Goal: Task Accomplishment & Management: Use online tool/utility

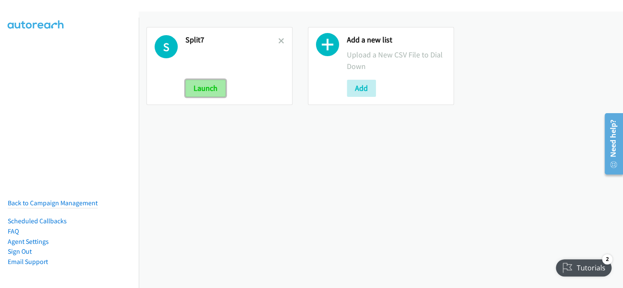
click at [207, 90] on button "Launch" at bounding box center [205, 88] width 40 height 17
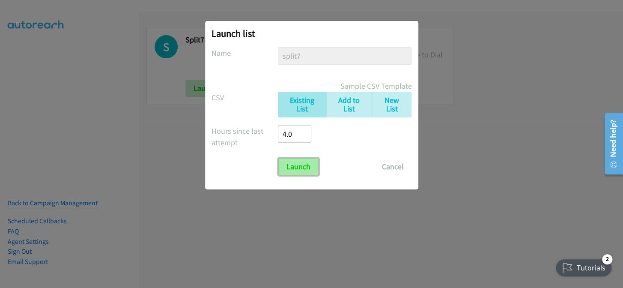
click at [295, 164] on input "Launch" at bounding box center [298, 166] width 40 height 17
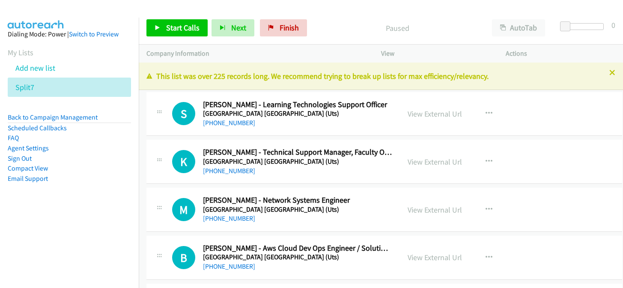
click at [609, 71] on icon at bounding box center [612, 73] width 6 height 6
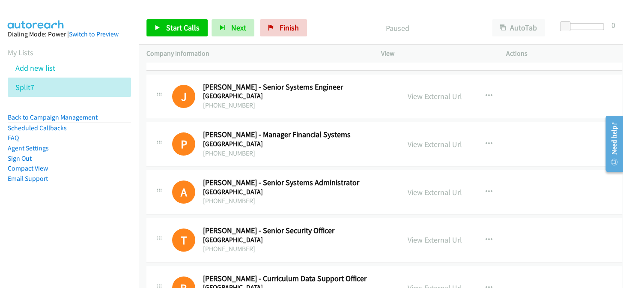
scroll to position [13315, 0]
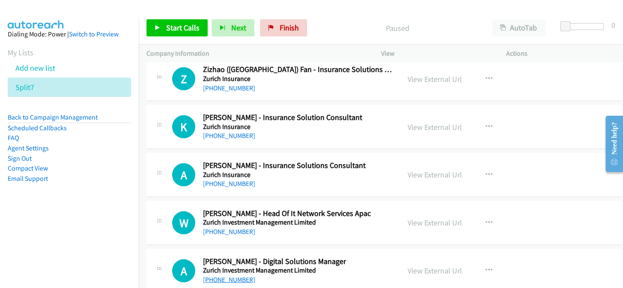
click at [237, 275] on link "+61 466 410 623" at bounding box center [229, 279] width 52 height 8
click at [235, 227] on link "+61 2 9995 4944" at bounding box center [229, 231] width 52 height 8
click at [238, 179] on link "+61 406 785 947" at bounding box center [229, 183] width 52 height 8
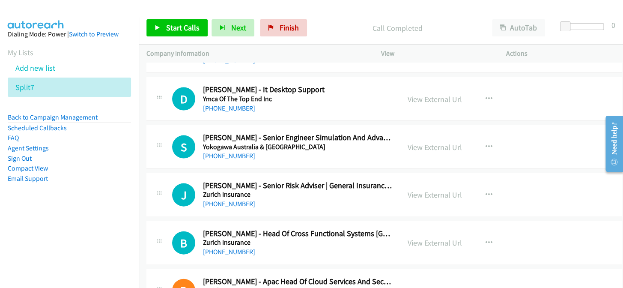
scroll to position [13043, 0]
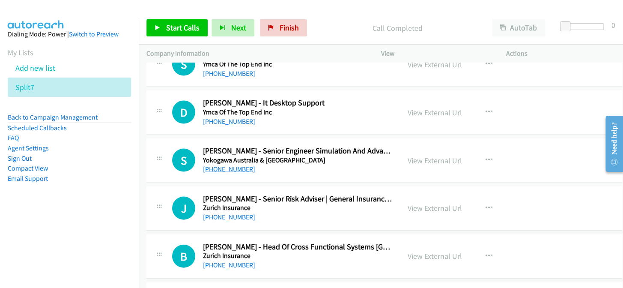
click at [233, 164] on link "+61 410 720 177" at bounding box center [229, 168] width 52 height 8
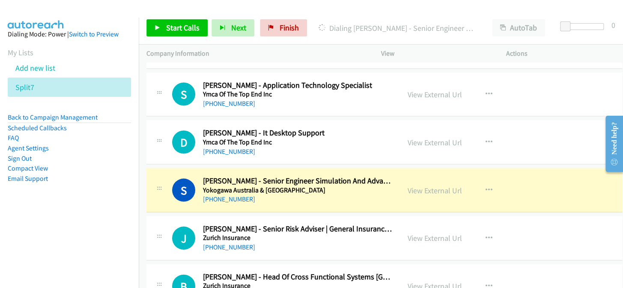
scroll to position [13004, 0]
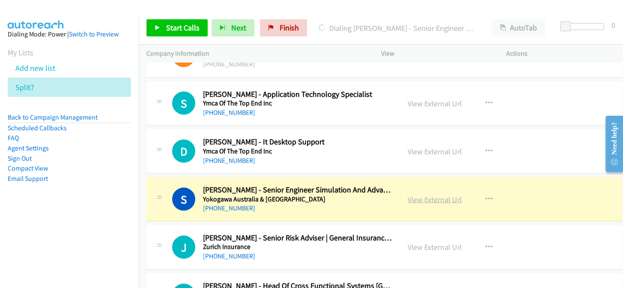
click at [424, 194] on link "View External Url" at bounding box center [435, 199] width 54 height 10
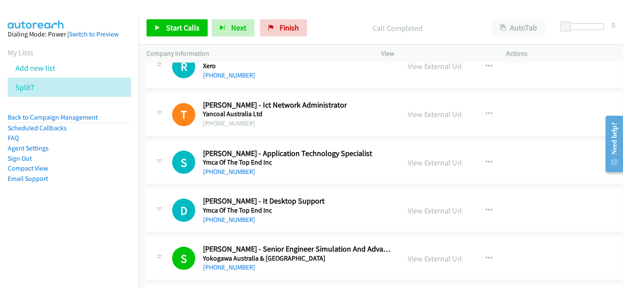
scroll to position [12926, 0]
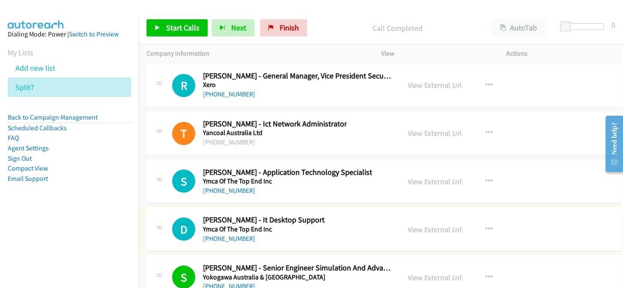
click at [220, 234] on link "+61 451 919 021" at bounding box center [229, 238] width 52 height 8
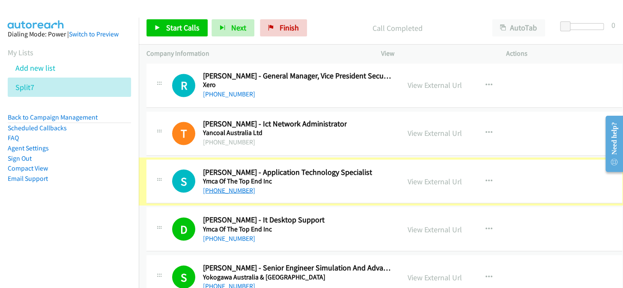
click at [226, 186] on link "+61 424 411 866" at bounding box center [229, 190] width 52 height 8
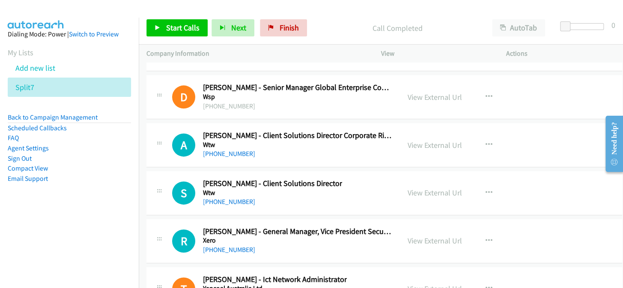
scroll to position [12732, 0]
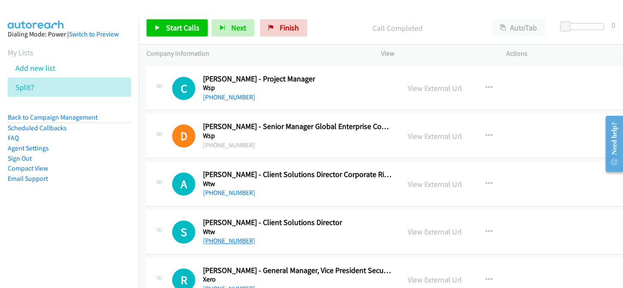
click at [221, 236] on link "+61 405 458 643" at bounding box center [229, 240] width 52 height 8
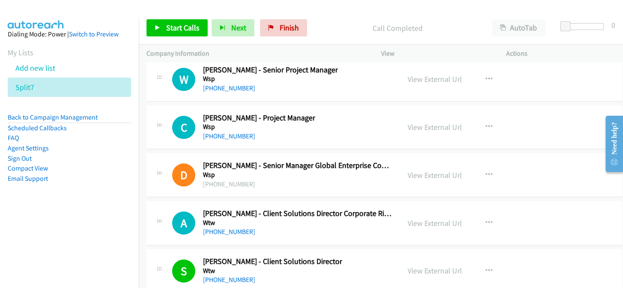
scroll to position [12654, 0]
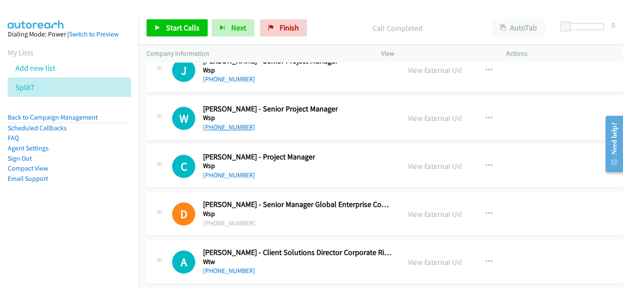
click at [221, 123] on link "+61 409 834 139" at bounding box center [229, 127] width 52 height 8
click at [224, 171] on link "+61 466 586 969" at bounding box center [229, 175] width 52 height 8
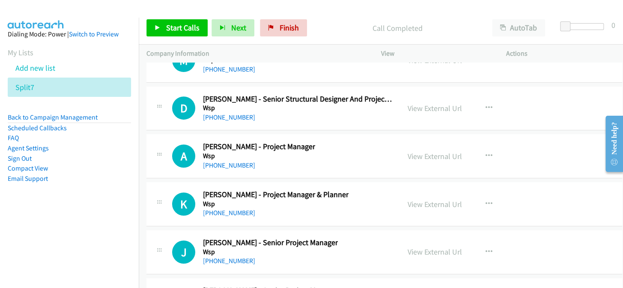
scroll to position [12459, 0]
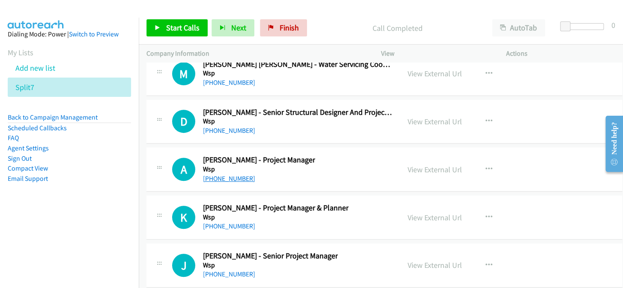
click at [218, 174] on link "+61 439 168 547" at bounding box center [229, 178] width 52 height 8
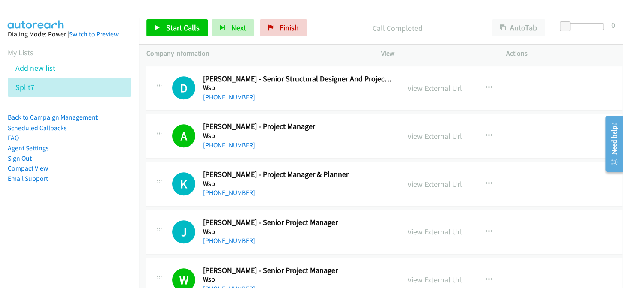
scroll to position [12537, 0]
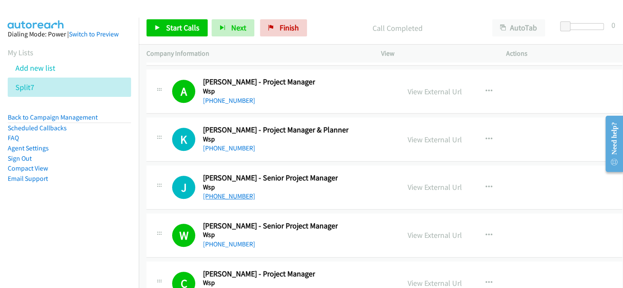
click at [212, 192] on link "+61 406 935 761" at bounding box center [229, 196] width 52 height 8
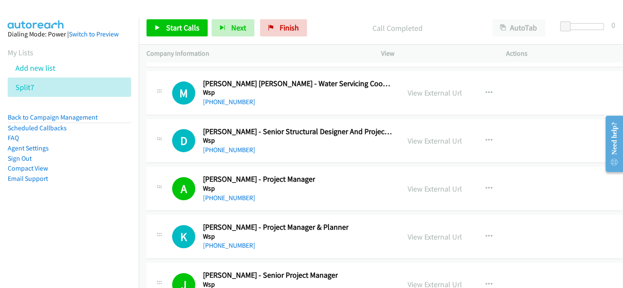
scroll to position [12459, 0]
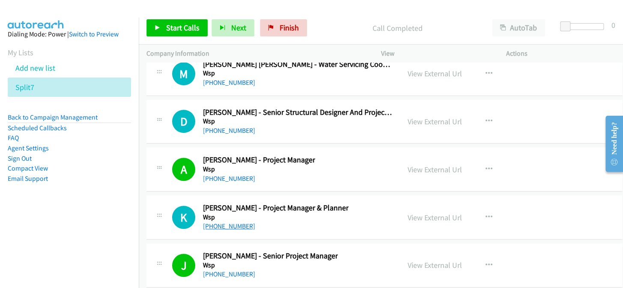
click at [230, 222] on link "+61 3 9412 5100" at bounding box center [229, 226] width 52 height 8
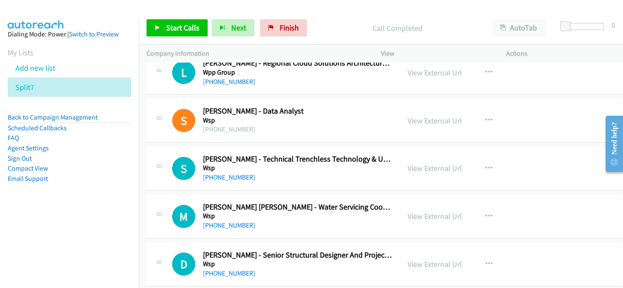
scroll to position [12304, 0]
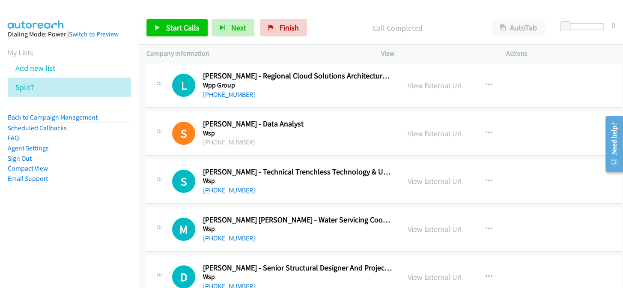
click at [230, 186] on link "+61 459 617 312" at bounding box center [229, 190] width 52 height 8
click at [221, 282] on link "+61 2 6571 8315" at bounding box center [229, 286] width 52 height 8
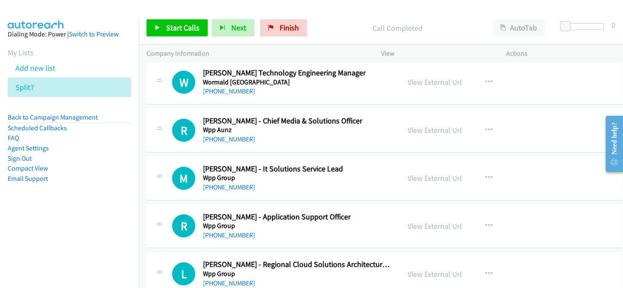
scroll to position [12109, 0]
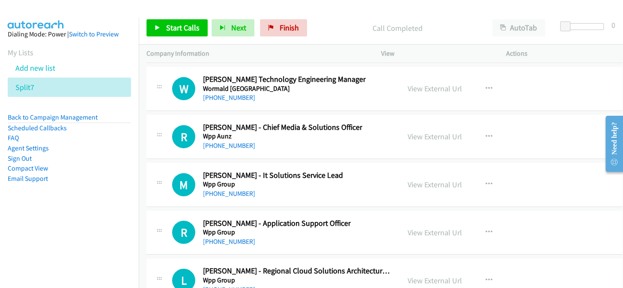
click at [231, 285] on link "+61 2 9778 7232" at bounding box center [229, 289] width 52 height 8
click at [232, 237] on link "+61 481 105 617" at bounding box center [229, 241] width 52 height 8
click at [222, 189] on link "+64 6 320 2033" at bounding box center [229, 193] width 52 height 8
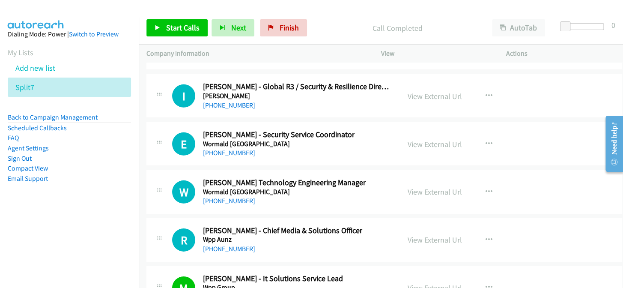
scroll to position [11992, 0]
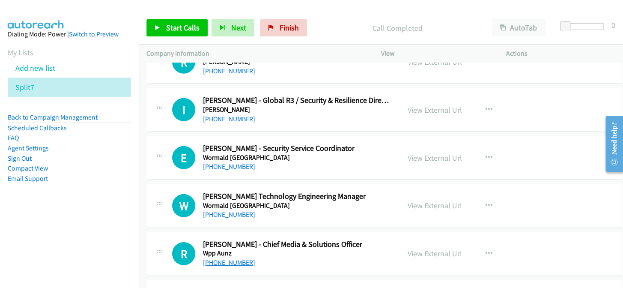
click at [228, 258] on link "+61 424 085 907" at bounding box center [229, 262] width 52 height 8
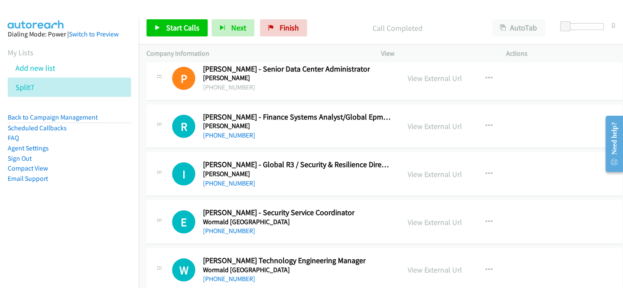
scroll to position [11915, 0]
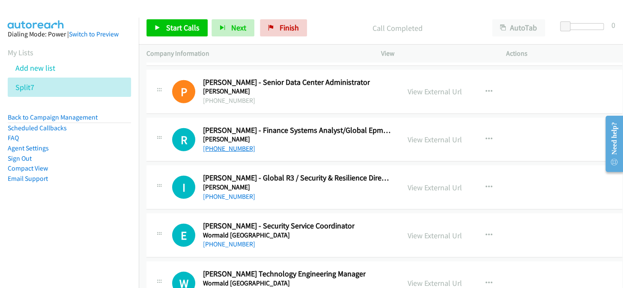
drag, startPoint x: 222, startPoint y: 133, endPoint x: 227, endPoint y: 131, distance: 5.7
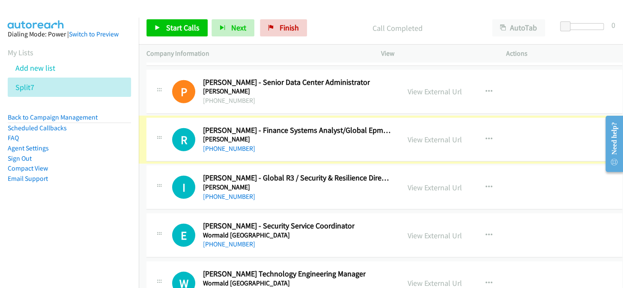
click at [227, 144] on link "+61 431 034 598" at bounding box center [229, 148] width 52 height 8
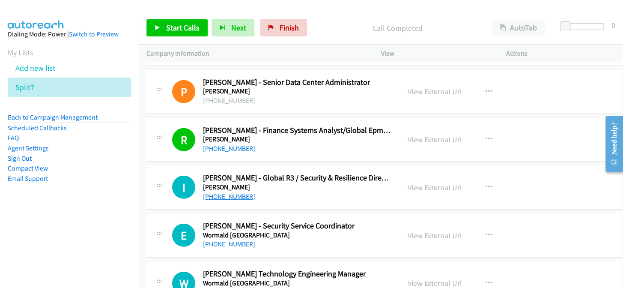
click at [216, 192] on link "+61 418 193 217" at bounding box center [229, 196] width 52 height 8
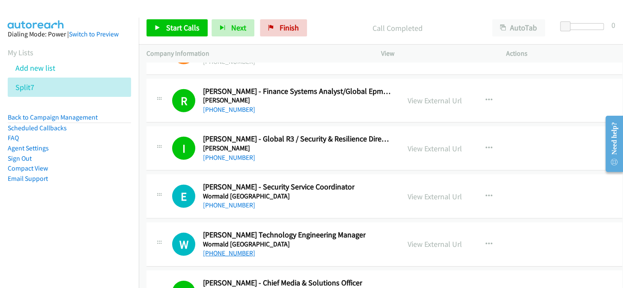
click at [215, 249] on link "+61 417 917 789" at bounding box center [229, 253] width 52 height 8
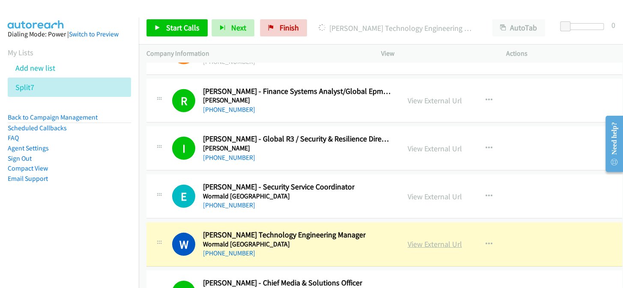
click at [423, 239] on link "View External Url" at bounding box center [435, 244] width 54 height 10
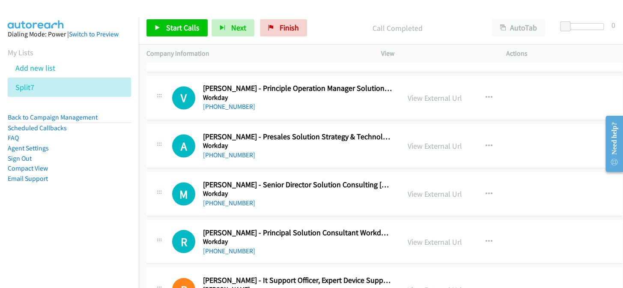
scroll to position [11564, 0]
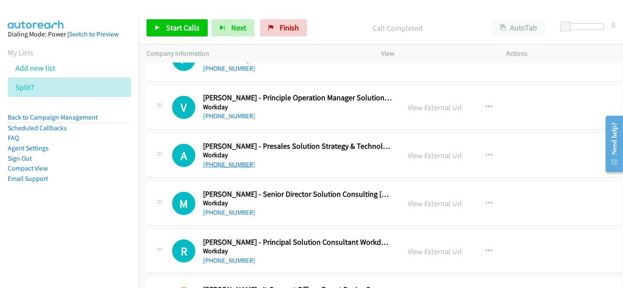
click at [225, 160] on link "+61 400 109 040" at bounding box center [229, 164] width 52 height 8
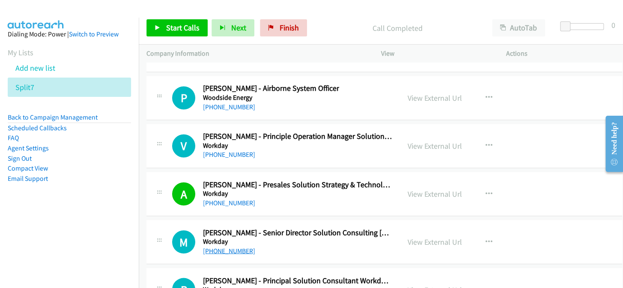
click at [222, 246] on link "+61 418 165 316" at bounding box center [229, 250] width 52 height 8
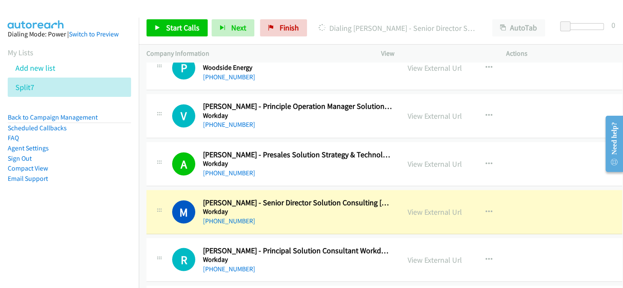
scroll to position [11564, 0]
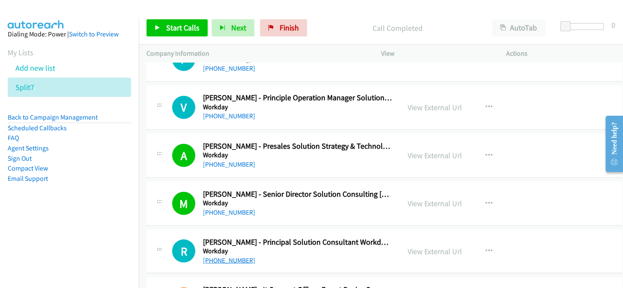
click at [240, 256] on link "+61 406 520 840" at bounding box center [229, 260] width 52 height 8
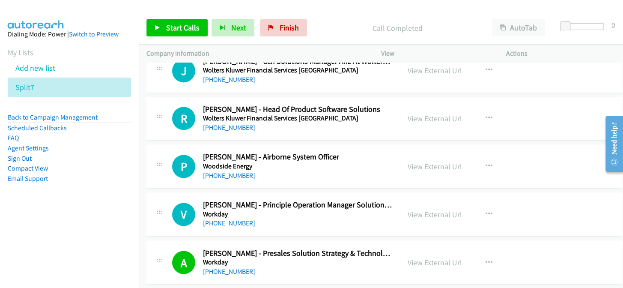
scroll to position [11409, 0]
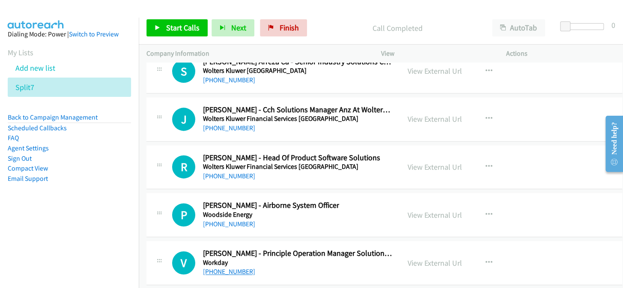
click at [240, 267] on link "+61 433 536 823" at bounding box center [229, 271] width 52 height 8
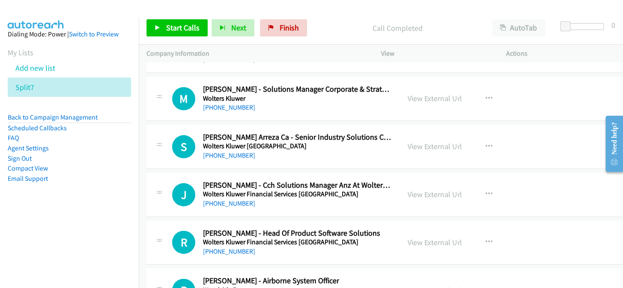
scroll to position [11331, 0]
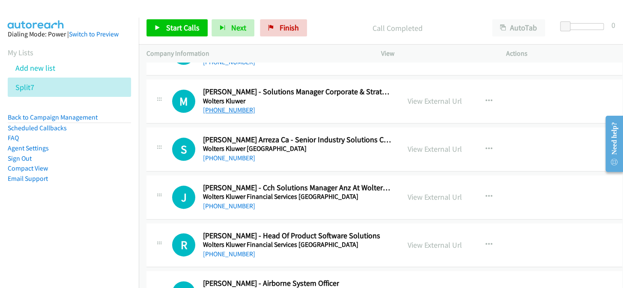
click at [232, 106] on link "+61 411 706 750" at bounding box center [229, 110] width 52 height 8
click at [223, 154] on link "+61 415 454 668" at bounding box center [229, 158] width 52 height 8
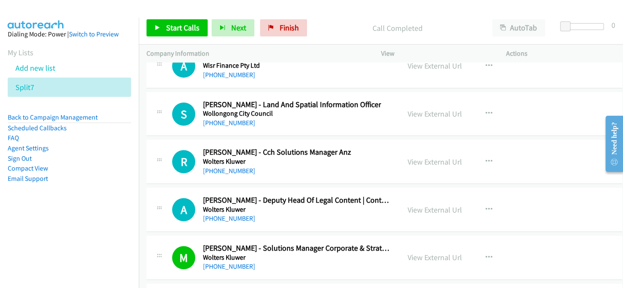
scroll to position [11136, 0]
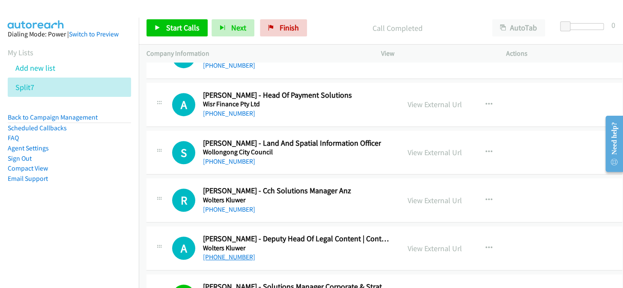
click at [210, 253] on link "+61 418 413 038" at bounding box center [229, 257] width 52 height 8
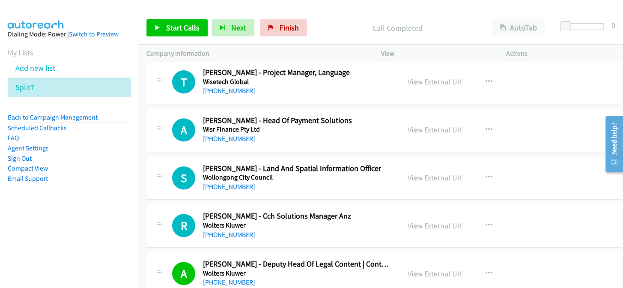
scroll to position [11097, 0]
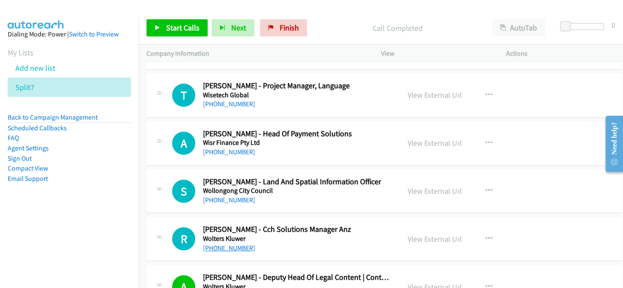
click at [224, 244] on link "+61 1300 729 480" at bounding box center [229, 248] width 52 height 8
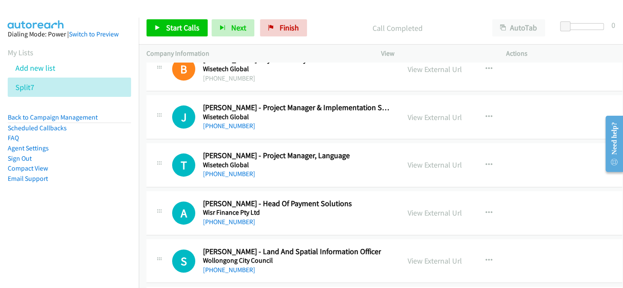
scroll to position [11019, 0]
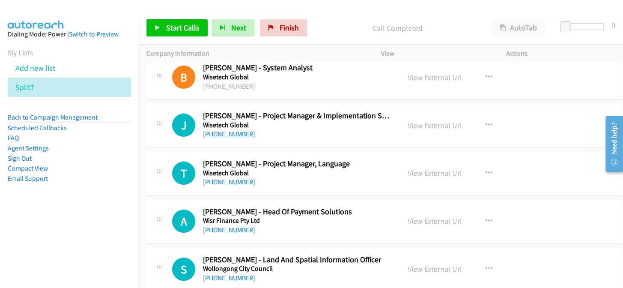
click at [225, 130] on link "+61 403 146 765" at bounding box center [229, 134] width 52 height 8
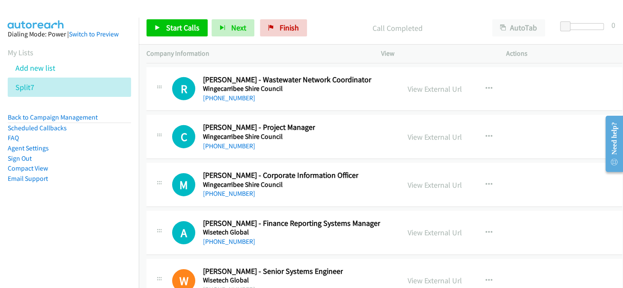
scroll to position [10708, 0]
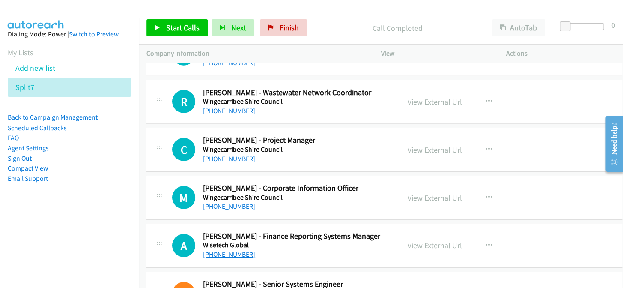
click at [210, 250] on link "+61 411 241 862" at bounding box center [229, 254] width 52 height 8
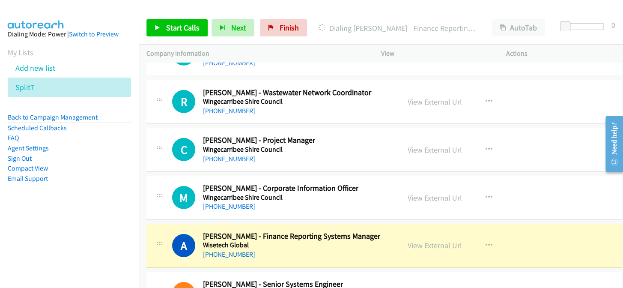
click at [200, 248] on div "A Callback Scheduled Adam Buckle - Finance Reporting Systems Manager Wisetech G…" at bounding box center [384, 245] width 476 height 44
click at [218, 126] on td "C Callback Scheduled Craig Bennett - Project Manager Wingecarribee Shire Counci…" at bounding box center [384, 150] width 491 height 48
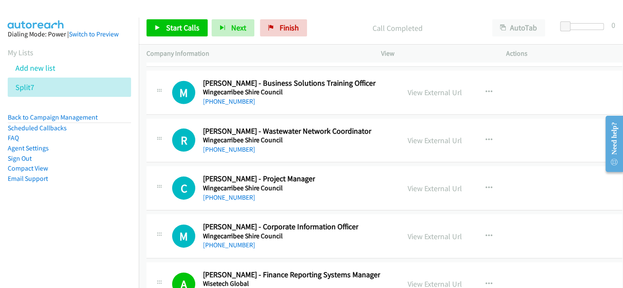
scroll to position [10630, 0]
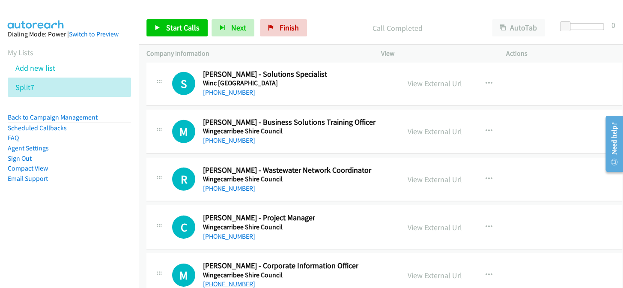
click at [235, 280] on link "+61 2 4868 0722" at bounding box center [229, 284] width 52 height 8
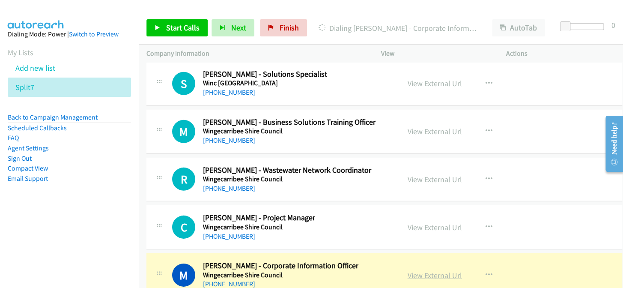
click at [425, 270] on link "View External Url" at bounding box center [435, 275] width 54 height 10
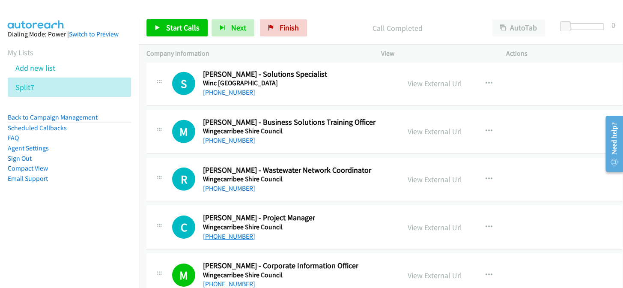
click at [236, 232] on link "+61 419 651 377" at bounding box center [229, 236] width 52 height 8
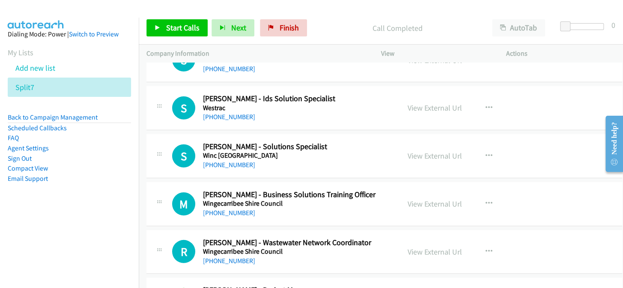
scroll to position [10552, 0]
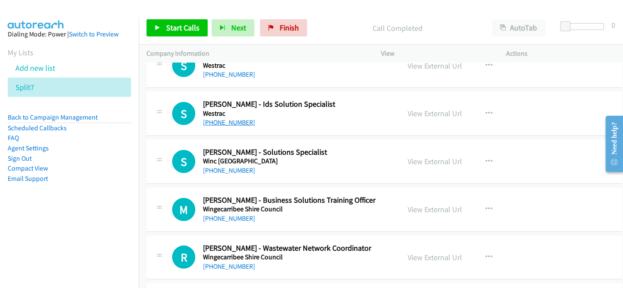
click at [209, 118] on link "+61 437 709 443" at bounding box center [229, 122] width 52 height 8
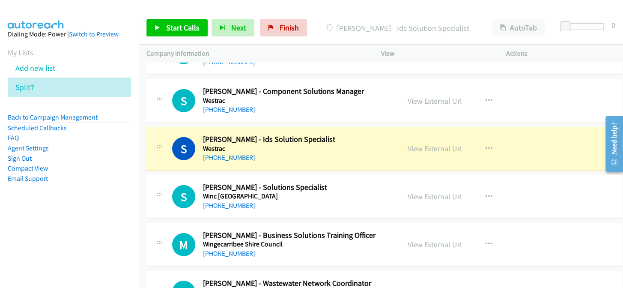
scroll to position [10513, 0]
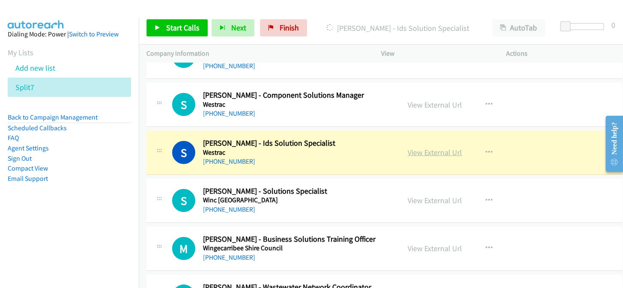
click at [425, 147] on link "View External Url" at bounding box center [435, 152] width 54 height 10
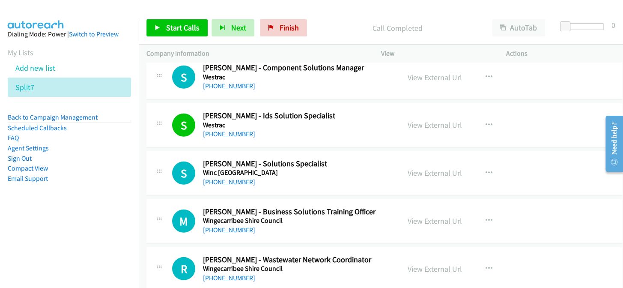
scroll to position [10552, 0]
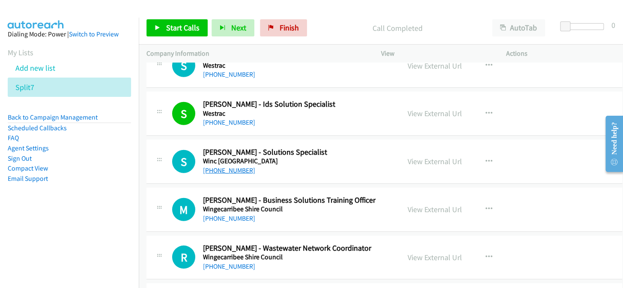
click at [235, 166] on link "+61 488 148 303" at bounding box center [229, 170] width 52 height 8
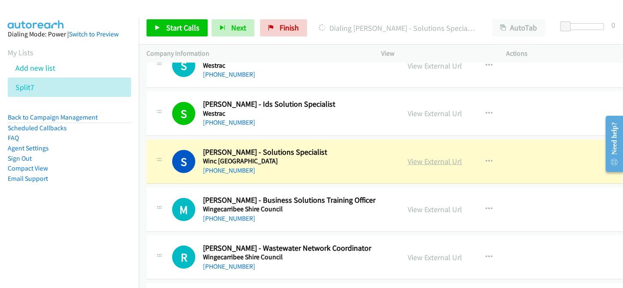
click at [434, 156] on link "View External Url" at bounding box center [435, 161] width 54 height 10
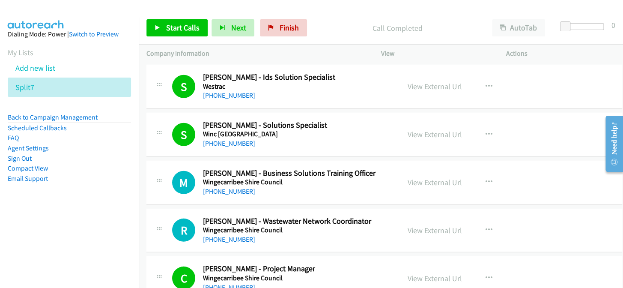
scroll to position [10591, 0]
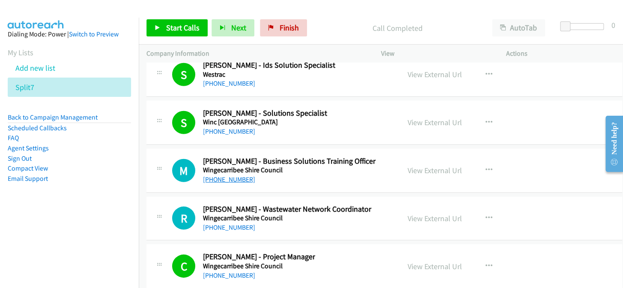
click at [227, 175] on link "+61 2 4863 5218" at bounding box center [229, 179] width 52 height 8
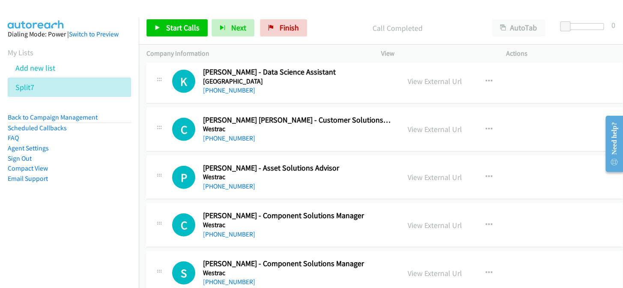
scroll to position [10357, 0]
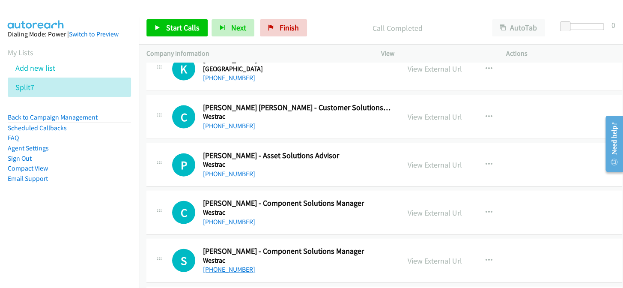
click at [221, 265] on link "+61 467 805 145" at bounding box center [229, 269] width 52 height 8
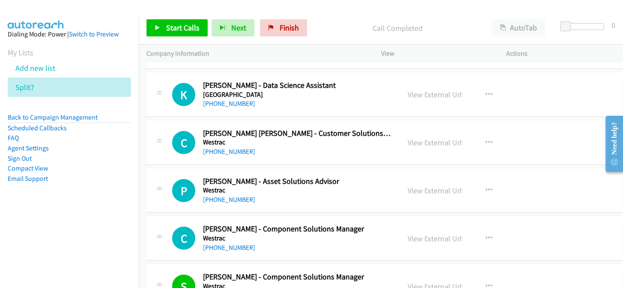
scroll to position [10319, 0]
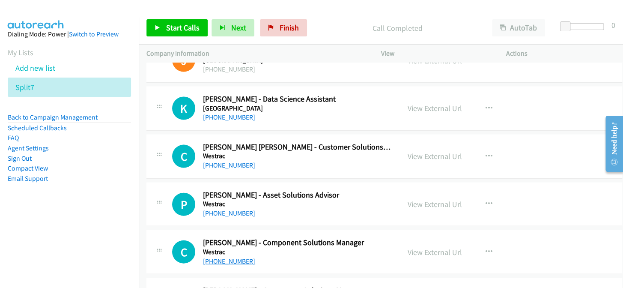
click at [220, 256] on link "+61 407 929 739" at bounding box center [229, 260] width 52 height 8
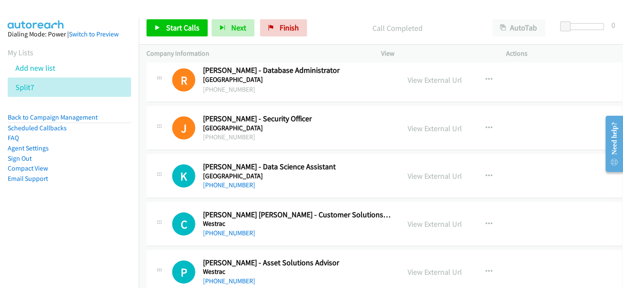
scroll to position [10241, 0]
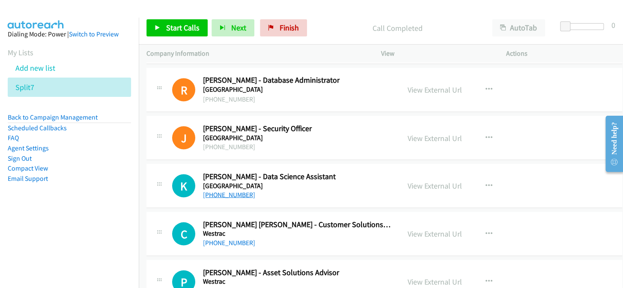
click at [207, 190] on link "+61 433 257 923" at bounding box center [229, 194] width 52 height 8
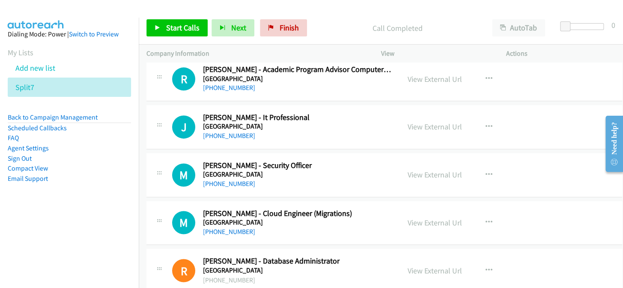
scroll to position [10046, 0]
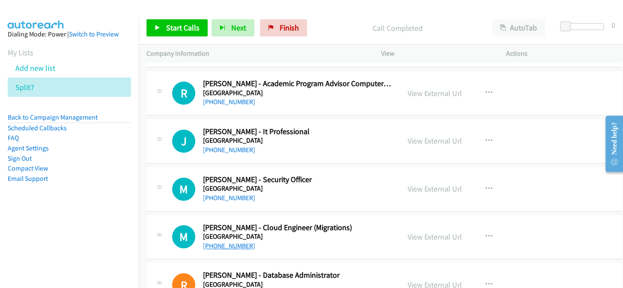
click at [223, 241] on link "+61 3 8592 7804" at bounding box center [229, 245] width 52 height 8
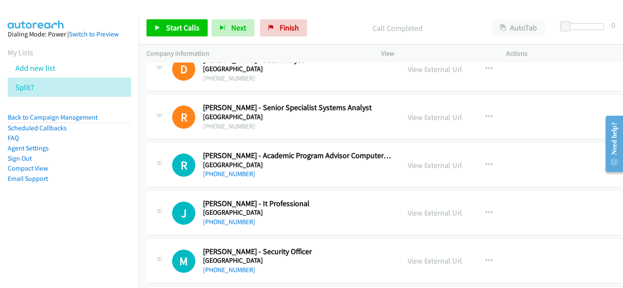
scroll to position [9968, 0]
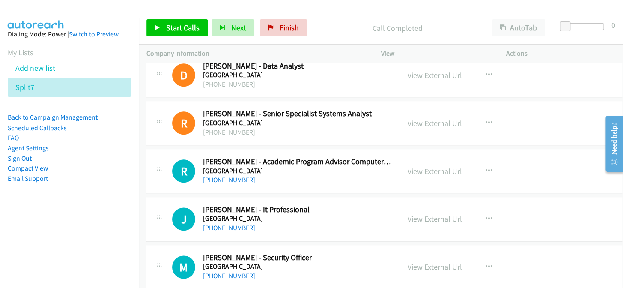
click at [225, 223] on link "+61 422 880 282" at bounding box center [229, 227] width 52 height 8
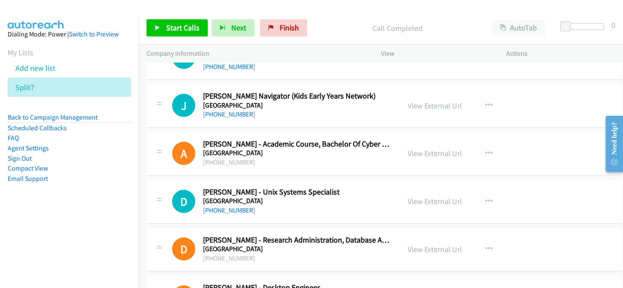
scroll to position [9229, 0]
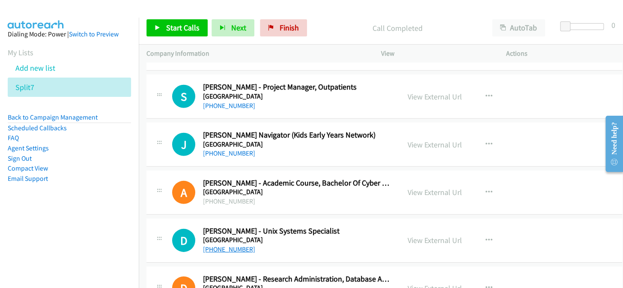
click at [235, 245] on link "+61 2 9852 5111" at bounding box center [229, 249] width 52 height 8
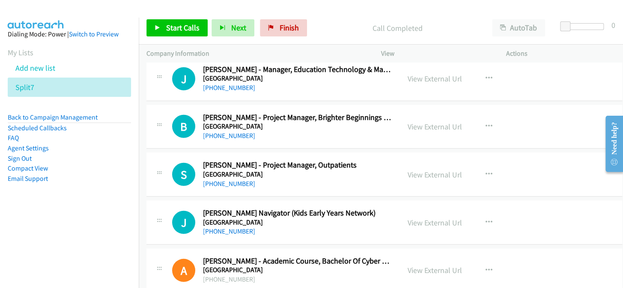
scroll to position [9112, 0]
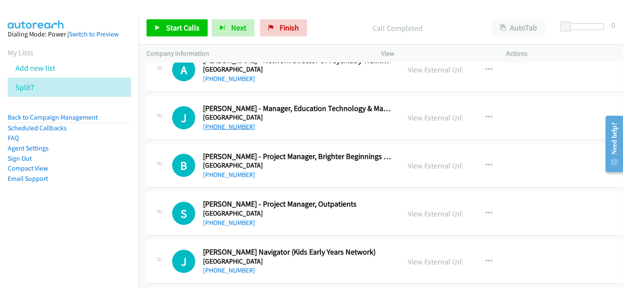
click at [239, 122] on link "+61 409 410 227" at bounding box center [229, 126] width 52 height 8
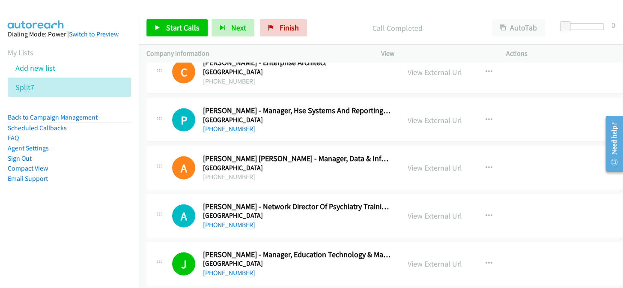
scroll to position [8957, 0]
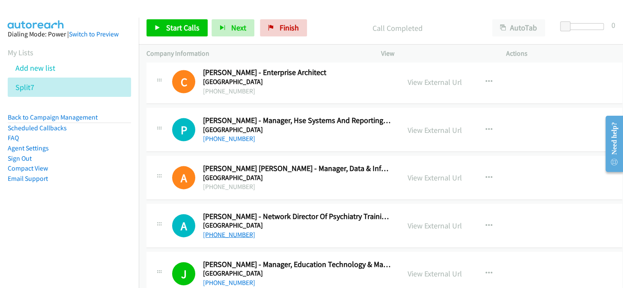
click at [238, 230] on link "+61 411 793 830" at bounding box center [229, 234] width 52 height 8
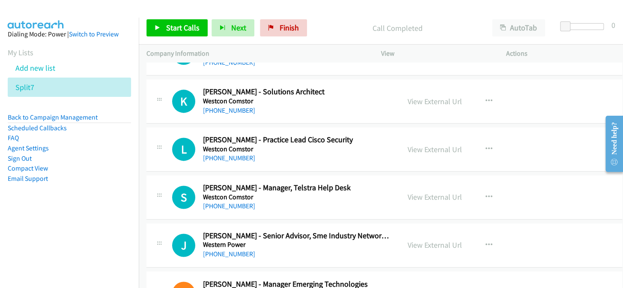
scroll to position [8684, 0]
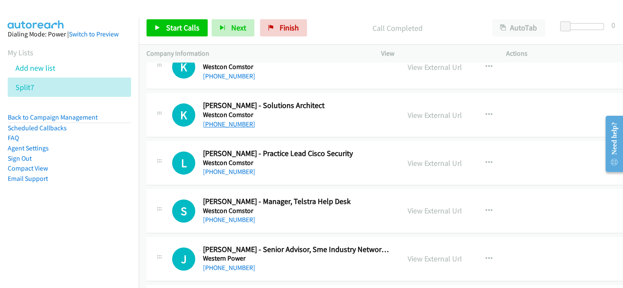
click at [222, 120] on link "+61 2 9988 3525" at bounding box center [229, 124] width 52 height 8
click at [211, 263] on link "+61 423 025 198" at bounding box center [229, 267] width 52 height 8
click at [211, 215] on link "+61 2 9432 1057" at bounding box center [229, 219] width 52 height 8
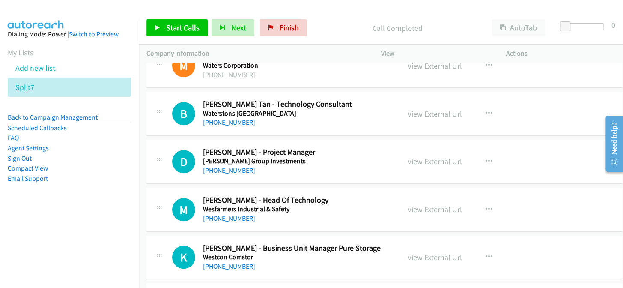
scroll to position [8490, 0]
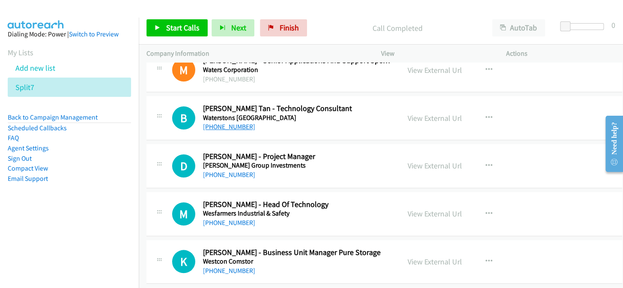
click at [231, 122] on link "+61 408 955 865" at bounding box center [229, 126] width 52 height 8
click at [225, 218] on link "+61 409 845 668" at bounding box center [229, 222] width 52 height 8
click at [230, 170] on link "+64 27 808 5823" at bounding box center [229, 174] width 52 height 8
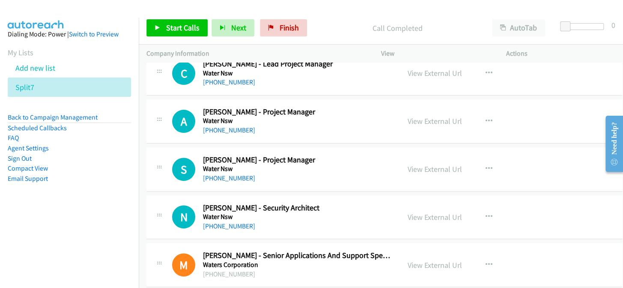
scroll to position [8256, 0]
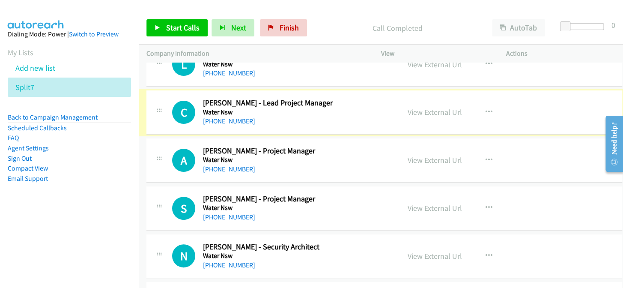
click at [218, 117] on link "+61 419 848 377" at bounding box center [229, 121] width 52 height 8
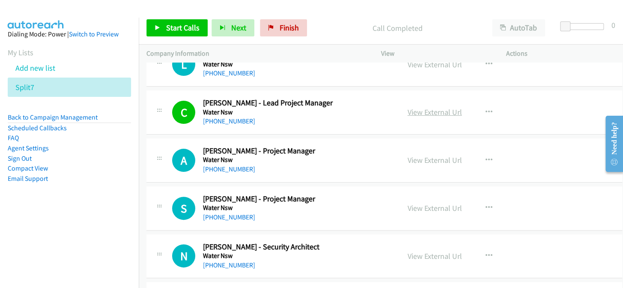
click at [440, 107] on link "View External Url" at bounding box center [435, 112] width 54 height 10
click at [226, 165] on link "+61 433 779 627" at bounding box center [229, 169] width 52 height 8
click at [205, 213] on link "+61 499 735 491" at bounding box center [229, 217] width 52 height 8
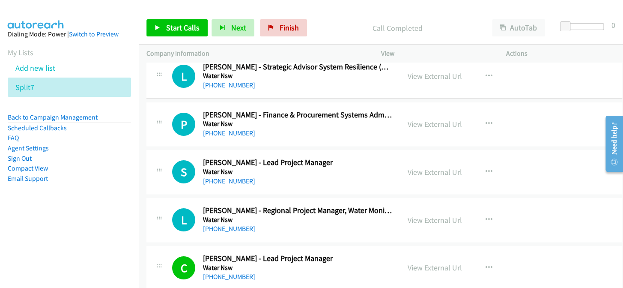
scroll to position [8061, 0]
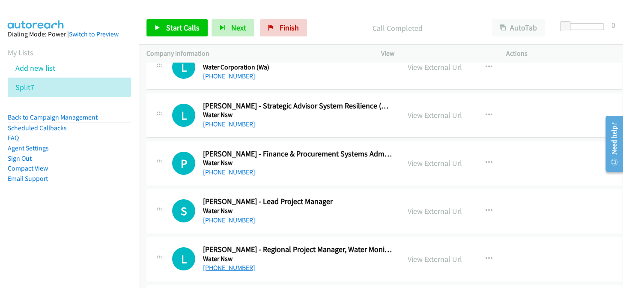
click at [228, 263] on link "+61 427 005 895" at bounding box center [229, 267] width 52 height 8
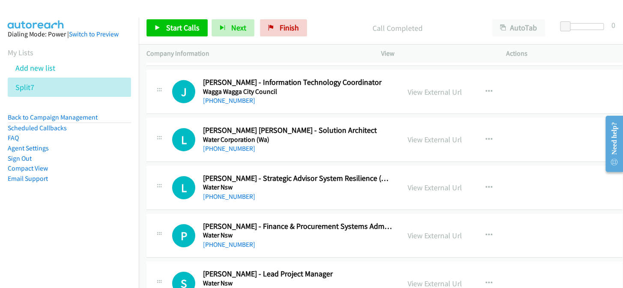
scroll to position [7983, 0]
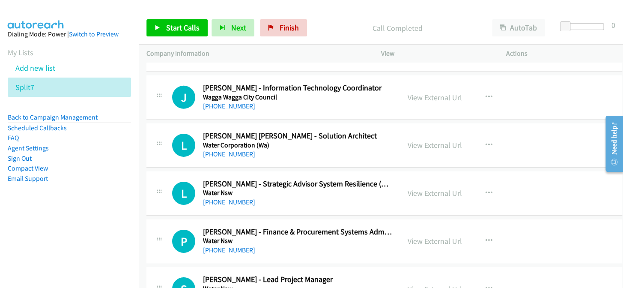
click at [244, 102] on link "+61 484 066 248" at bounding box center [229, 106] width 52 height 8
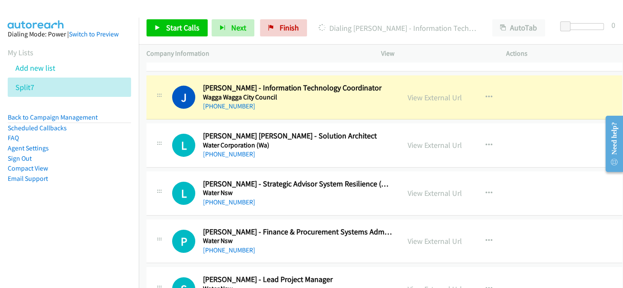
click at [71, 157] on ul "Back to Campaign Management Scheduled Callbacks FAQ Agent Settings Sign Out Com…" at bounding box center [69, 147] width 123 height 71
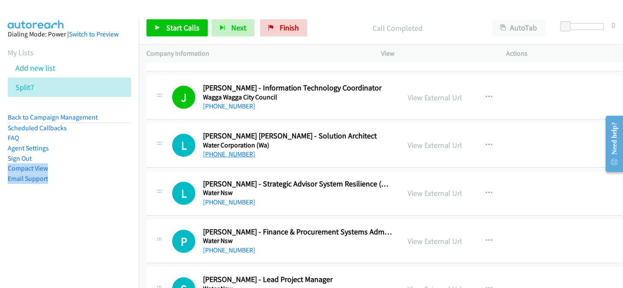
click at [213, 150] on link "+61 499 505 358" at bounding box center [229, 154] width 52 height 8
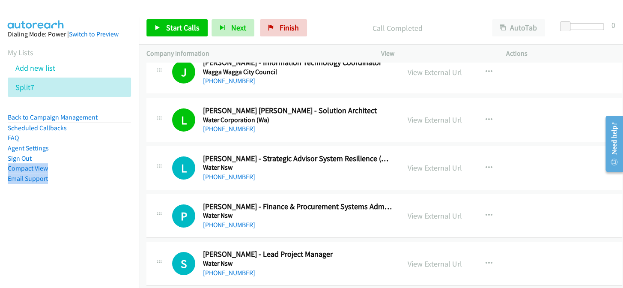
scroll to position [8022, 0]
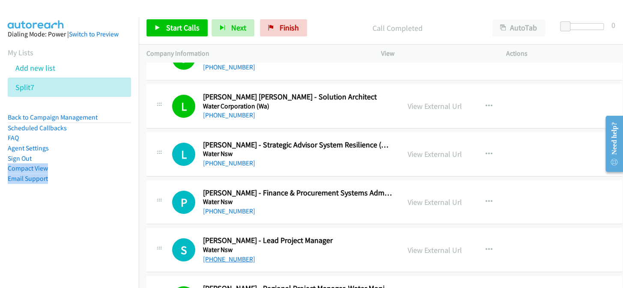
click at [227, 255] on link "+61 432 510 066" at bounding box center [229, 259] width 52 height 8
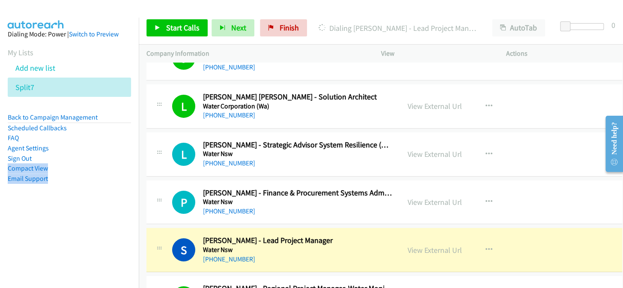
click at [92, 206] on aside "Dialing Mode: Power | Switch to Preview My Lists Add new list Split7 Back to Ca…" at bounding box center [69, 120] width 139 height 205
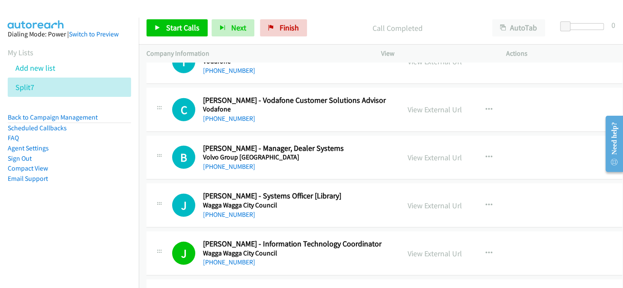
scroll to position [7789, 0]
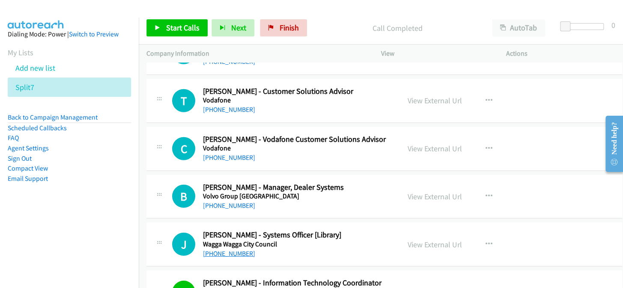
click at [226, 249] on link "+61 2 6926 9770" at bounding box center [229, 253] width 52 height 8
click at [437, 239] on link "View External Url" at bounding box center [435, 244] width 54 height 10
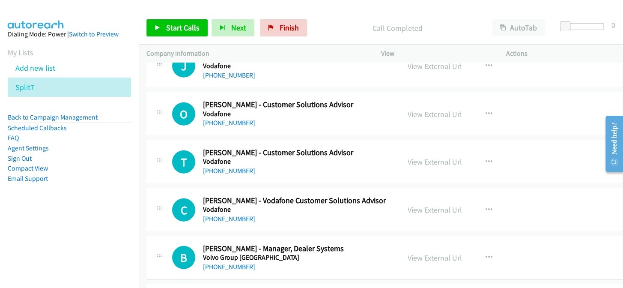
scroll to position [7711, 0]
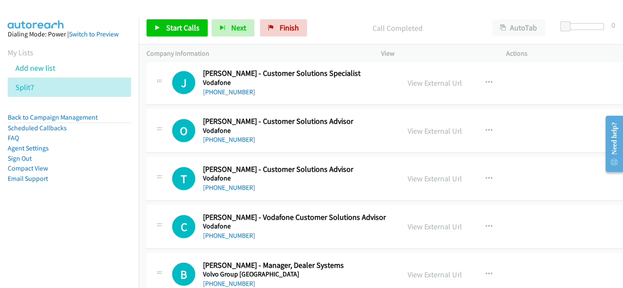
click at [226, 270] on h5 "Volvo Group Australia" at bounding box center [297, 274] width 189 height 9
click at [223, 279] on link "+61 2 9036 8215" at bounding box center [229, 283] width 52 height 8
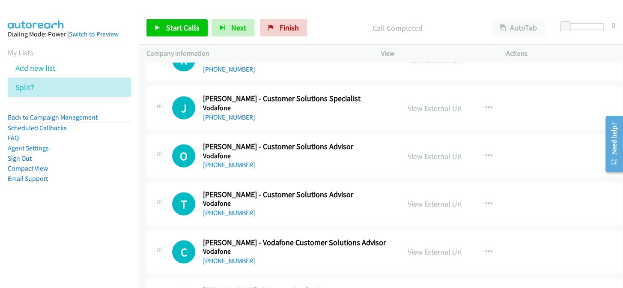
scroll to position [7672, 0]
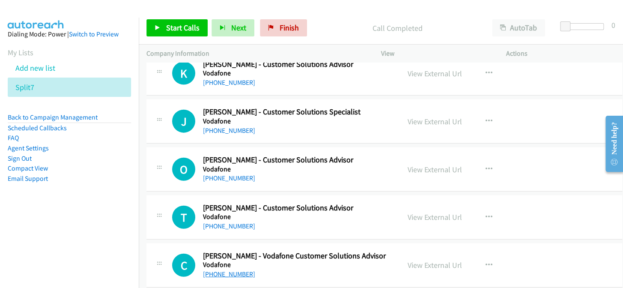
click at [235, 270] on link "+61 435 635 885" at bounding box center [229, 274] width 52 height 8
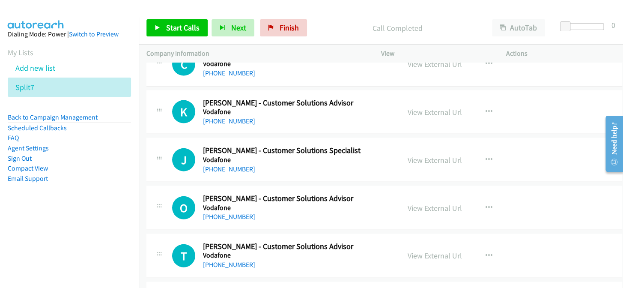
scroll to position [7633, 0]
click at [238, 261] on link "+61 452 282 290" at bounding box center [229, 265] width 52 height 8
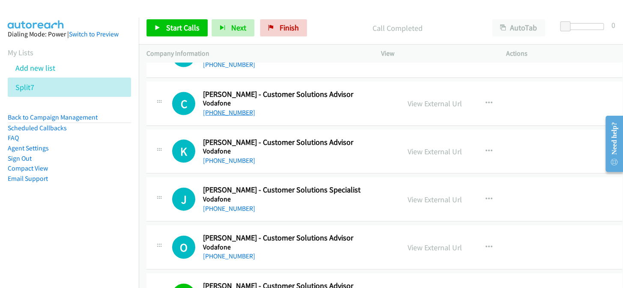
click at [223, 108] on link "+61 410 820 313" at bounding box center [229, 112] width 52 height 8
click at [219, 252] on link "+61 455 859 944" at bounding box center [229, 256] width 52 height 8
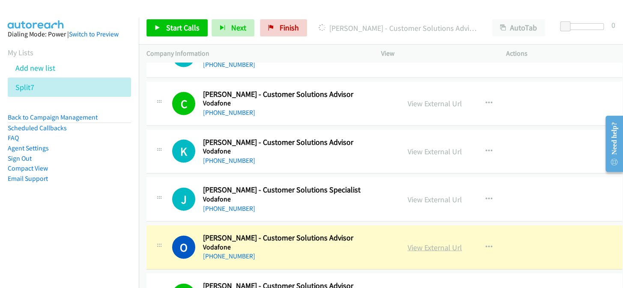
click at [429, 242] on link "View External Url" at bounding box center [435, 247] width 54 height 10
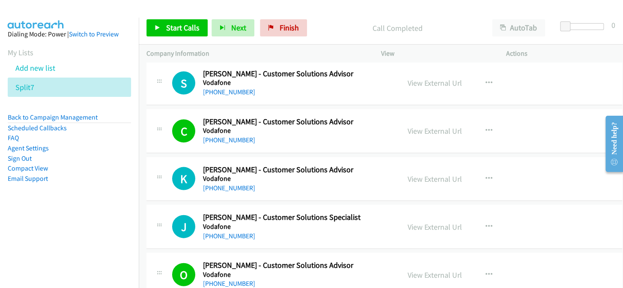
scroll to position [7555, 0]
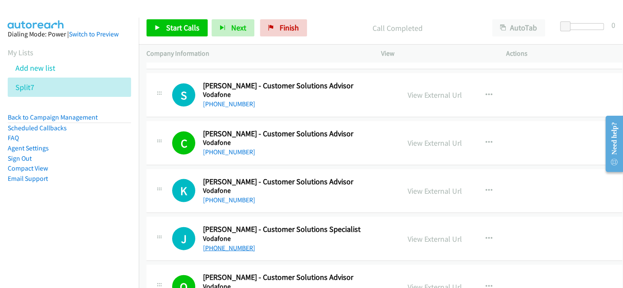
click at [229, 243] on link "+61 432 808 170" at bounding box center [229, 247] width 52 height 8
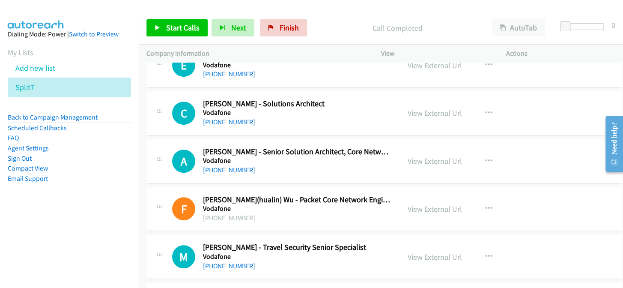
scroll to position [6971, 0]
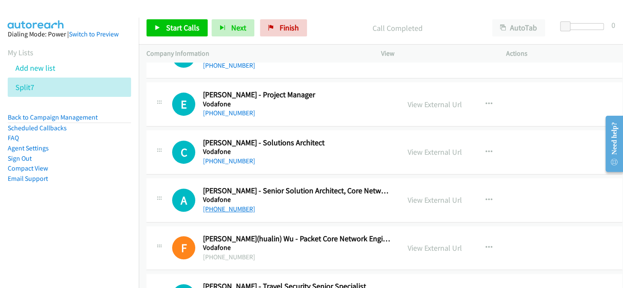
click at [220, 205] on link "+61 452 223 129" at bounding box center [229, 209] width 52 height 8
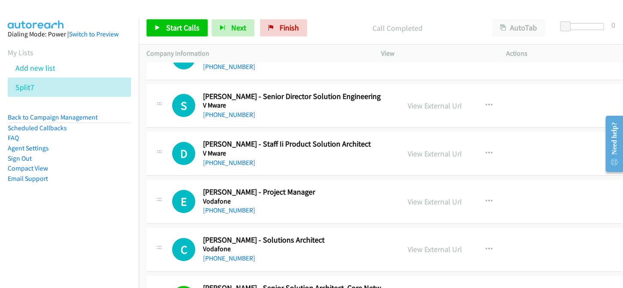
scroll to position [6854, 0]
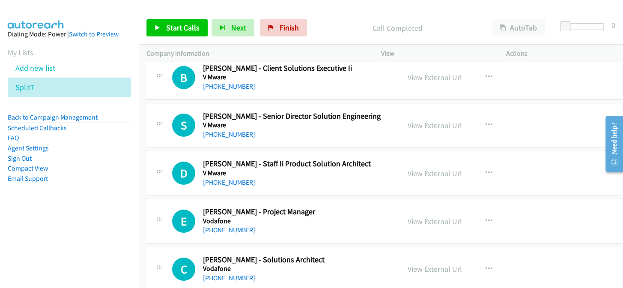
click at [236, 273] on div "+61 2 9415 7000" at bounding box center [297, 278] width 189 height 10
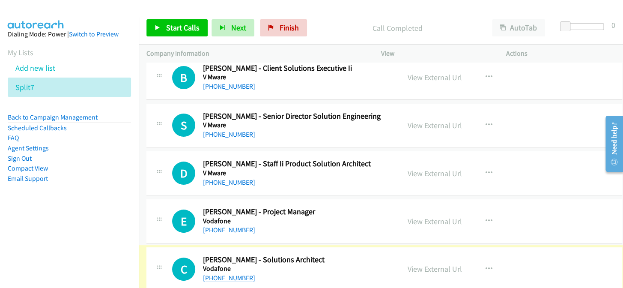
click at [227, 274] on link "+61 2 9415 7000" at bounding box center [229, 278] width 52 height 8
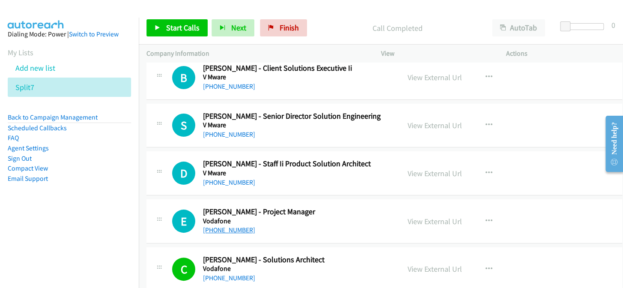
click at [232, 226] on link "+61 424 133 382" at bounding box center [229, 230] width 52 height 8
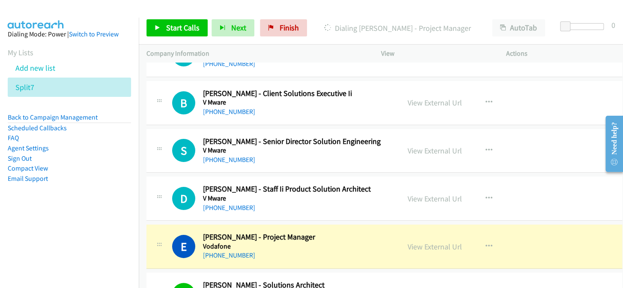
scroll to position [6816, 0]
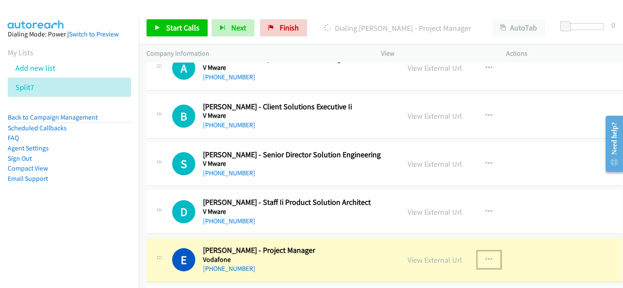
click at [488, 253] on button "button" at bounding box center [488, 259] width 23 height 17
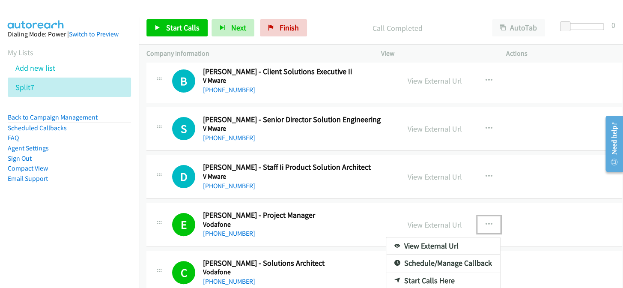
scroll to position [6893, 0]
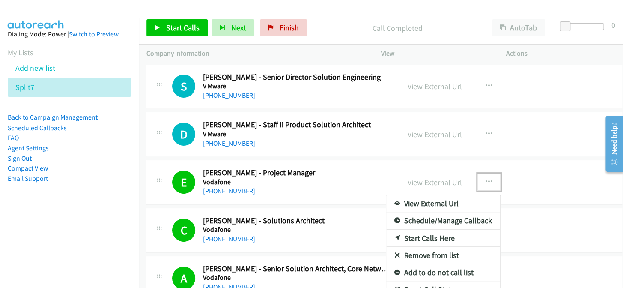
click at [429, 264] on link "Add to do not call list" at bounding box center [443, 272] width 114 height 17
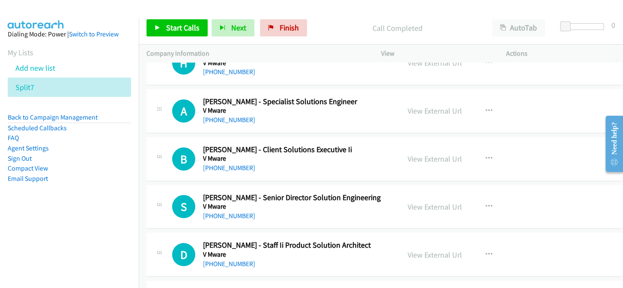
scroll to position [6777, 0]
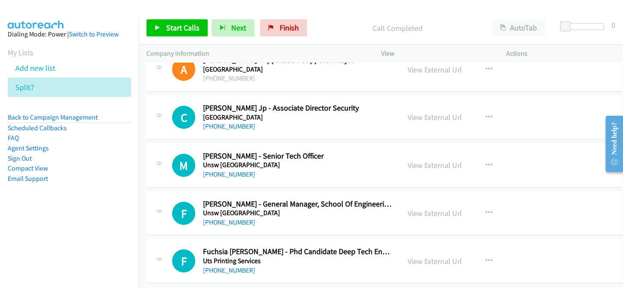
drag, startPoint x: 279, startPoint y: 180, endPoint x: 286, endPoint y: 170, distance: 12.2
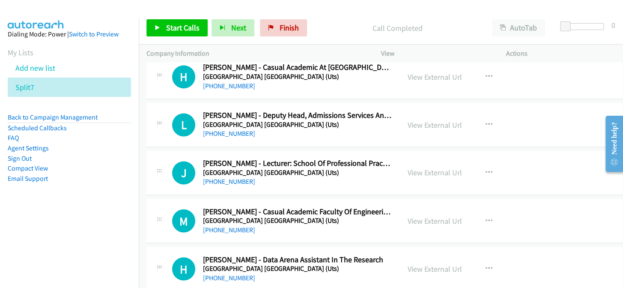
scroll to position [0, 0]
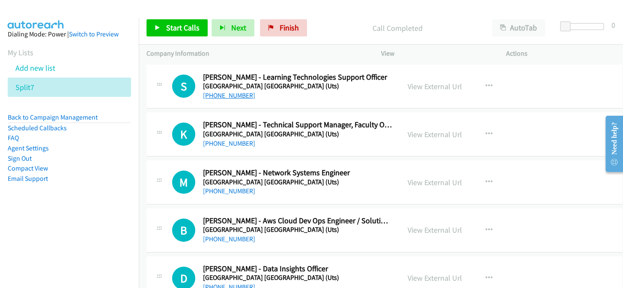
click at [240, 95] on link "+61 426 008 757" at bounding box center [229, 95] width 52 height 8
click at [221, 241] on link "+61 2 9514 4433" at bounding box center [229, 239] width 52 height 8
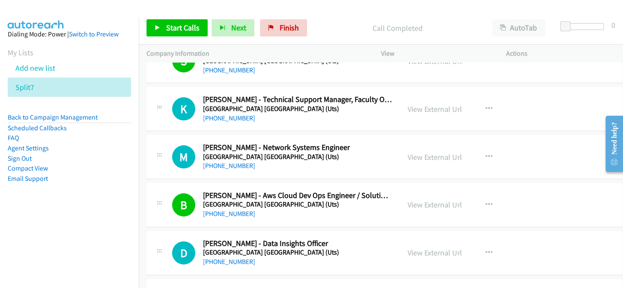
scroll to position [39, 0]
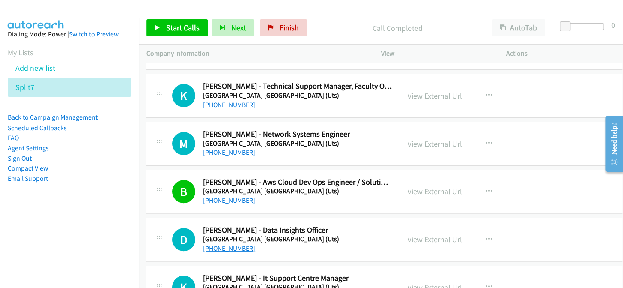
click at [220, 245] on link "+61 2 9514 9432" at bounding box center [229, 248] width 52 height 8
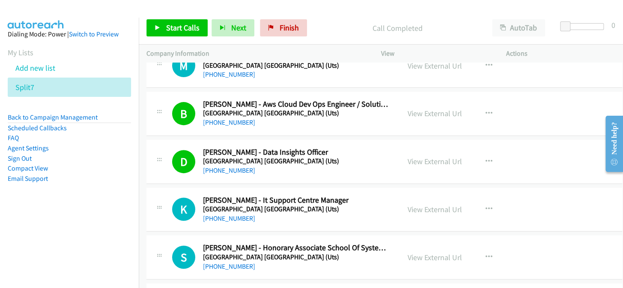
scroll to position [155, 0]
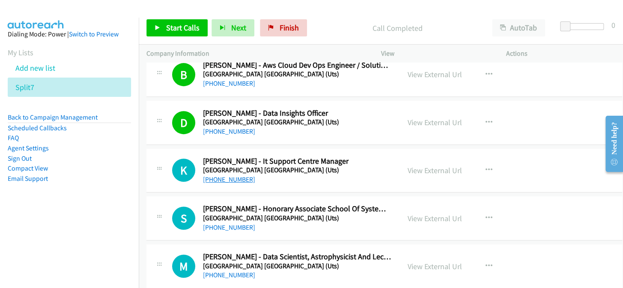
click at [220, 180] on link "+61 2 9514 2076" at bounding box center [229, 179] width 52 height 8
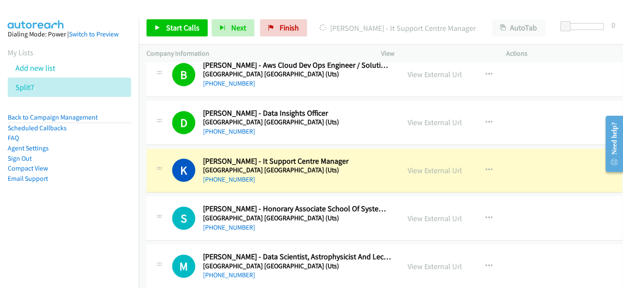
click at [81, 45] on aside "Dialing Mode: Power | Switch to Preview My Lists Add new list Split7 Back to Ca…" at bounding box center [69, 120] width 139 height 205
click at [66, 33] on div "Dialing Mode: Power | Switch to Preview" at bounding box center [69, 34] width 123 height 10
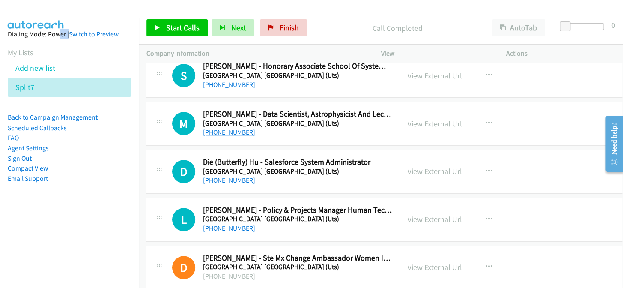
scroll to position [311, 0]
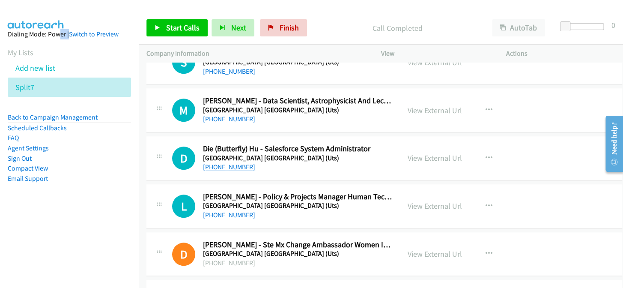
click at [221, 169] on link "+61 404 878 098" at bounding box center [229, 167] width 52 height 8
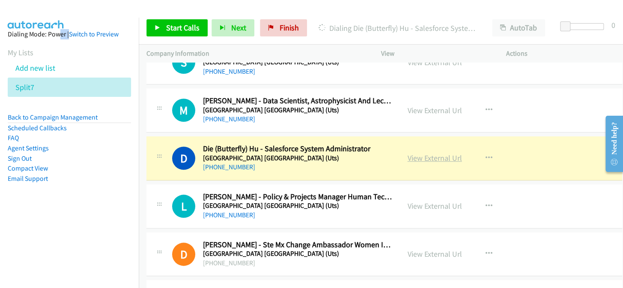
click at [427, 158] on link "View External Url" at bounding box center [435, 158] width 54 height 10
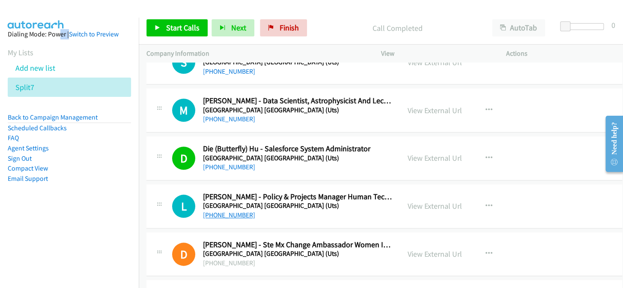
click at [236, 213] on link "+61 451 008 116" at bounding box center [229, 215] width 52 height 8
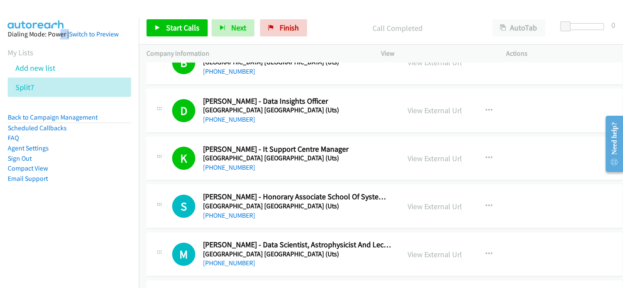
scroll to position [155, 0]
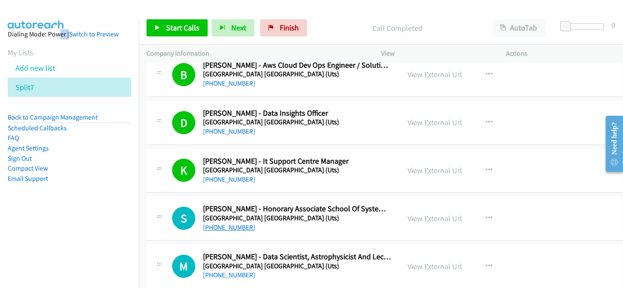
click at [216, 223] on link "+61 447 367 222" at bounding box center [229, 227] width 52 height 8
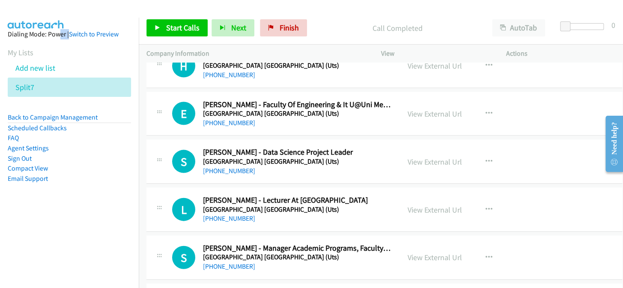
scroll to position [739, 0]
click at [225, 168] on link "+61 452 139 866" at bounding box center [229, 170] width 52 height 8
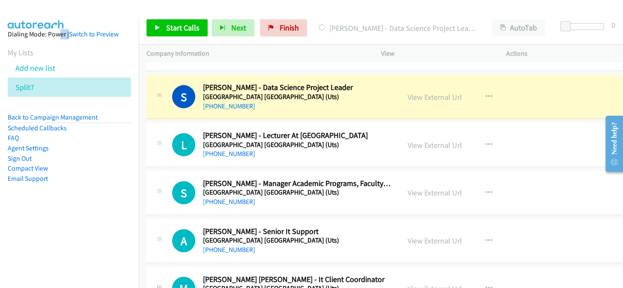
scroll to position [817, 0]
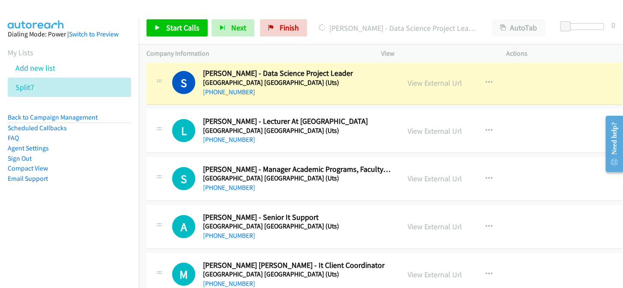
click at [99, 57] on section "My Lists Add new list Split7" at bounding box center [69, 72] width 123 height 50
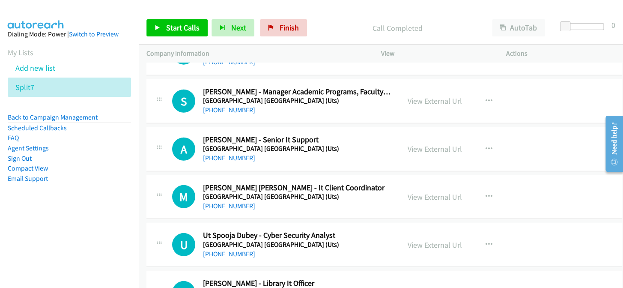
scroll to position [934, 0]
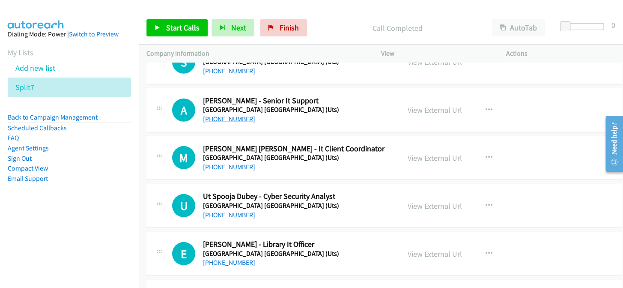
click at [226, 119] on link "+61 404 839 688" at bounding box center [229, 119] width 52 height 8
click at [226, 165] on link "+61 406 588 425" at bounding box center [229, 167] width 52 height 8
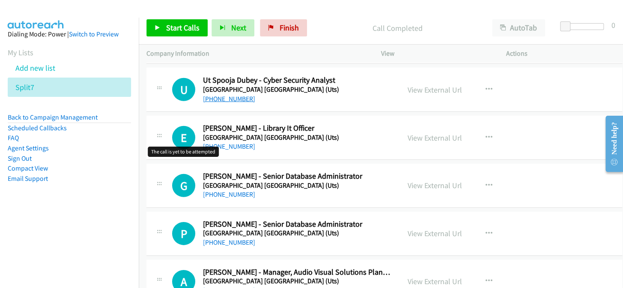
scroll to position [1051, 0]
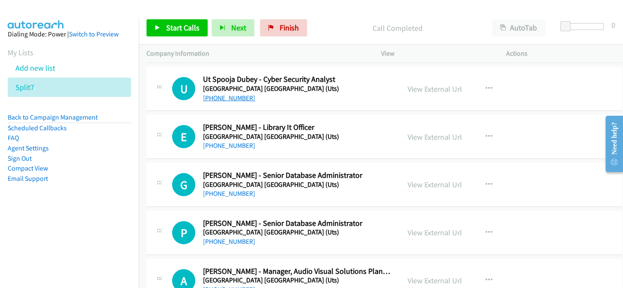
click at [225, 95] on link "+61 478 053 345" at bounding box center [229, 98] width 52 height 8
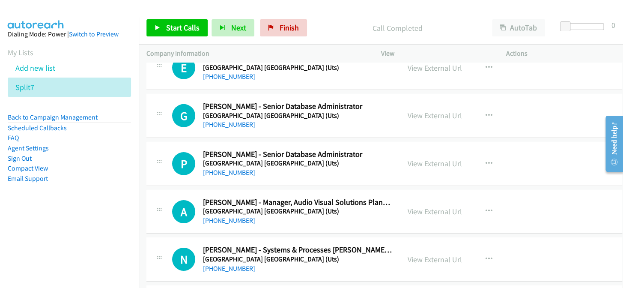
scroll to position [1129, 0]
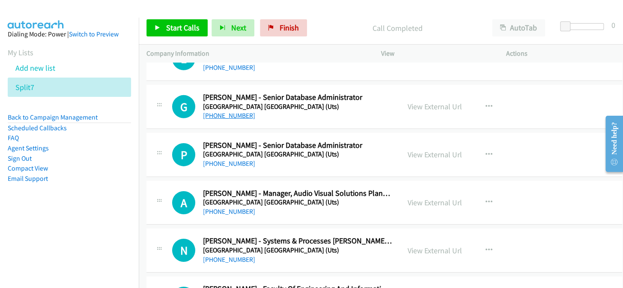
click at [233, 116] on link "+61 439 439 307" at bounding box center [229, 115] width 52 height 8
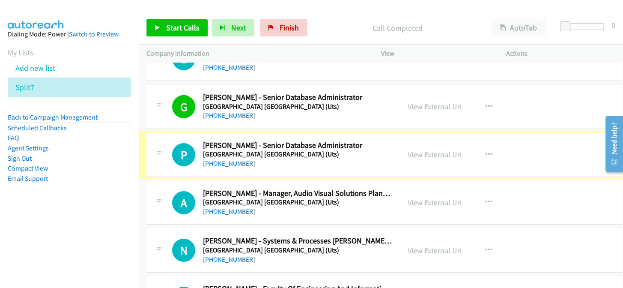
click at [240, 163] on link "+61 439 439 295" at bounding box center [229, 163] width 52 height 8
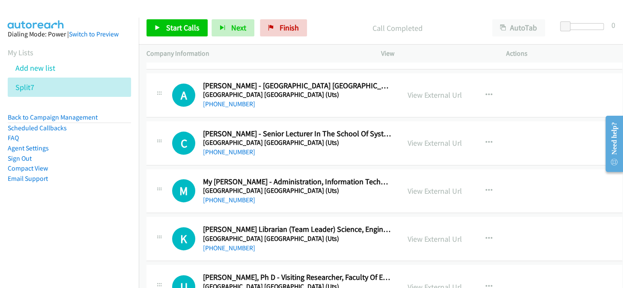
scroll to position [1440, 0]
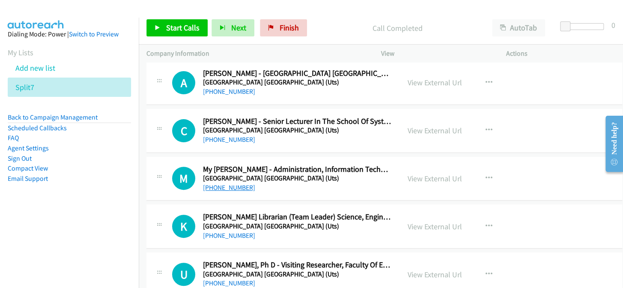
click at [223, 187] on link "+61 433 115 172" at bounding box center [229, 187] width 52 height 8
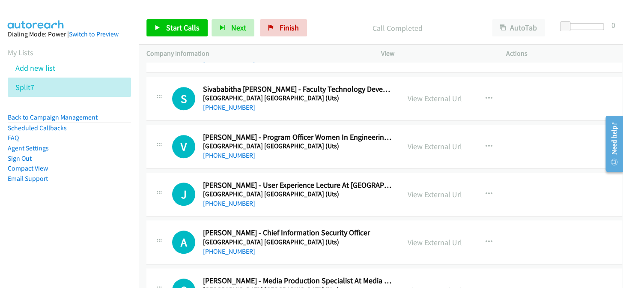
scroll to position [1674, 0]
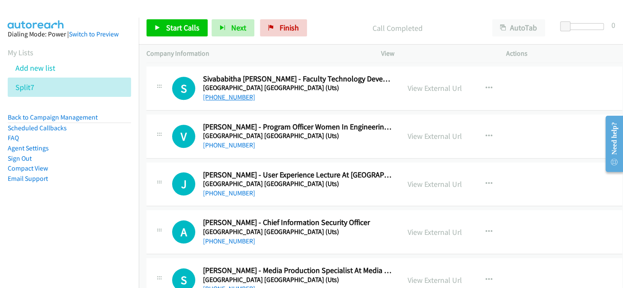
click at [223, 94] on link "+61 449 682 931" at bounding box center [229, 97] width 52 height 8
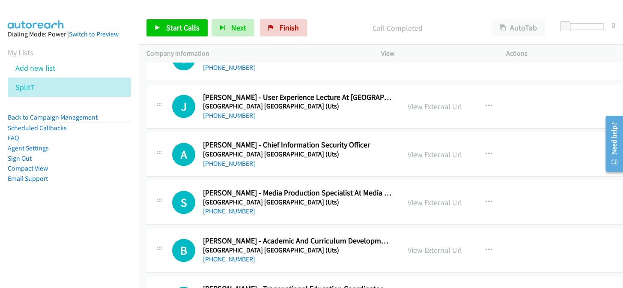
scroll to position [1790, 0]
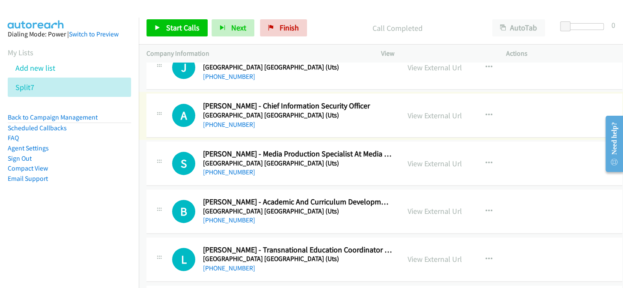
click at [223, 122] on link "+61 482 160 973" at bounding box center [229, 124] width 52 height 8
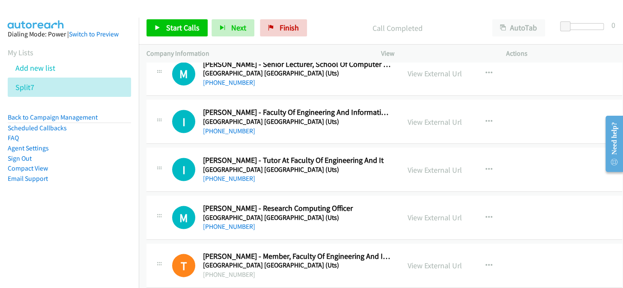
scroll to position [2024, 0]
click at [223, 176] on link "+61 434 021 857" at bounding box center [229, 177] width 52 height 8
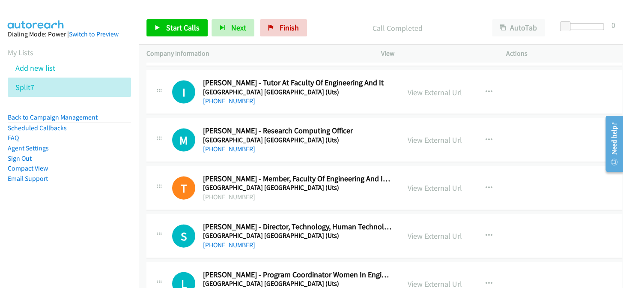
scroll to position [2102, 0]
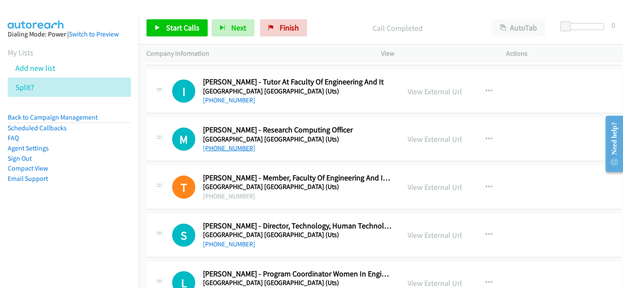
click at [238, 146] on link "+61 2 9514 2618" at bounding box center [229, 147] width 52 height 8
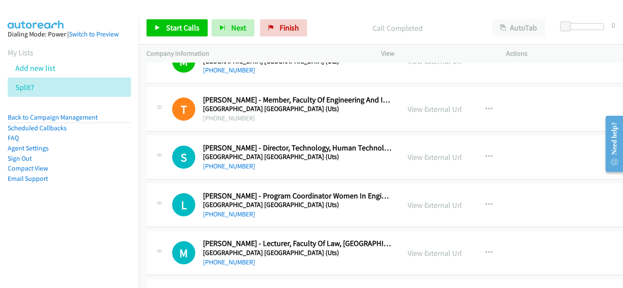
scroll to position [2218, 0]
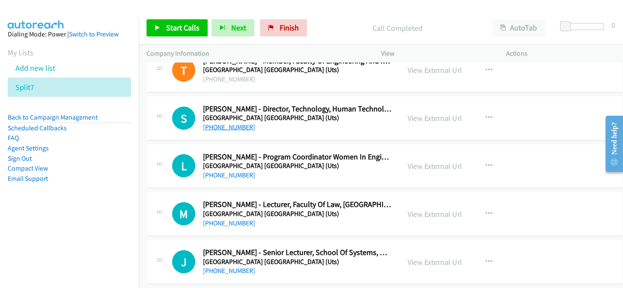
click at [236, 127] on link "+61 425 276 967" at bounding box center [229, 127] width 52 height 8
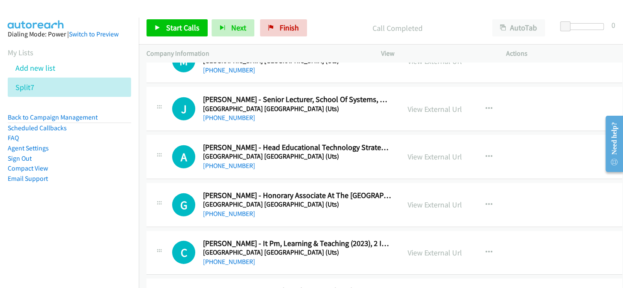
scroll to position [2374, 0]
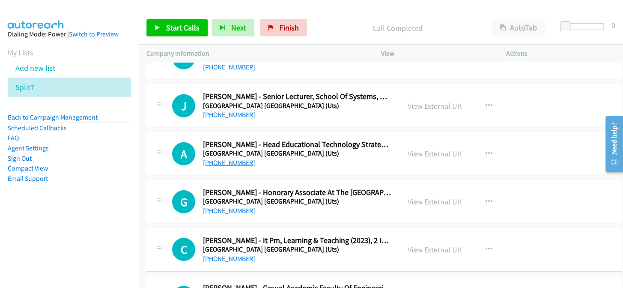
click at [234, 159] on link "+61 2 9514 8959" at bounding box center [229, 162] width 52 height 8
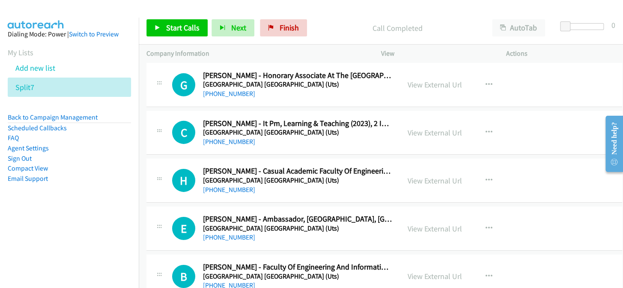
scroll to position [2530, 0]
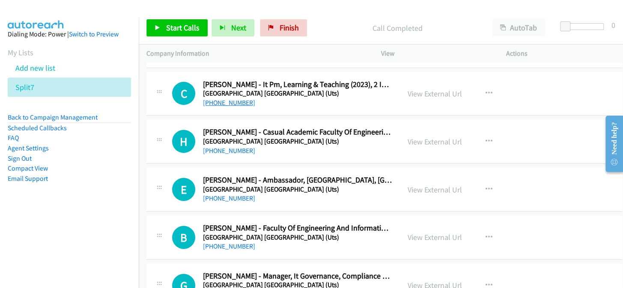
click at [239, 100] on link "+61 415 997 177" at bounding box center [229, 102] width 52 height 8
click at [214, 102] on link "+61 415 997 177" at bounding box center [229, 102] width 52 height 8
click at [216, 99] on link "+61 415 997 177" at bounding box center [229, 102] width 52 height 8
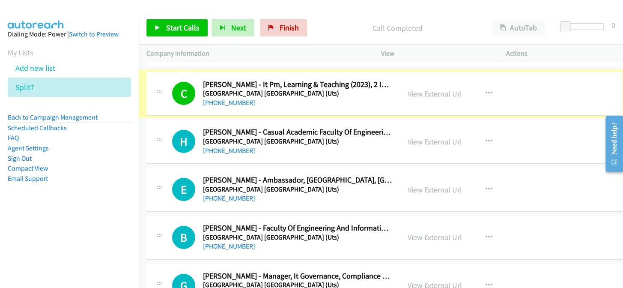
click at [421, 89] on link "View External Url" at bounding box center [435, 94] width 54 height 10
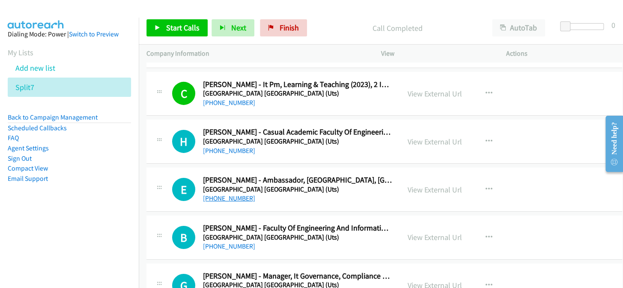
click at [226, 194] on link "+61 412 197 217" at bounding box center [229, 198] width 52 height 8
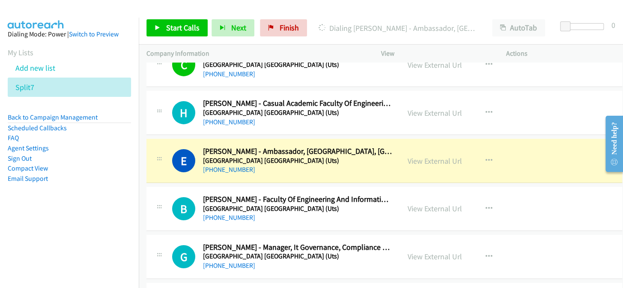
scroll to position [2607, 0]
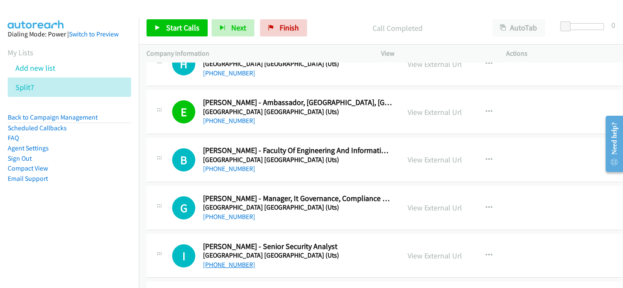
click at [229, 260] on link "+61 401 836 620" at bounding box center [229, 264] width 52 height 8
click at [228, 262] on link "+61 401 836 620" at bounding box center [229, 264] width 52 height 8
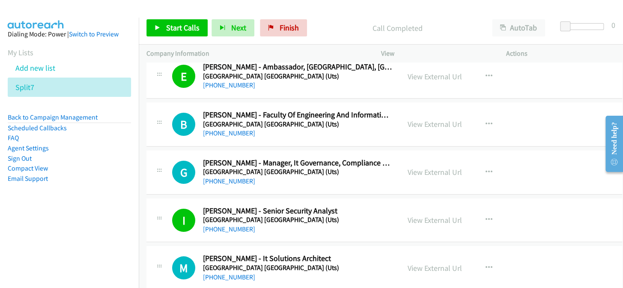
scroll to position [2639, 0]
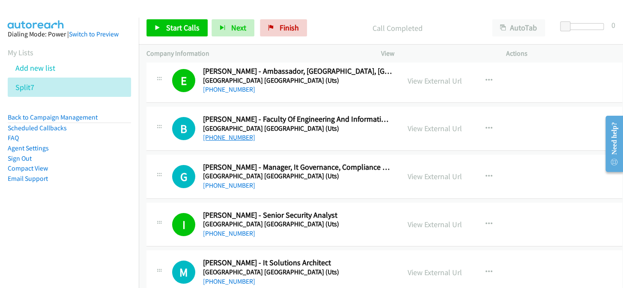
click at [214, 137] on link "+61 2 9514 2681" at bounding box center [229, 137] width 52 height 8
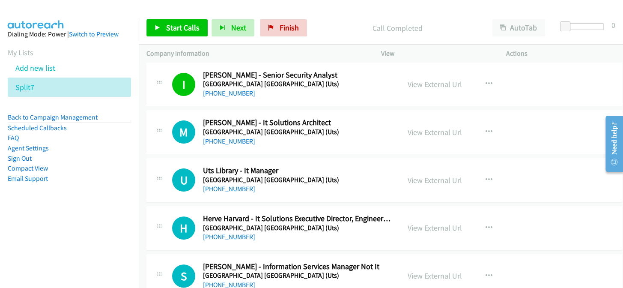
scroll to position [2794, 0]
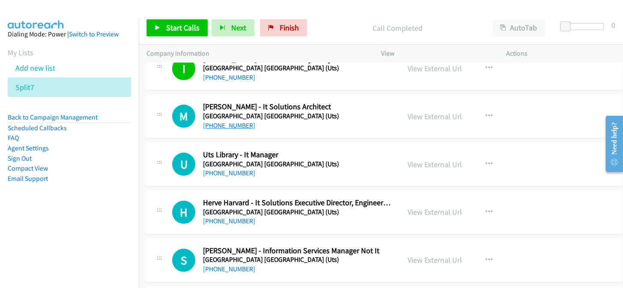
click at [203, 121] on link "+61 402 339 571" at bounding box center [229, 125] width 52 height 8
click at [214, 170] on link "+61 2 9514 3666" at bounding box center [229, 173] width 52 height 8
click at [227, 217] on link "+61 418 877 319" at bounding box center [229, 221] width 52 height 8
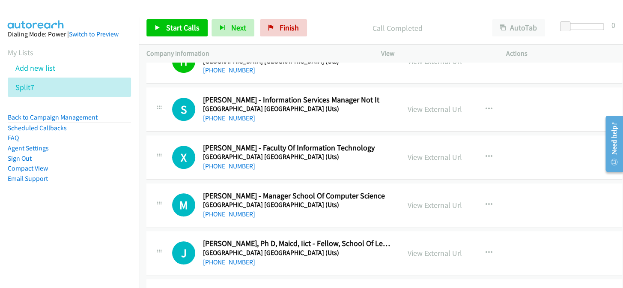
scroll to position [2950, 0]
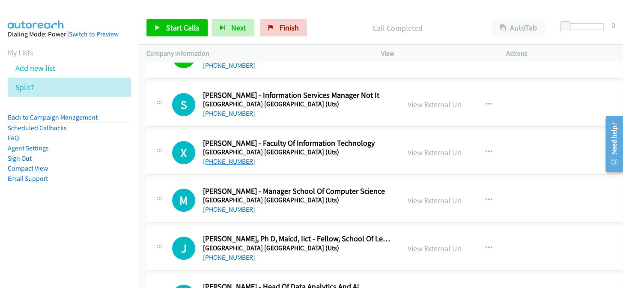
click at [225, 158] on link "+61 422 589 028" at bounding box center [229, 161] width 52 height 8
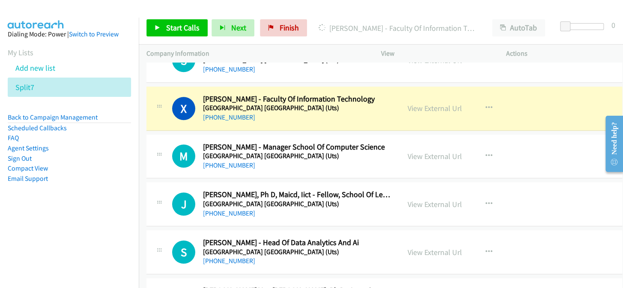
scroll to position [2997, 0]
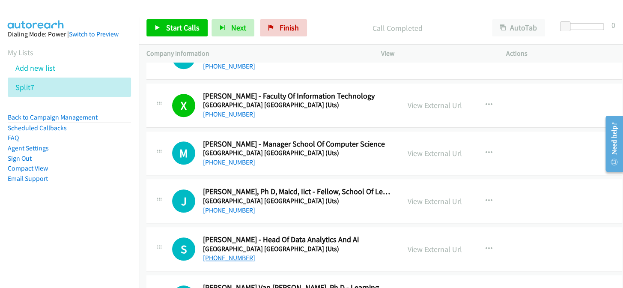
click at [240, 256] on link "+61 412 616 272" at bounding box center [229, 257] width 52 height 8
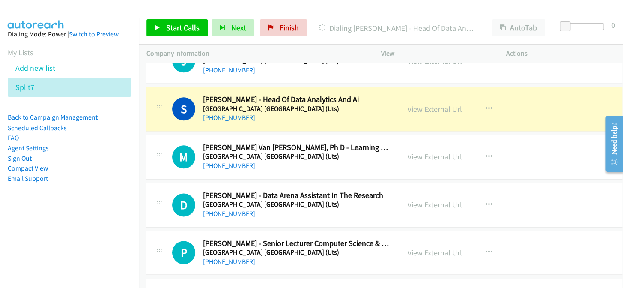
scroll to position [3152, 0]
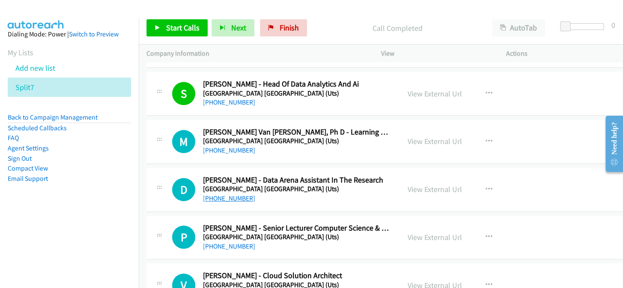
click at [239, 194] on link "+61 410 231 788" at bounding box center [229, 198] width 52 height 8
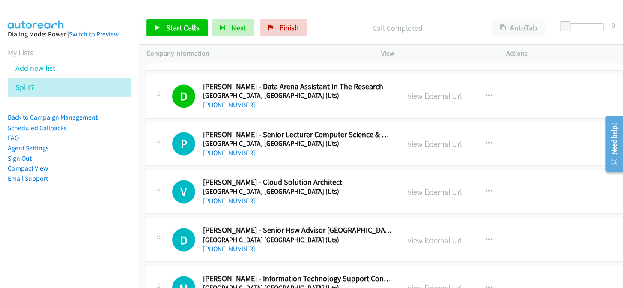
scroll to position [3285, 0]
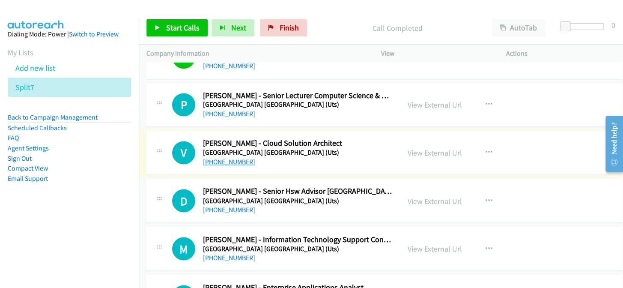
click at [234, 158] on link "+61 481 322 994" at bounding box center [229, 162] width 52 height 8
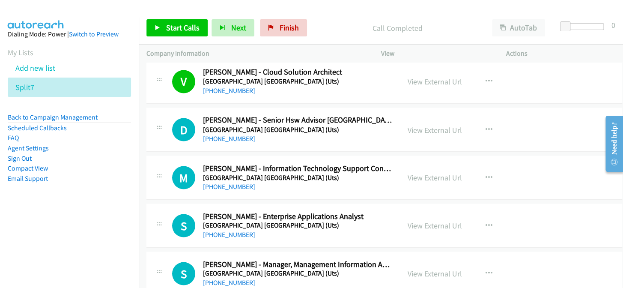
scroll to position [3363, 0]
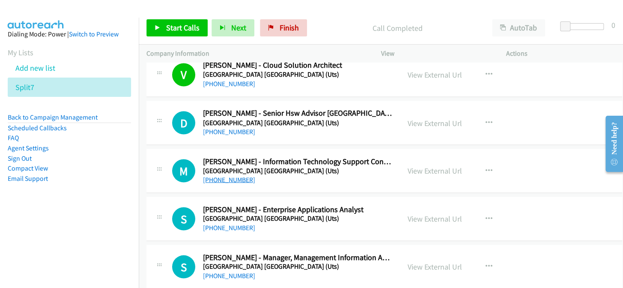
click at [240, 178] on link "+61 2 9514 2222" at bounding box center [229, 179] width 52 height 8
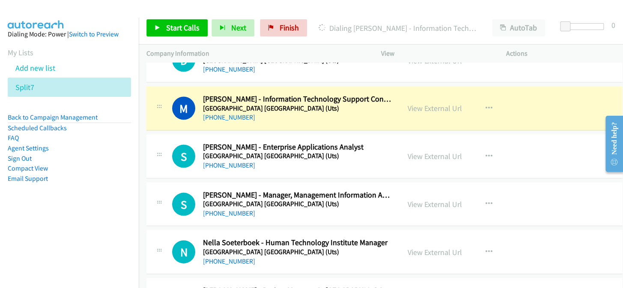
scroll to position [3441, 0]
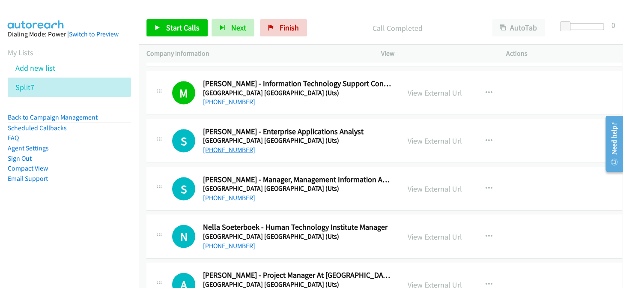
click at [236, 145] on link "+61 2 9514 8153" at bounding box center [229, 149] width 52 height 8
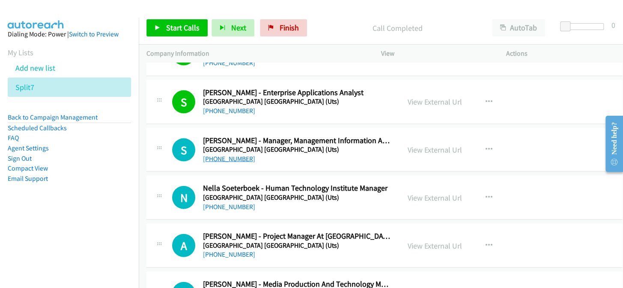
click at [218, 156] on link "+61 478 820 744" at bounding box center [229, 158] width 52 height 8
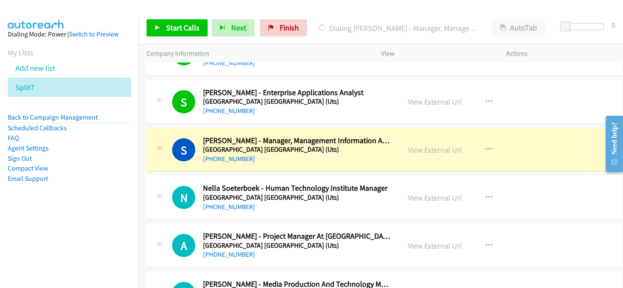
click at [319, 43] on div "Start Calls Pause Next Finish Dialing Sally Halliday - Manager, Management Info…" at bounding box center [381, 28] width 484 height 33
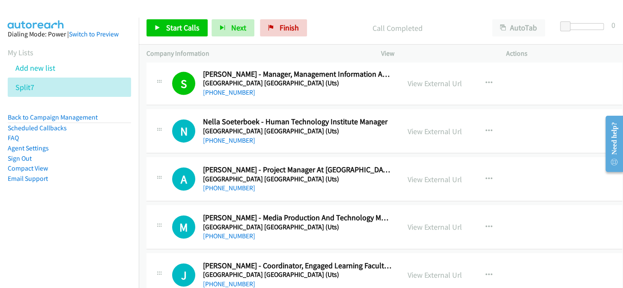
scroll to position [3596, 0]
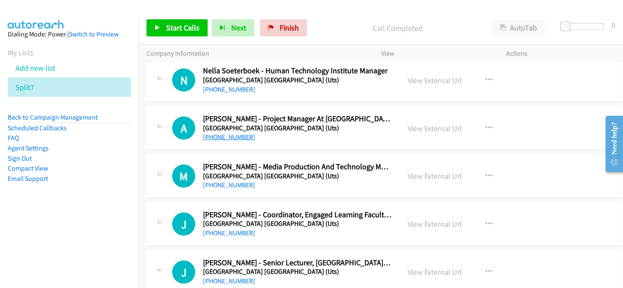
click at [235, 133] on link "+61 2 9514 1677" at bounding box center [229, 137] width 52 height 8
click at [231, 183] on link "+61 417 634 392" at bounding box center [229, 185] width 52 height 8
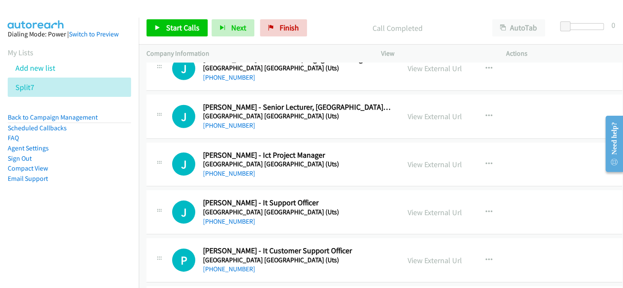
scroll to position [3791, 0]
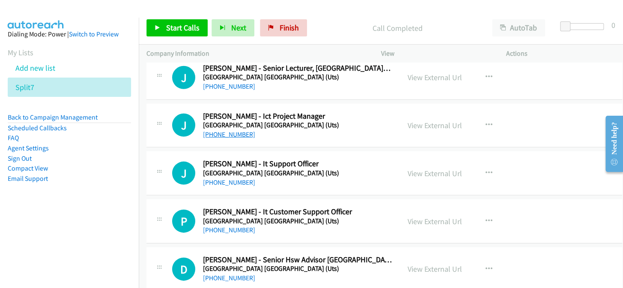
click at [207, 131] on link "+61 402 837 234" at bounding box center [229, 134] width 52 height 8
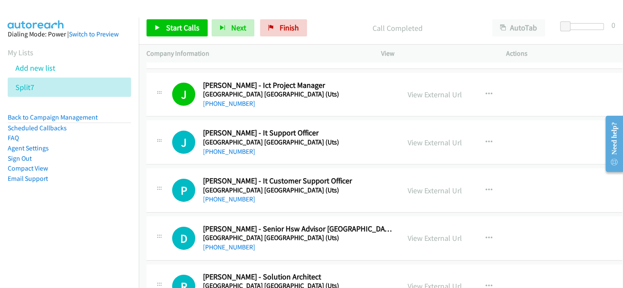
scroll to position [3830, 0]
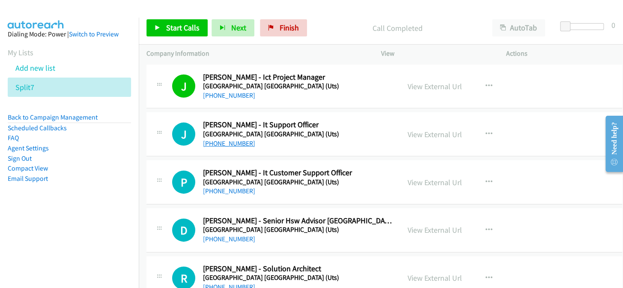
click at [227, 139] on link "+61 435 835 922" at bounding box center [229, 143] width 52 height 8
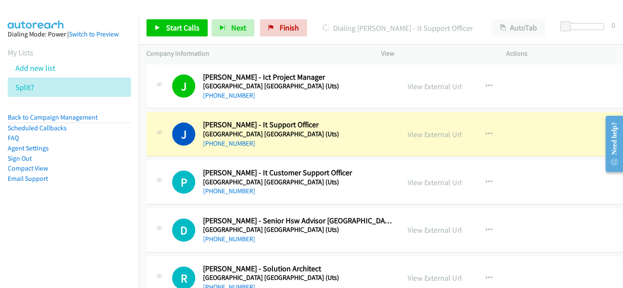
scroll to position [3869, 0]
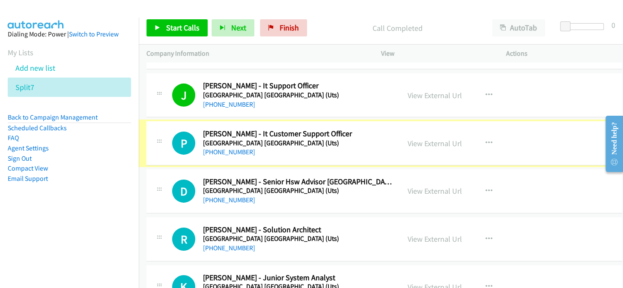
click at [248, 147] on div "+61 444 577 871" at bounding box center [297, 152] width 189 height 10
click at [245, 148] on link "+61 444 577 871" at bounding box center [229, 152] width 52 height 8
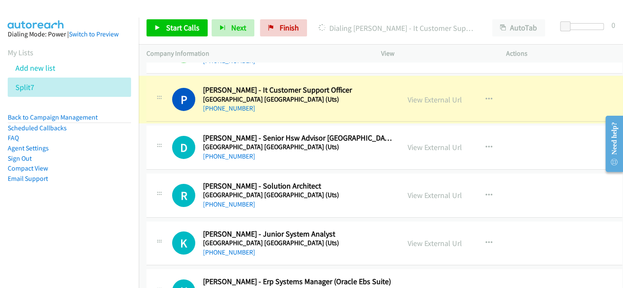
scroll to position [3908, 0]
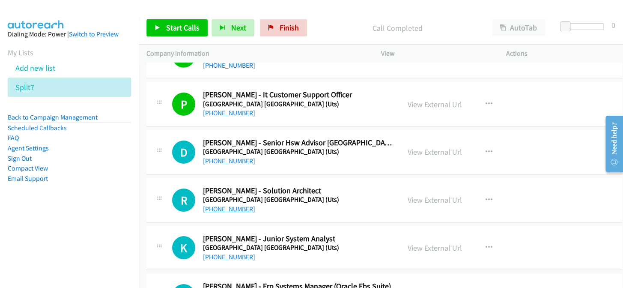
click at [216, 205] on link "+61 2 9514 2006" at bounding box center [229, 209] width 52 height 8
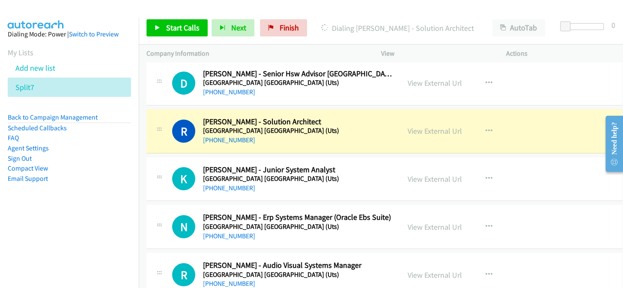
scroll to position [3986, 0]
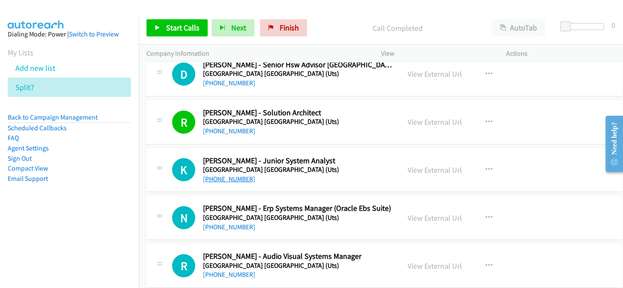
click at [228, 175] on link "+61 2 9514 4585" at bounding box center [229, 179] width 52 height 8
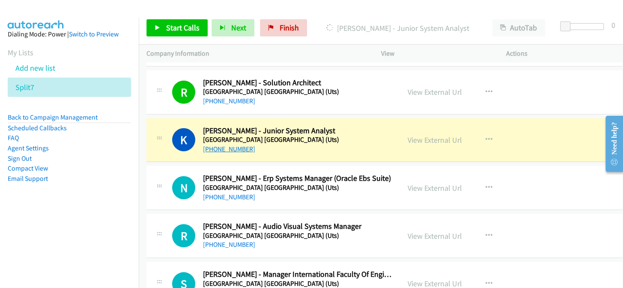
scroll to position [4024, 0]
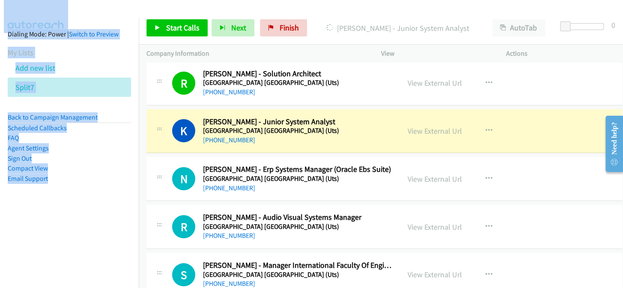
drag, startPoint x: 83, startPoint y: 274, endPoint x: 85, endPoint y: 289, distance: 16.0
click at [85, 41] on html "Start Calls Pause Next Finish Dialing Kara Mc Cloy - Junior System Analyst Auto…" at bounding box center [311, 20] width 623 height 41
click at [93, 262] on nav "Dialing Mode: Power | Switch to Preview My Lists Add new list Split7 Back to Ca…" at bounding box center [69, 162] width 139 height 288
click at [95, 260] on nav "Dialing Mode: Power | Switch to Preview My Lists Add new list Split7 Back to Ca…" at bounding box center [69, 162] width 139 height 288
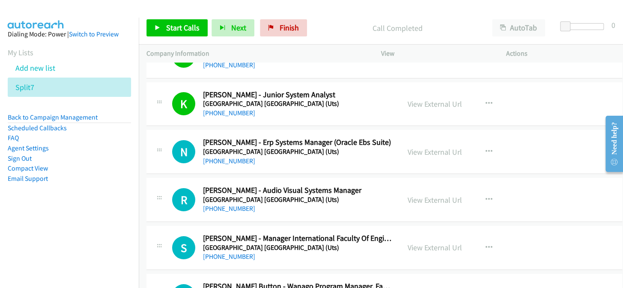
scroll to position [4102, 0]
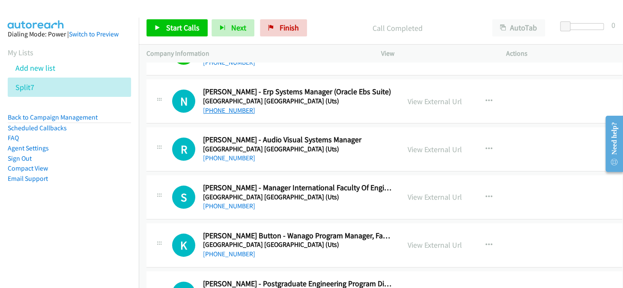
click at [214, 106] on link "+61 407 100 227" at bounding box center [229, 110] width 52 height 8
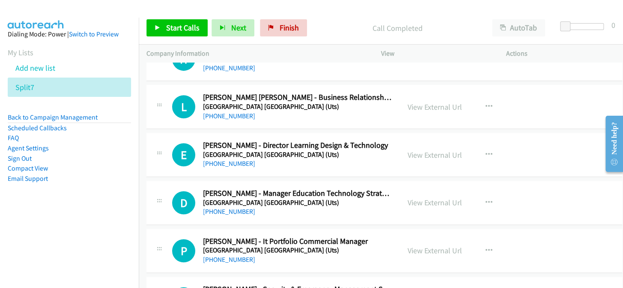
scroll to position [4375, 0]
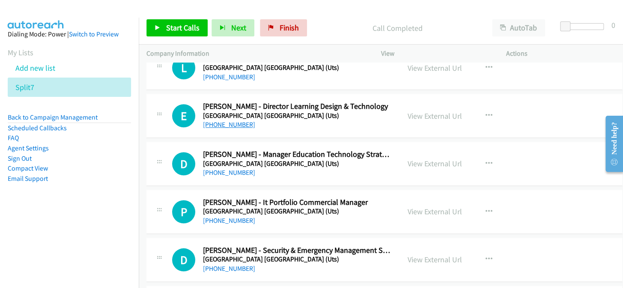
click at [235, 120] on link "+61 428 307 797" at bounding box center [229, 124] width 52 height 8
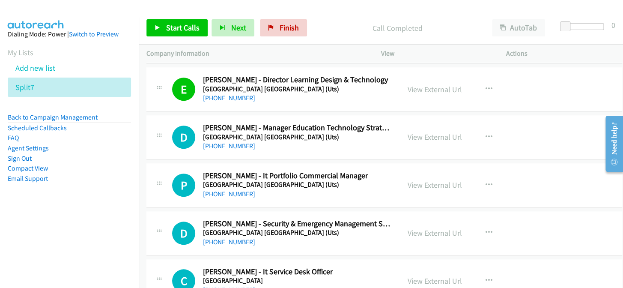
scroll to position [4414, 0]
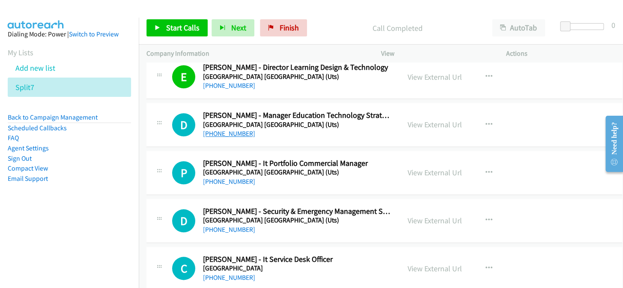
click at [231, 129] on link "+61 468 573 807" at bounding box center [229, 133] width 52 height 8
click at [235, 177] on link "+61 400 202 090" at bounding box center [229, 181] width 52 height 8
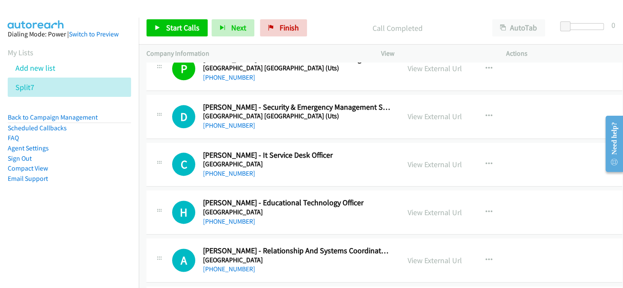
scroll to position [4530, 0]
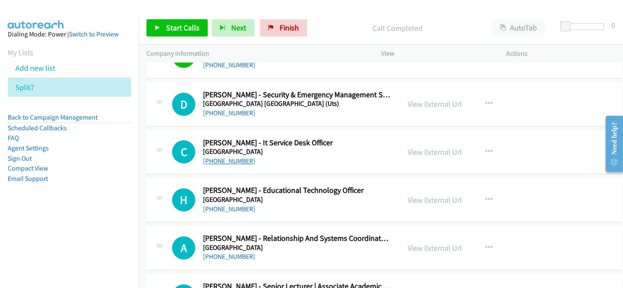
click at [220, 157] on link "+61 2 4221 3000" at bounding box center [229, 161] width 52 height 8
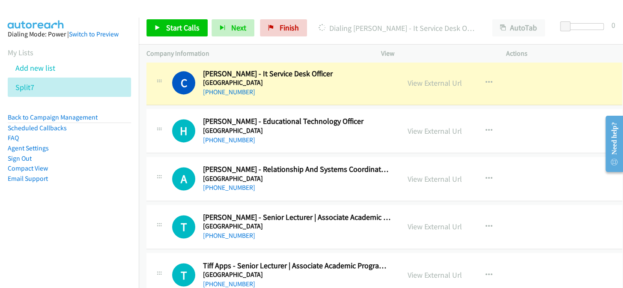
scroll to position [4608, 0]
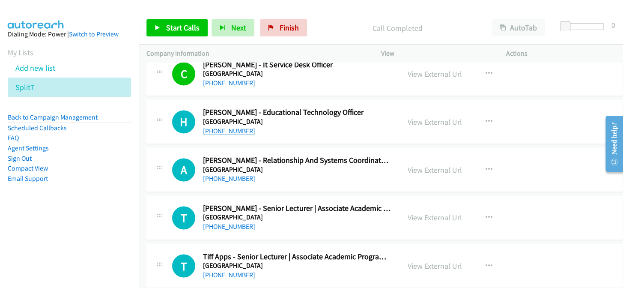
drag, startPoint x: 253, startPoint y: 123, endPoint x: 241, endPoint y: 124, distance: 12.4
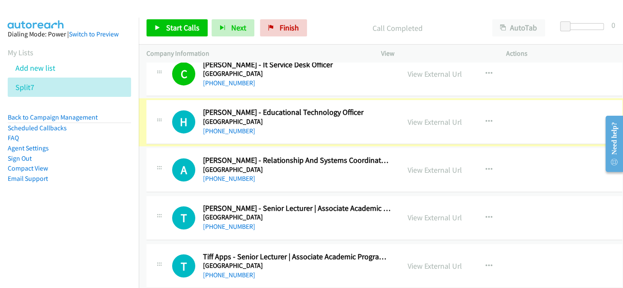
drag, startPoint x: 238, startPoint y: 124, endPoint x: 200, endPoint y: 303, distance: 182.6
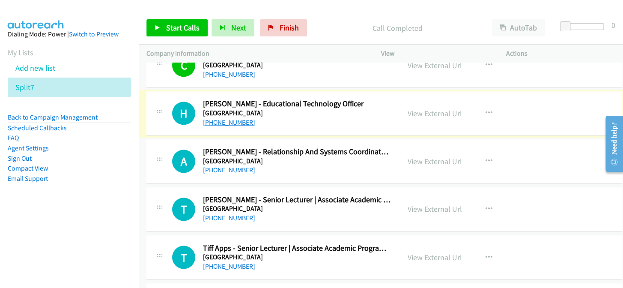
click at [236, 118] on link "+61 403 100 424" at bounding box center [229, 122] width 52 height 8
click at [232, 118] on link "+61 403 100 424" at bounding box center [229, 122] width 52 height 8
click at [221, 166] on link "+61 408 503 137" at bounding box center [229, 170] width 52 height 8
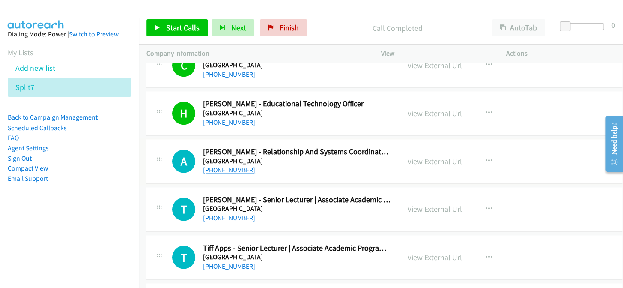
click at [226, 166] on link "+61 408 503 137" at bounding box center [229, 170] width 52 height 8
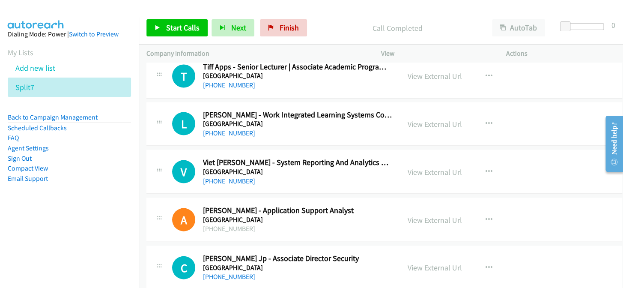
scroll to position [4811, 0]
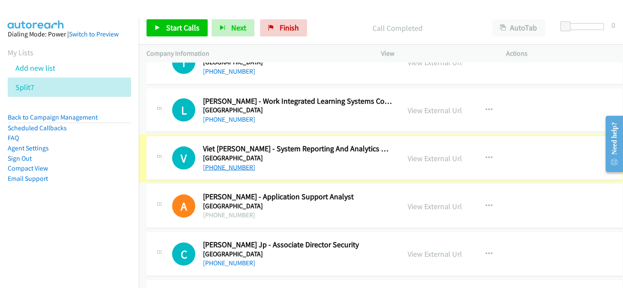
click at [230, 164] on link "+61 406 908 552" at bounding box center [229, 167] width 52 height 8
click at [225, 163] on link "+61 406 908 552" at bounding box center [229, 167] width 52 height 8
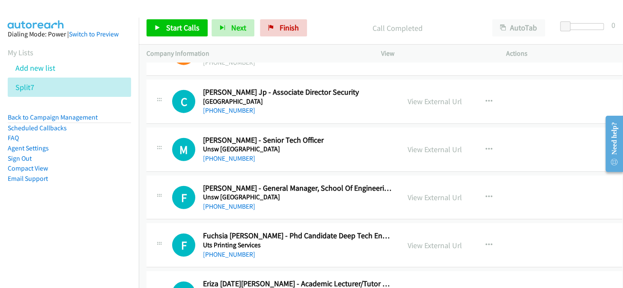
scroll to position [4967, 0]
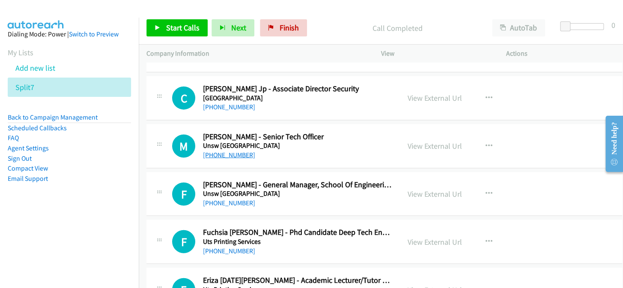
click at [216, 151] on link "+61 2 6268 8375" at bounding box center [229, 155] width 52 height 8
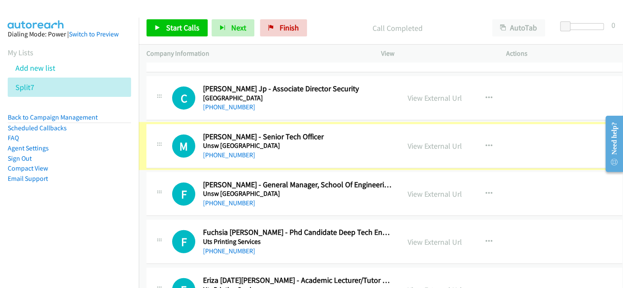
click at [217, 151] on link "+61 2 6268 8375" at bounding box center [229, 155] width 52 height 8
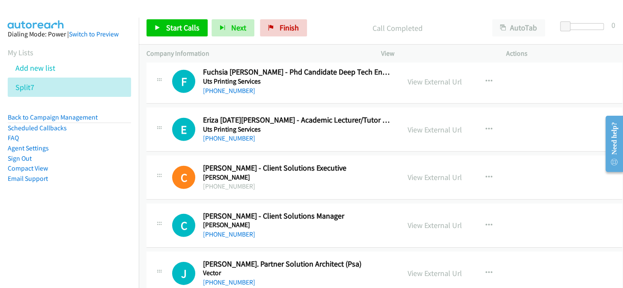
scroll to position [5162, 0]
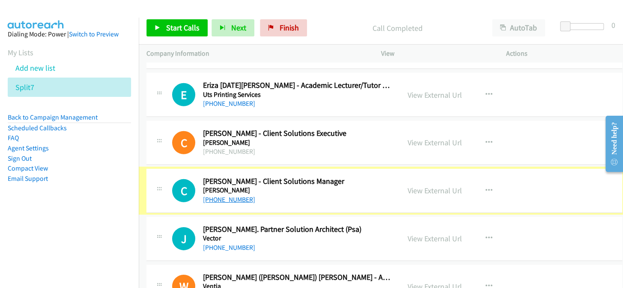
click at [222, 195] on link "+61 413 372 837" at bounding box center [229, 199] width 52 height 8
click at [221, 195] on link "+61 413 372 837" at bounding box center [229, 199] width 52 height 8
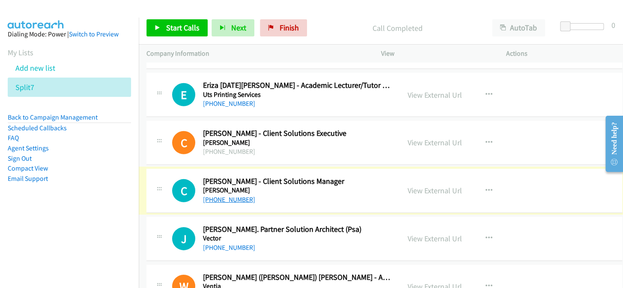
click at [222, 195] on link "+61 413 372 837" at bounding box center [229, 199] width 52 height 8
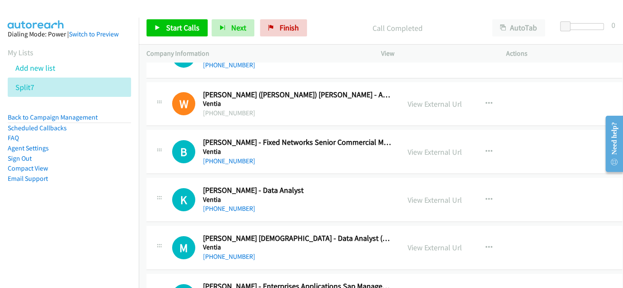
scroll to position [5356, 0]
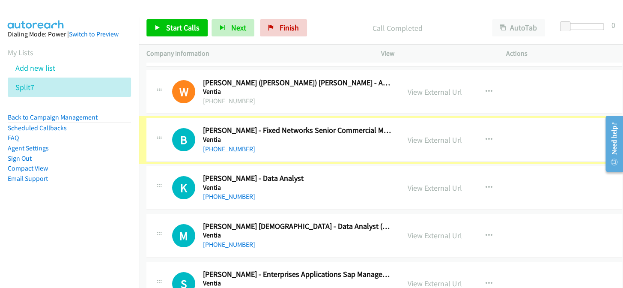
click at [227, 145] on link "+61 408 297 822" at bounding box center [229, 149] width 52 height 8
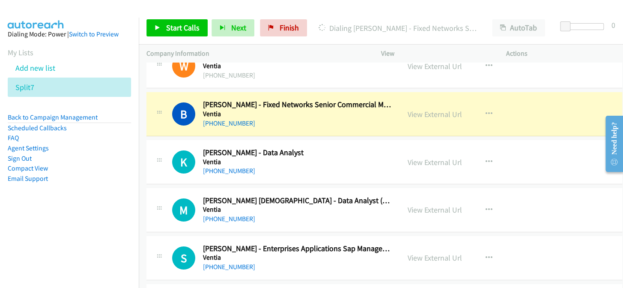
scroll to position [5395, 0]
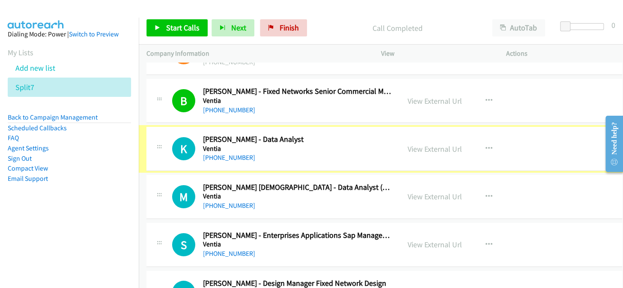
click at [247, 145] on h5 "Ventia" at bounding box center [297, 148] width 189 height 9
click at [234, 153] on link "+61 3 8823 7500" at bounding box center [229, 157] width 52 height 8
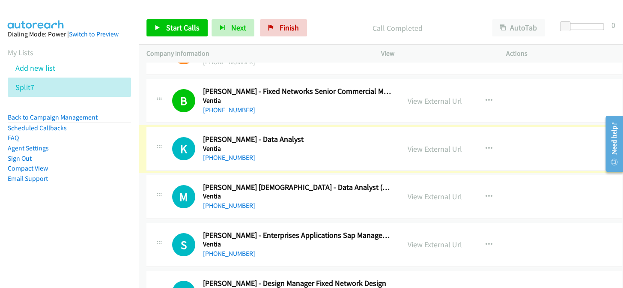
click at [222, 144] on h5 "Ventia" at bounding box center [297, 148] width 189 height 9
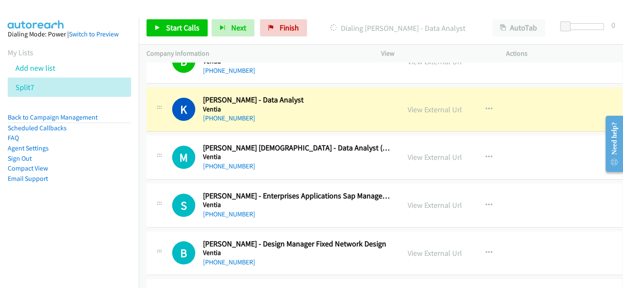
scroll to position [5473, 0]
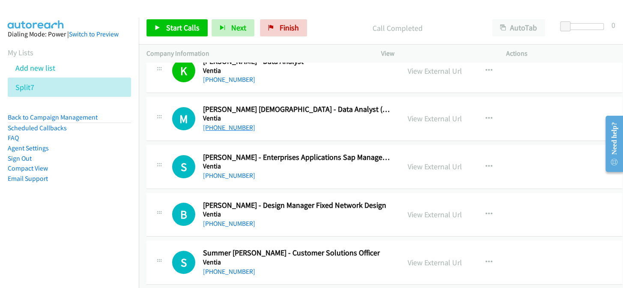
click at [238, 124] on link "+61 469 116 773" at bounding box center [229, 127] width 52 height 8
click at [238, 123] on link "+61 469 116 773" at bounding box center [229, 127] width 52 height 8
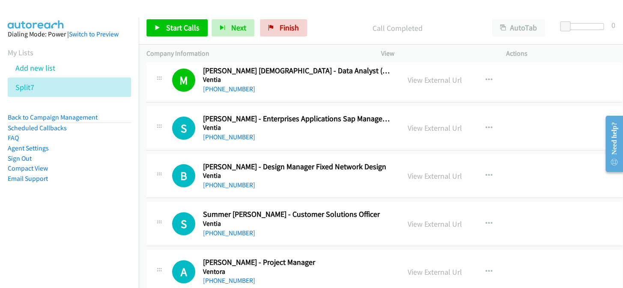
scroll to position [5512, 0]
click at [226, 132] on link "+61 455 151 032" at bounding box center [229, 136] width 52 height 8
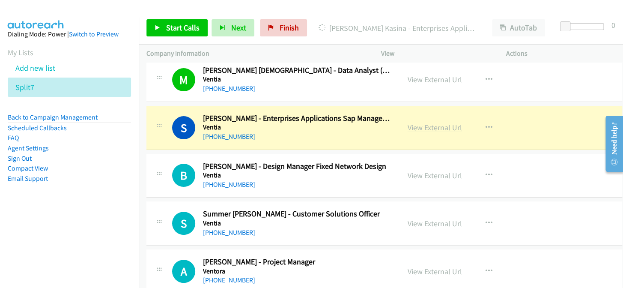
click at [441, 122] on link "View External Url" at bounding box center [435, 127] width 54 height 10
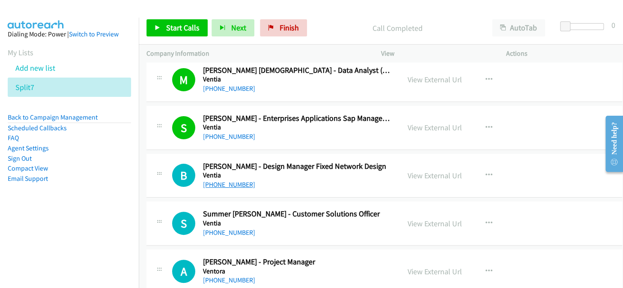
click at [225, 180] on link "+61 404 435 154" at bounding box center [229, 184] width 52 height 8
click at [223, 180] on link "+61 404 435 154" at bounding box center [229, 184] width 52 height 8
click at [222, 180] on link "+61 404 435 154" at bounding box center [229, 184] width 52 height 8
click at [218, 180] on link "+61 404 435 154" at bounding box center [229, 184] width 52 height 8
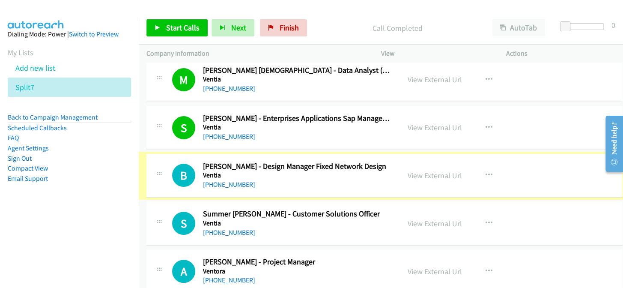
click at [220, 180] on link "+61 404 435 154" at bounding box center [229, 184] width 52 height 8
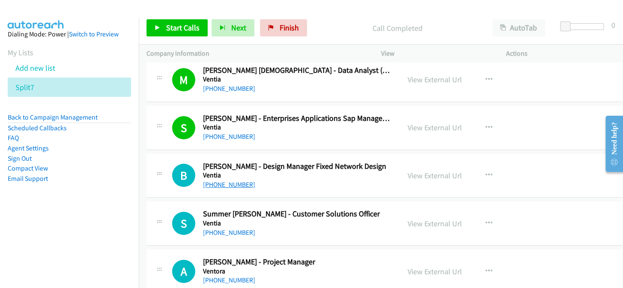
click at [235, 180] on link "+61 404 435 154" at bounding box center [229, 184] width 52 height 8
drag, startPoint x: 168, startPoint y: 83, endPoint x: 327, endPoint y: 36, distance: 165.6
click at [334, 25] on p "Call Completed" at bounding box center [398, 28] width 158 height 12
click at [212, 180] on link "+61 404 435 154" at bounding box center [229, 184] width 52 height 8
click at [230, 180] on link "+61 404 435 154" at bounding box center [229, 184] width 52 height 8
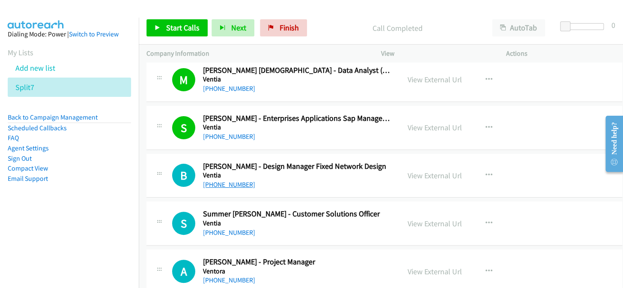
click at [218, 180] on link "+61 404 435 154" at bounding box center [229, 184] width 52 height 8
click at [412, 123] on link "View External Url" at bounding box center [435, 127] width 54 height 10
click at [429, 170] on link "View External Url" at bounding box center [435, 175] width 54 height 10
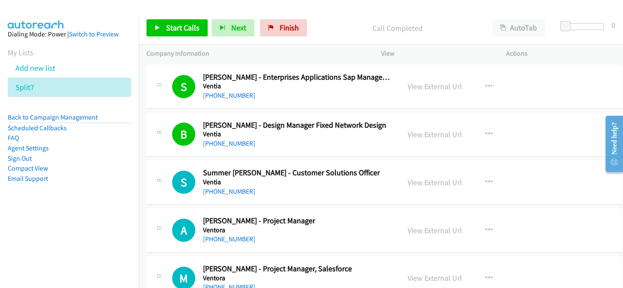
scroll to position [5590, 0]
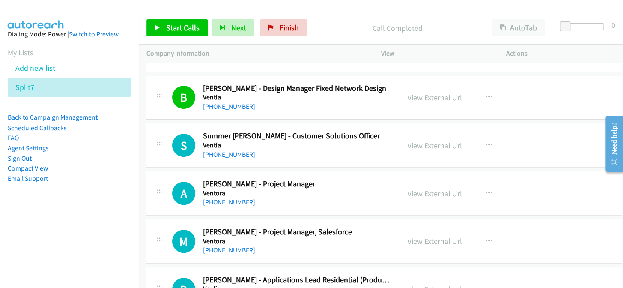
click at [214, 200] on div "A Callback Scheduled Anna Holland - Project Manager Ventora Australia/Sydney +6…" at bounding box center [384, 193] width 476 height 44
click at [217, 198] on link "+61 474 914 952" at bounding box center [229, 202] width 52 height 8
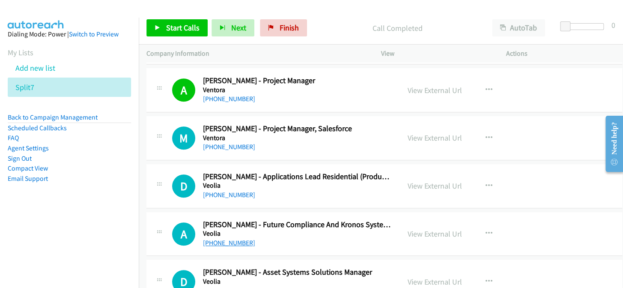
scroll to position [5707, 0]
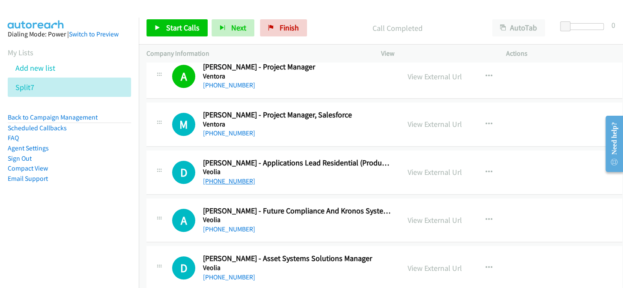
click at [231, 177] on link "+61 408 431 485" at bounding box center [229, 181] width 52 height 8
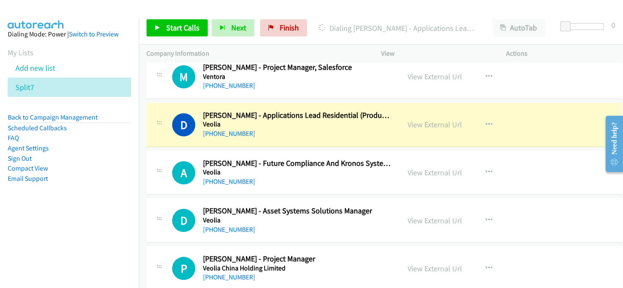
scroll to position [5784, 0]
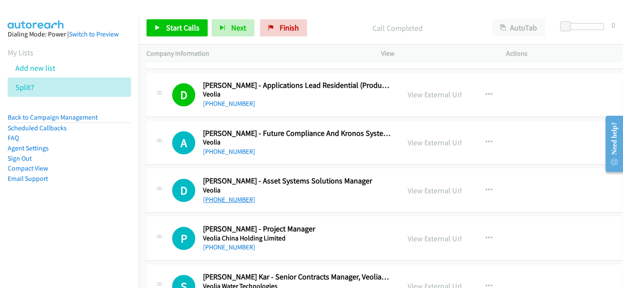
click at [237, 195] on link "+61 439 346 159" at bounding box center [229, 199] width 52 height 8
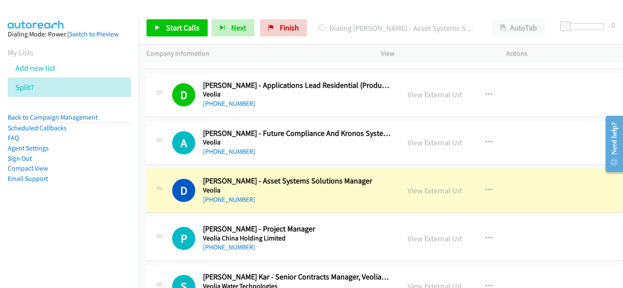
scroll to position [5862, 0]
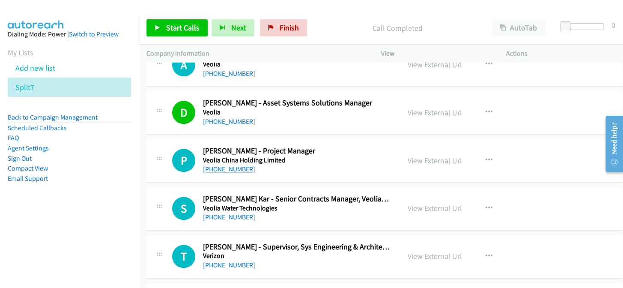
click at [218, 165] on link "+61 478 489 574" at bounding box center [229, 169] width 52 height 8
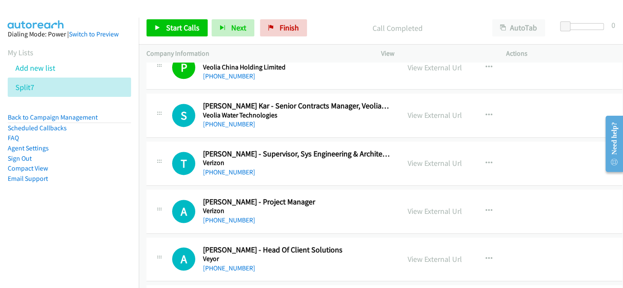
scroll to position [5979, 0]
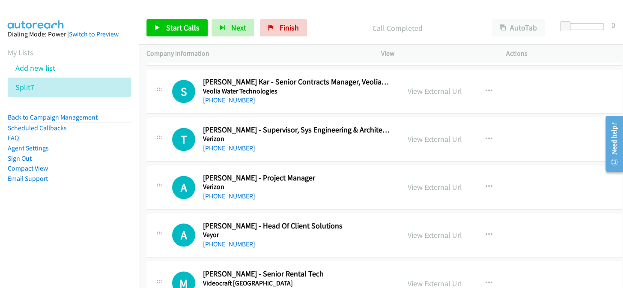
click at [527, 261] on div "M Callback Scheduled Mark Toyb - Senior Rental Tech Videocraft Australia Austra…" at bounding box center [384, 283] width 476 height 44
click at [238, 192] on link "+61 2 9434 5220" at bounding box center [229, 196] width 52 height 8
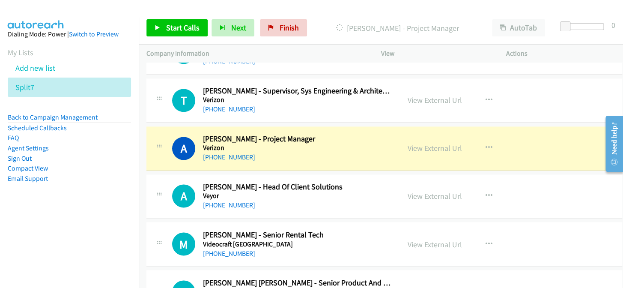
scroll to position [6057, 0]
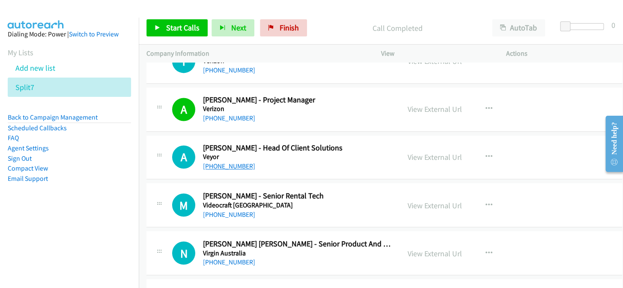
click at [219, 162] on link "+61 404 874 418" at bounding box center [229, 166] width 52 height 8
click at [222, 162] on link "+61 404 874 418" at bounding box center [229, 166] width 52 height 8
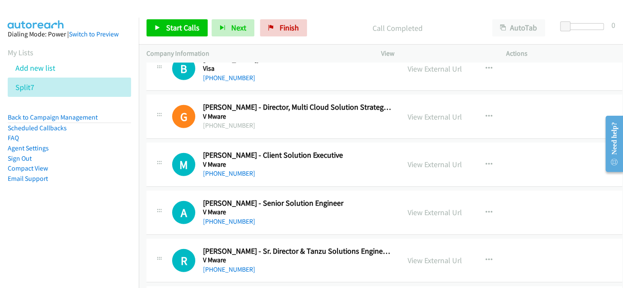
scroll to position [6446, 0]
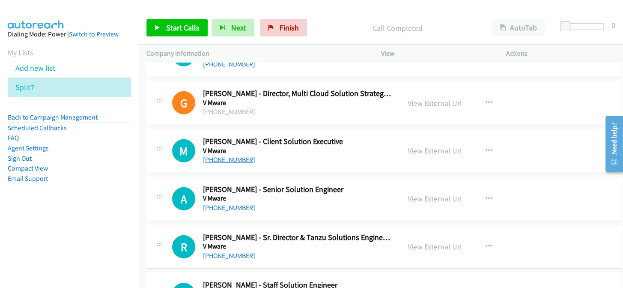
click at [238, 155] on link "+61 438 122 708" at bounding box center [229, 159] width 52 height 8
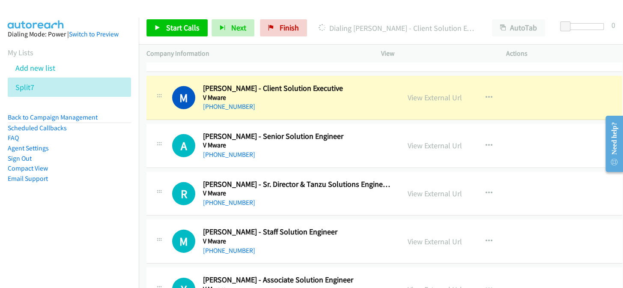
scroll to position [6485, 0]
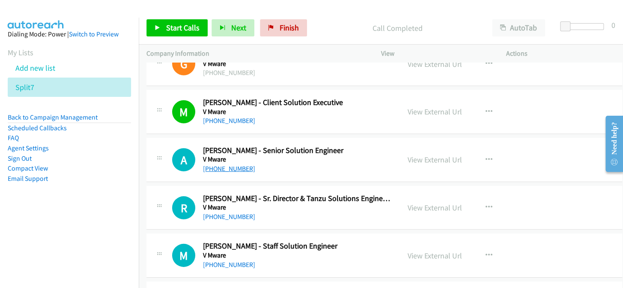
click at [222, 164] on link "+61 414 908 081" at bounding box center [229, 168] width 52 height 8
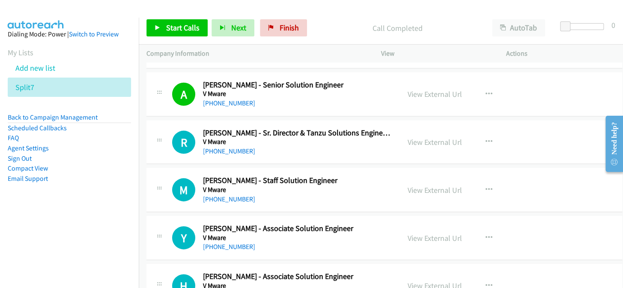
scroll to position [6563, 0]
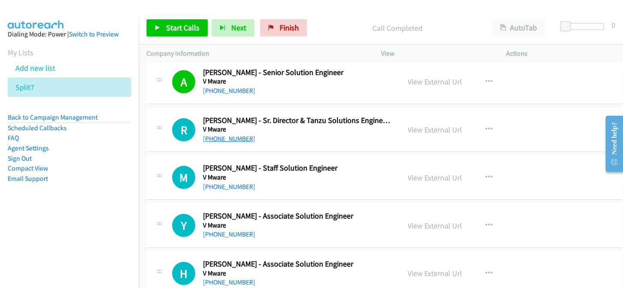
click at [214, 134] on link "+61 412 055 052" at bounding box center [229, 138] width 52 height 8
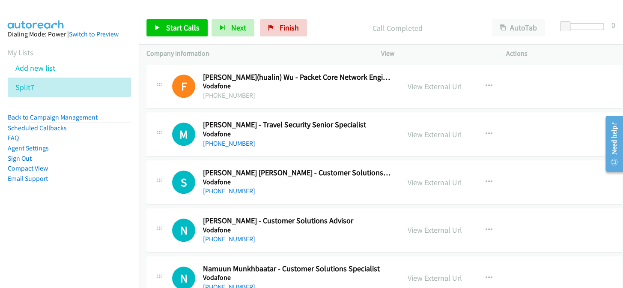
scroll to position [7146, 0]
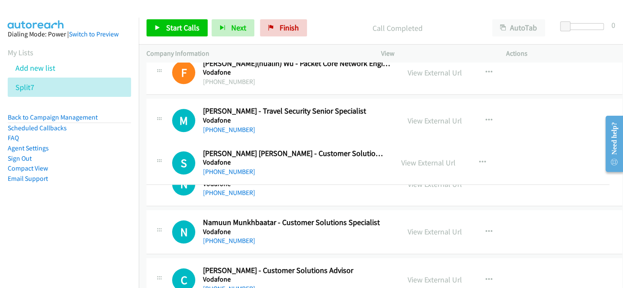
drag, startPoint x: 251, startPoint y: 152, endPoint x: 385, endPoint y: 71, distance: 156.1
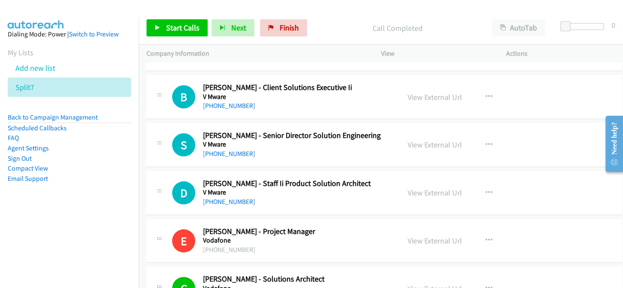
scroll to position [6796, 0]
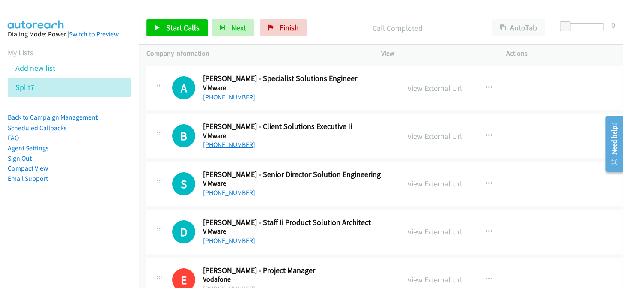
click at [229, 140] on link "+61 448 026 690" at bounding box center [229, 144] width 52 height 8
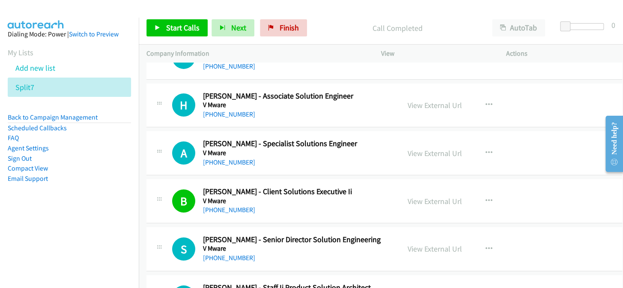
scroll to position [6718, 0]
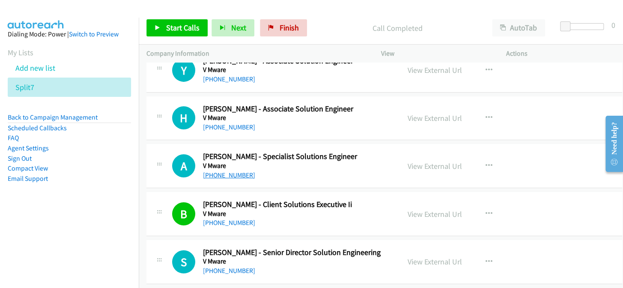
click at [231, 171] on link "+61 2 9293 5516" at bounding box center [229, 175] width 52 height 8
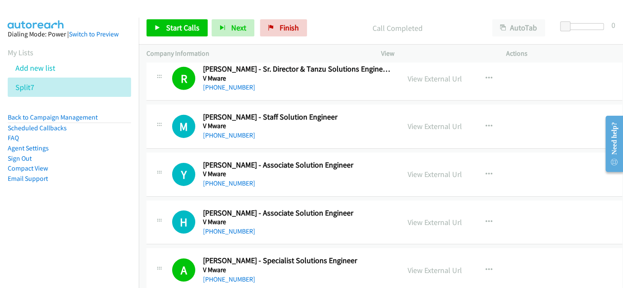
scroll to position [6602, 0]
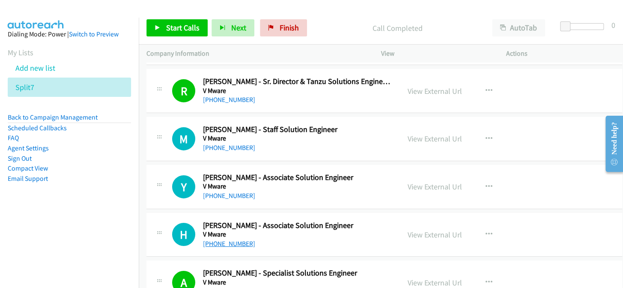
click at [237, 239] on link "+61 428 563 109" at bounding box center [229, 243] width 52 height 8
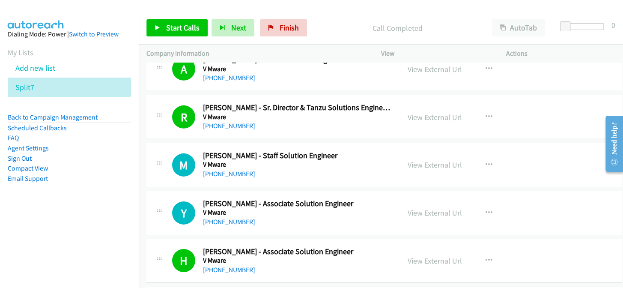
scroll to position [6563, 0]
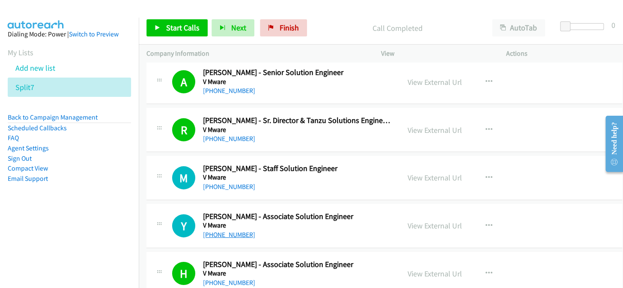
click at [228, 230] on link "+61 417 883 610" at bounding box center [229, 234] width 52 height 8
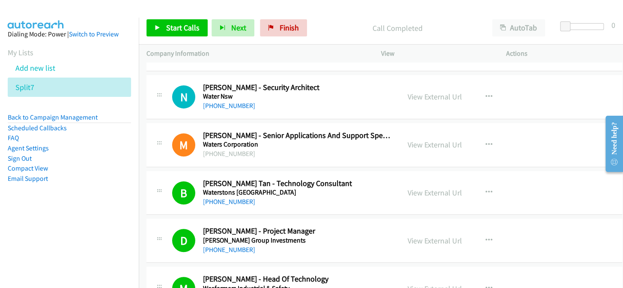
scroll to position [8431, 0]
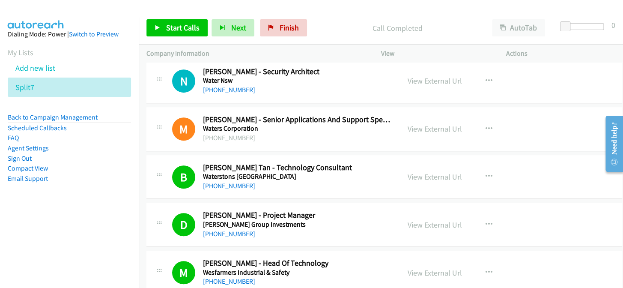
click at [295, 13] on div "Start Calls Pause Next Finish Call Completed AutoTab AutoTab 0" at bounding box center [381, 28] width 484 height 33
drag, startPoint x: 298, startPoint y: 27, endPoint x: 359, endPoint y: 33, distance: 60.7
click at [299, 27] on link "Finish" at bounding box center [283, 27] width 47 height 17
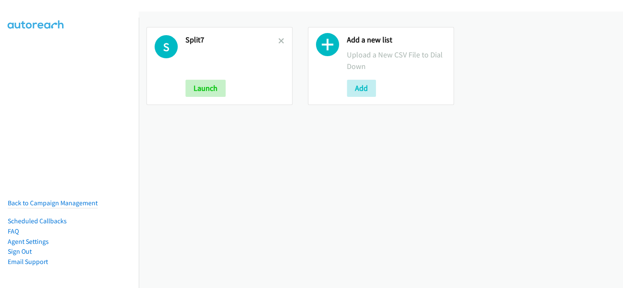
click at [279, 37] on link at bounding box center [281, 41] width 6 height 10
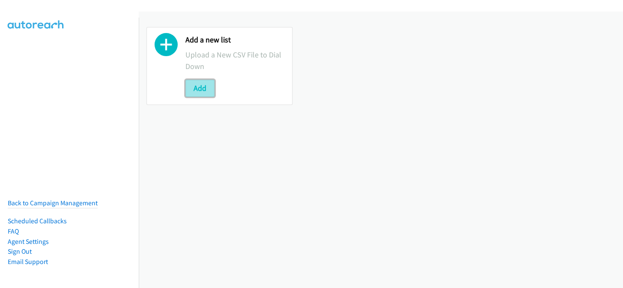
click at [194, 87] on button "Add" at bounding box center [199, 88] width 29 height 17
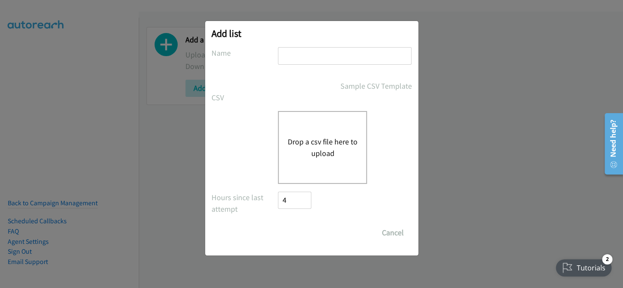
click at [322, 62] on input "text" at bounding box center [345, 56] width 134 height 18
type input "split7"
click at [292, 144] on button "Drop a csv file here to upload" at bounding box center [322, 147] width 70 height 23
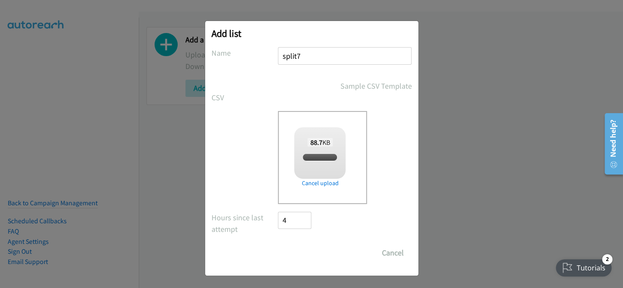
checkbox input "true"
click at [313, 260] on input "Save List" at bounding box center [300, 252] width 45 height 17
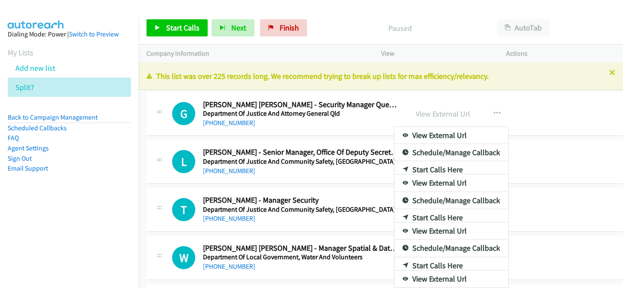
click at [602, 71] on div at bounding box center [311, 144] width 623 height 288
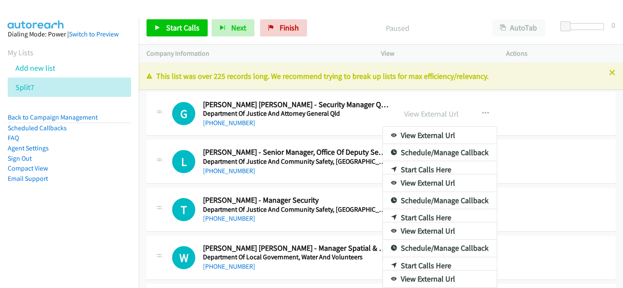
click at [605, 71] on div "[PHONE_NUMBER] Call failed - Please reload the list and try again This list was…" at bounding box center [381, 175] width 484 height 225
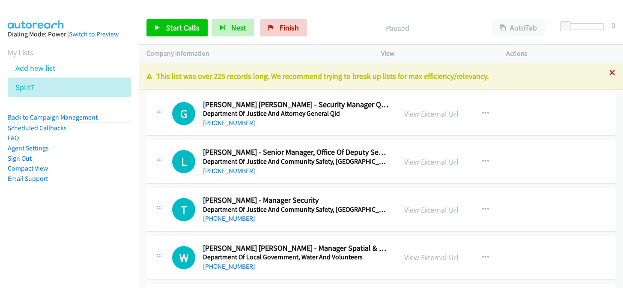
click at [609, 71] on icon at bounding box center [612, 73] width 6 height 6
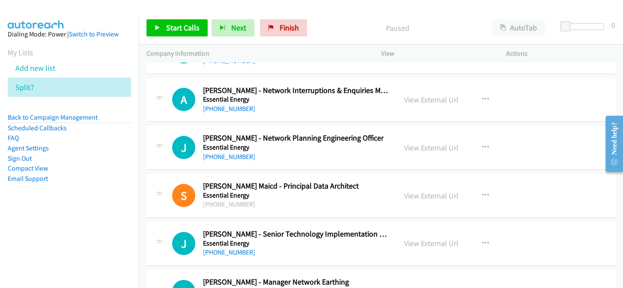
scroll to position [17858, 0]
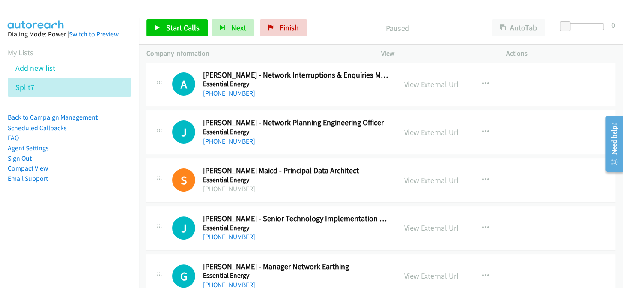
click at [232, 280] on link "[PHONE_NUMBER]" at bounding box center [229, 284] width 52 height 8
click at [299, 262] on h2 "[PERSON_NAME] - Manager Network Earthing" at bounding box center [276, 267] width 146 height 10
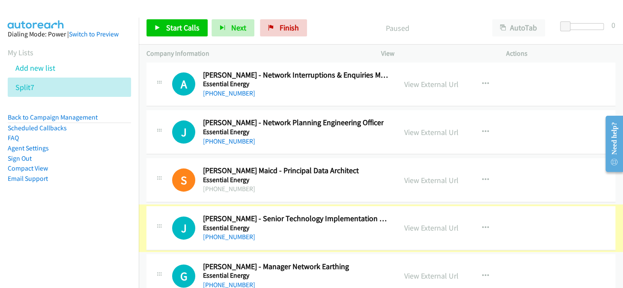
click at [232, 232] on link "[PHONE_NUMBER]" at bounding box center [229, 236] width 52 height 8
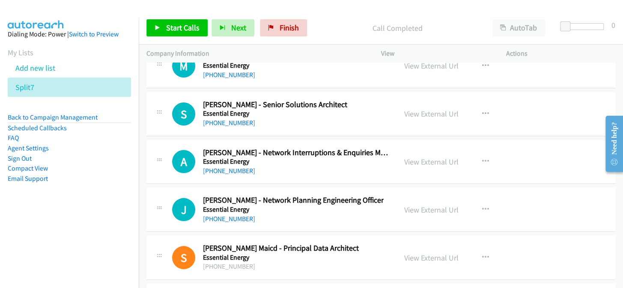
scroll to position [17742, 0]
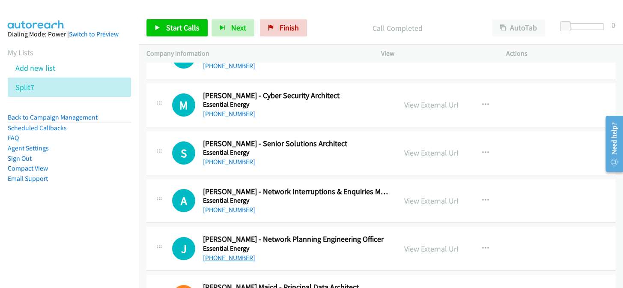
click at [229, 253] on link "[PHONE_NUMBER]" at bounding box center [229, 257] width 52 height 8
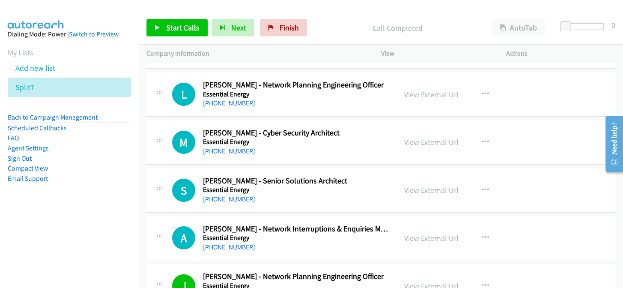
scroll to position [17703, 0]
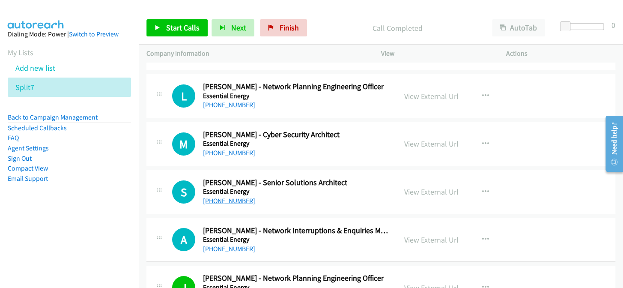
click at [233, 197] on link "[PHONE_NUMBER]" at bounding box center [229, 201] width 52 height 8
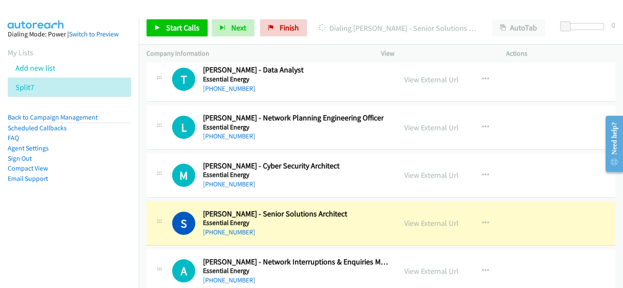
scroll to position [17625, 0]
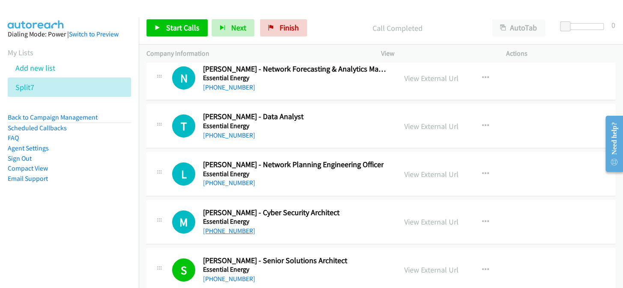
click at [244, 226] on link "[PHONE_NUMBER]" at bounding box center [229, 230] width 52 height 8
click at [240, 226] on link "[PHONE_NUMBER]" at bounding box center [229, 230] width 52 height 8
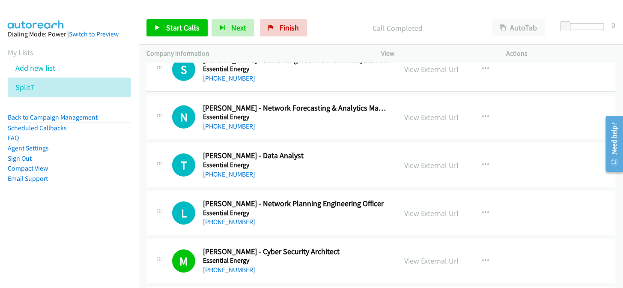
scroll to position [17547, 0]
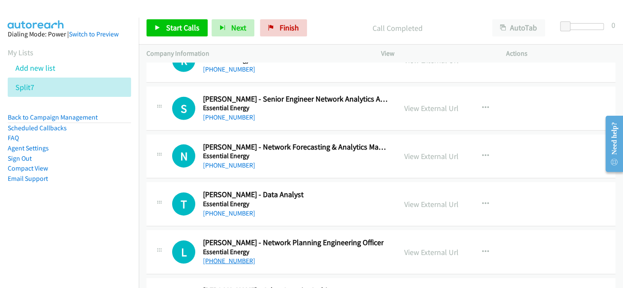
click at [225, 256] on link "[PHONE_NUMBER]" at bounding box center [229, 260] width 52 height 8
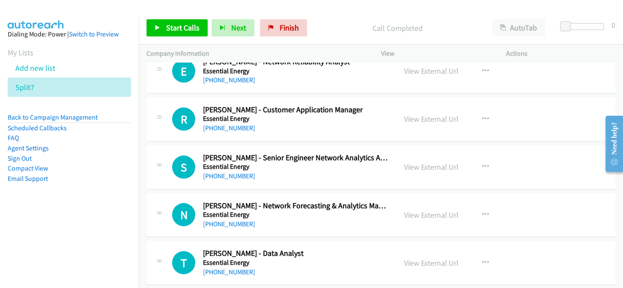
scroll to position [17469, 0]
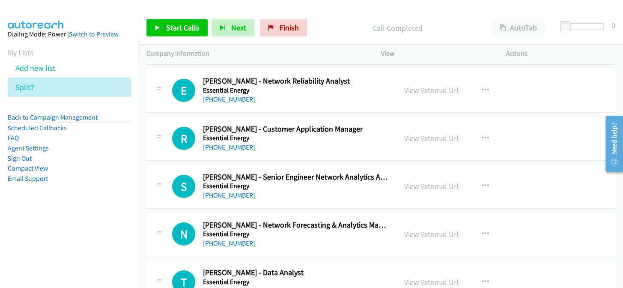
click at [226, 287] on link "[PHONE_NUMBER]" at bounding box center [229, 291] width 52 height 8
click at [237, 239] on link "[PHONE_NUMBER]" at bounding box center [229, 243] width 52 height 8
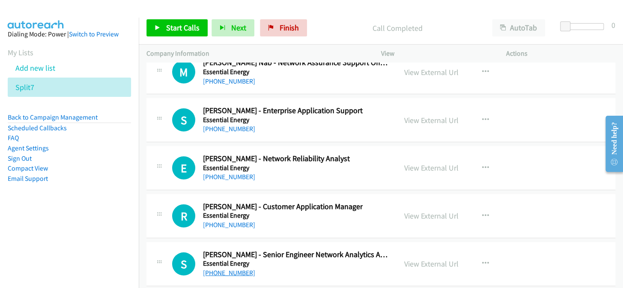
scroll to position [17391, 0]
click at [238, 269] on link "[PHONE_NUMBER]" at bounding box center [229, 273] width 52 height 8
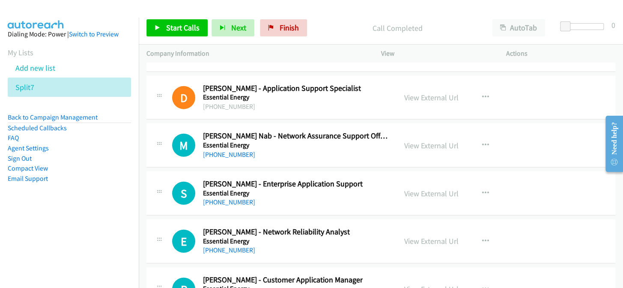
scroll to position [17313, 0]
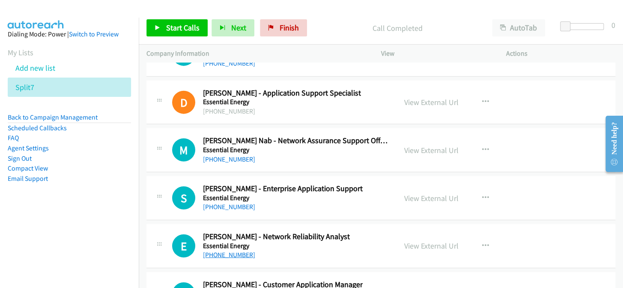
drag, startPoint x: 240, startPoint y: 231, endPoint x: 247, endPoint y: 228, distance: 7.3
click at [242, 250] on link "[PHONE_NUMBER]" at bounding box center [229, 254] width 52 height 8
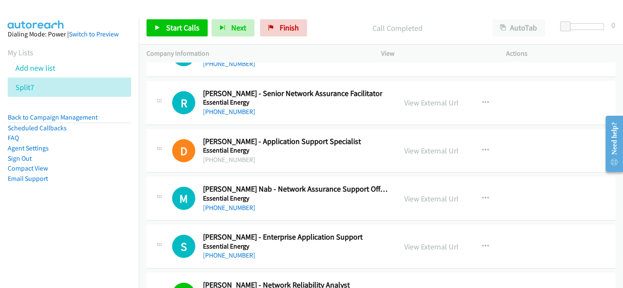
scroll to position [17236, 0]
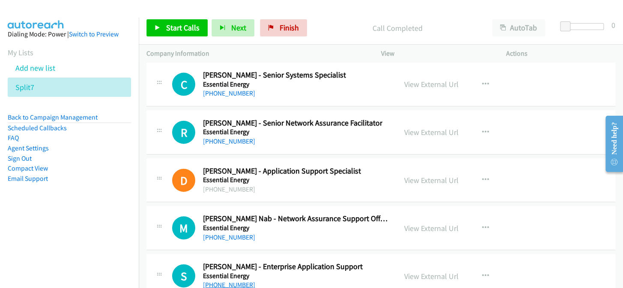
click at [230, 280] on link "[PHONE_NUMBER]" at bounding box center [229, 284] width 52 height 8
click at [218, 233] on link "[PHONE_NUMBER]" at bounding box center [229, 237] width 52 height 8
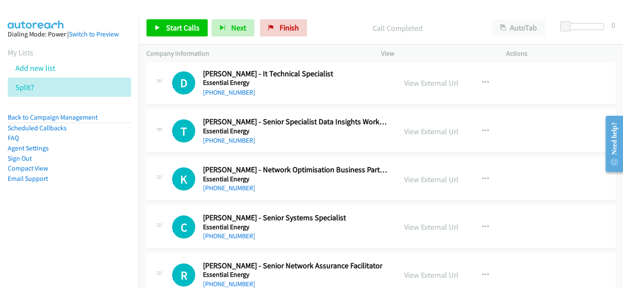
scroll to position [17080, 0]
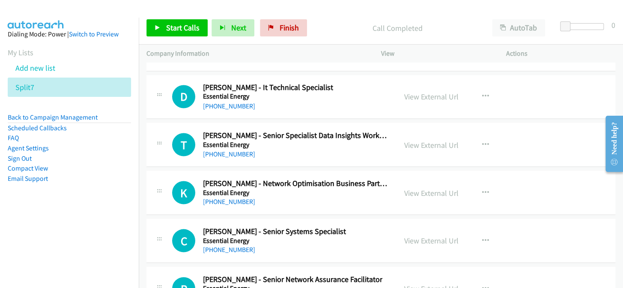
click at [241, 245] on link "[PHONE_NUMBER]" at bounding box center [229, 249] width 52 height 8
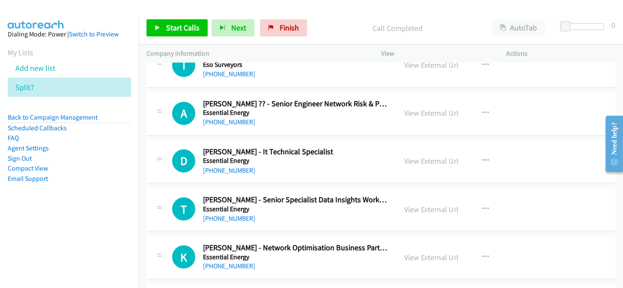
scroll to position [17002, 0]
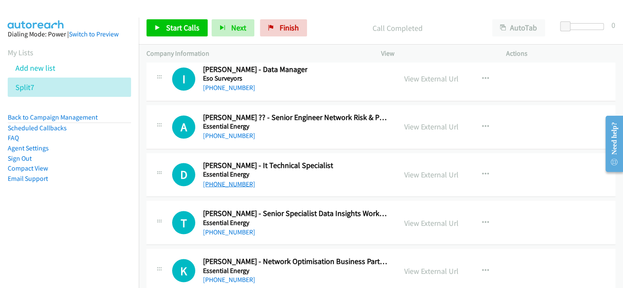
click at [223, 179] on link "[PHONE_NUMBER]" at bounding box center [229, 183] width 52 height 8
click at [218, 275] on link "[PHONE_NUMBER]" at bounding box center [229, 279] width 52 height 8
click at [234, 227] on link "[PHONE_NUMBER]" at bounding box center [229, 231] width 52 height 8
click at [237, 227] on link "[PHONE_NUMBER]" at bounding box center [229, 231] width 52 height 8
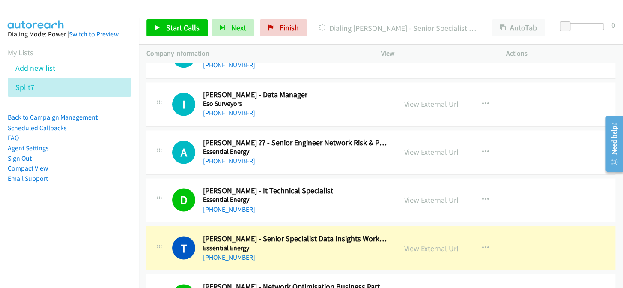
scroll to position [16963, 0]
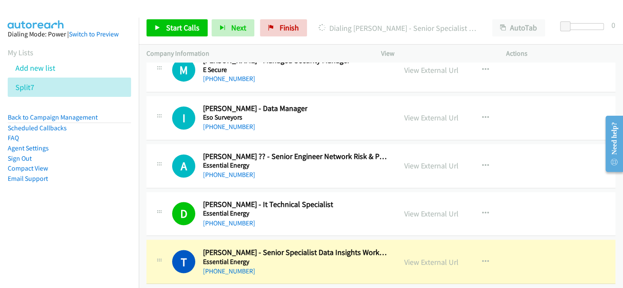
click at [152, 104] on div "I Callback Scheduled [PERSON_NAME] - Data Manager Eso Surveyors [GEOGRAPHIC_DAT…" at bounding box center [271, 118] width 250 height 28
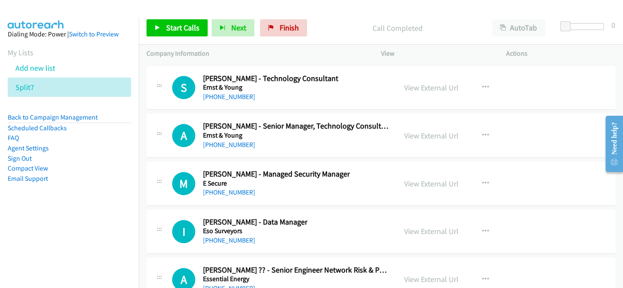
scroll to position [16846, 0]
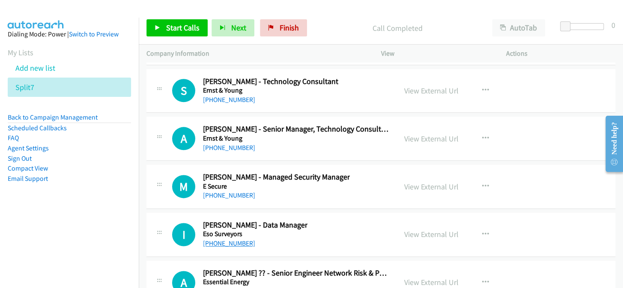
click at [218, 239] on link "[PHONE_NUMBER]" at bounding box center [229, 243] width 52 height 8
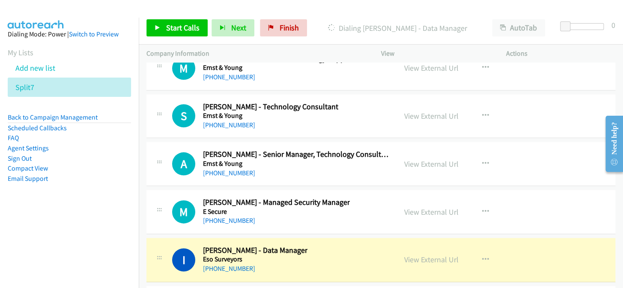
scroll to position [16807, 0]
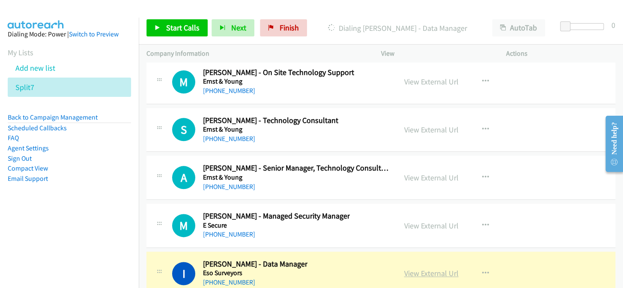
click at [439, 268] on link "View External Url" at bounding box center [431, 273] width 54 height 10
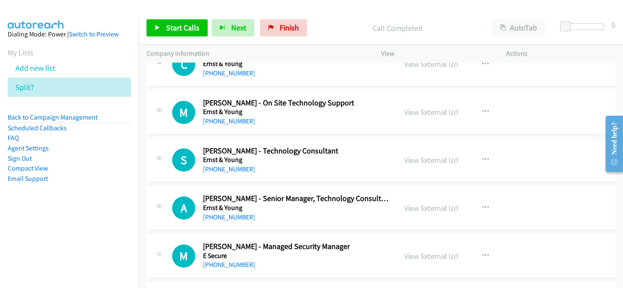
scroll to position [16768, 0]
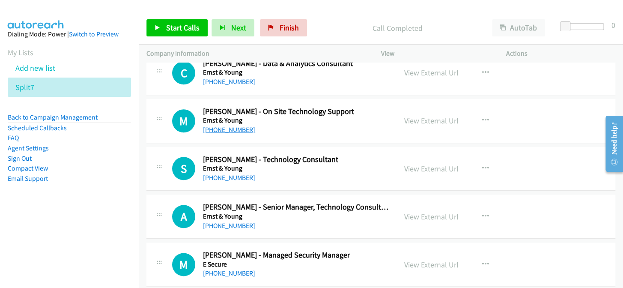
click at [232, 125] on link "[PHONE_NUMBER]" at bounding box center [229, 129] width 52 height 8
click at [238, 173] on link "[PHONE_NUMBER]" at bounding box center [229, 177] width 52 height 8
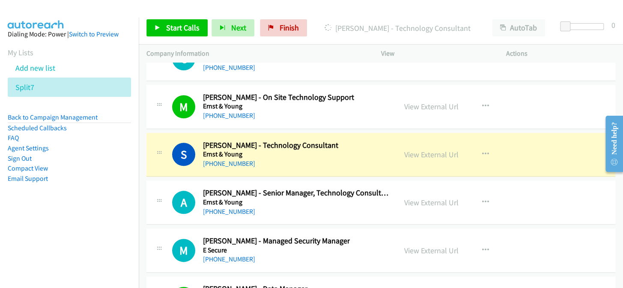
scroll to position [16807, 0]
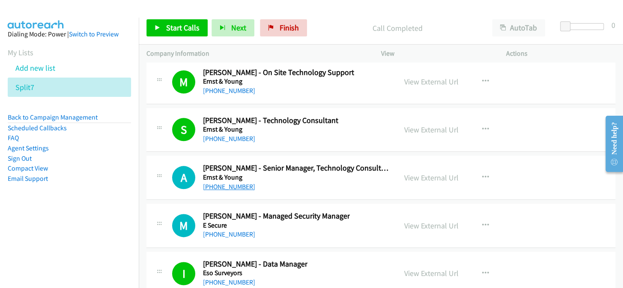
click at [228, 182] on link "[PHONE_NUMBER]" at bounding box center [229, 186] width 52 height 8
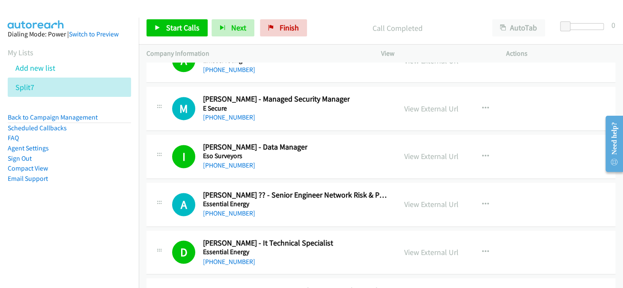
scroll to position [16924, 0]
click at [215, 209] on link "[PHONE_NUMBER]" at bounding box center [229, 213] width 52 height 8
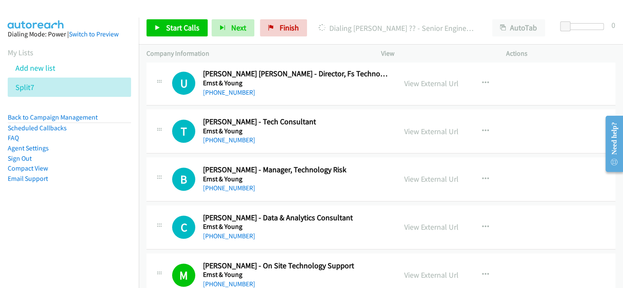
scroll to position [16574, 0]
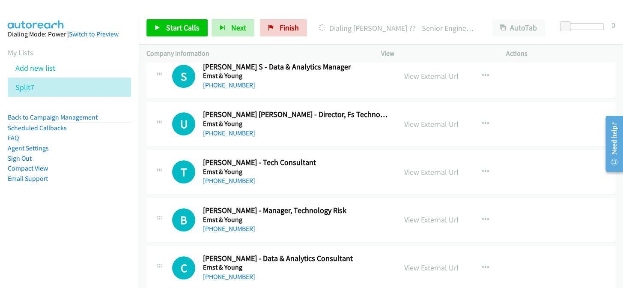
click at [229, 272] on link "[PHONE_NUMBER]" at bounding box center [229, 276] width 52 height 8
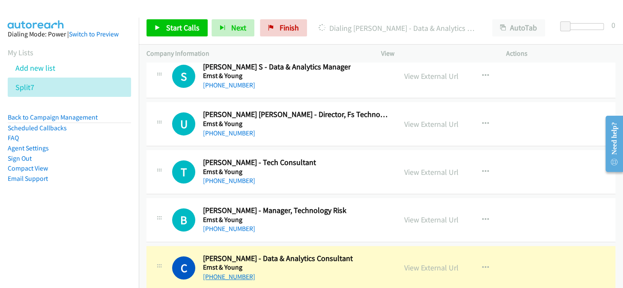
drag, startPoint x: 215, startPoint y: 258, endPoint x: 224, endPoint y: 256, distance: 9.6
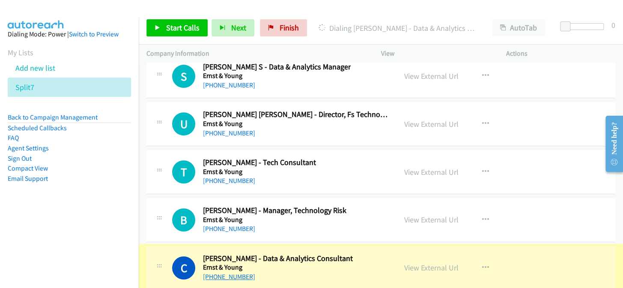
click at [227, 272] on link "[PHONE_NUMBER]" at bounding box center [229, 276] width 52 height 8
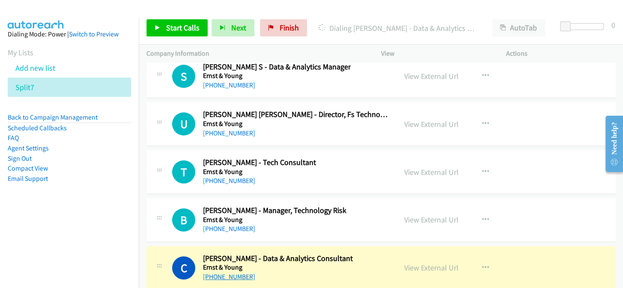
click at [228, 272] on link "[PHONE_NUMBER]" at bounding box center [229, 276] width 52 height 8
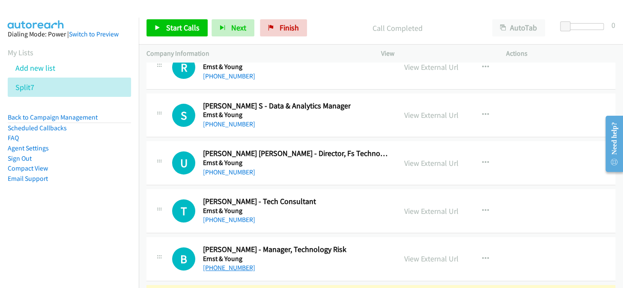
click at [213, 263] on link "[PHONE_NUMBER]" at bounding box center [229, 267] width 52 height 8
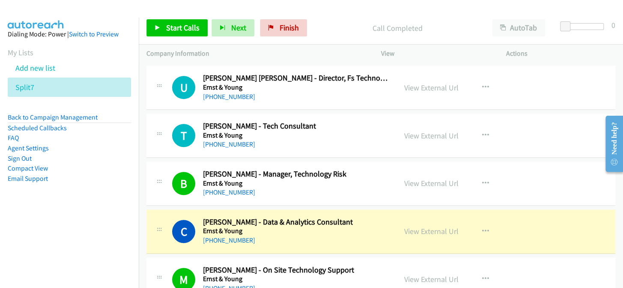
scroll to position [16613, 0]
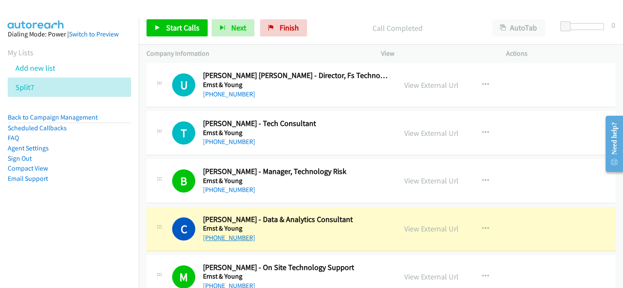
click at [223, 233] on link "[PHONE_NUMBER]" at bounding box center [229, 237] width 52 height 8
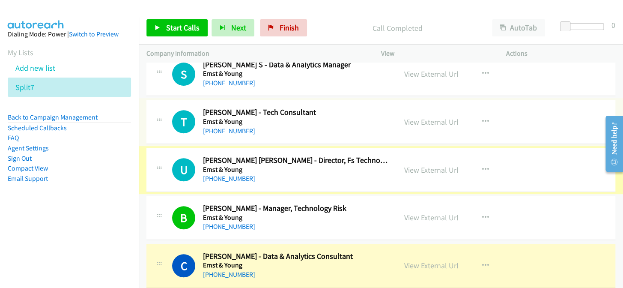
scroll to position [16505, 0]
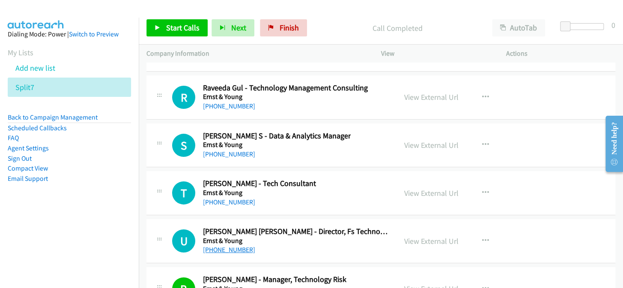
click at [236, 245] on link "[PHONE_NUMBER]" at bounding box center [229, 249] width 52 height 8
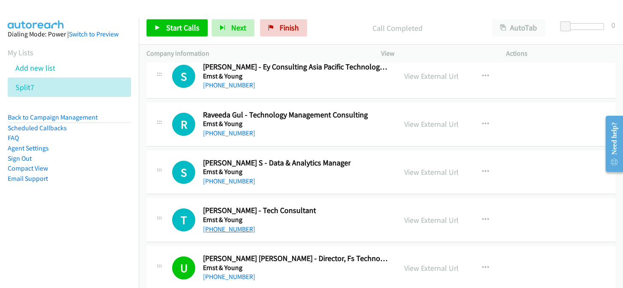
scroll to position [16466, 0]
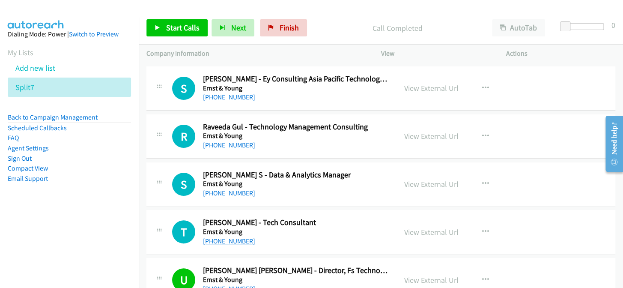
click at [223, 237] on link "[PHONE_NUMBER]" at bounding box center [229, 241] width 52 height 8
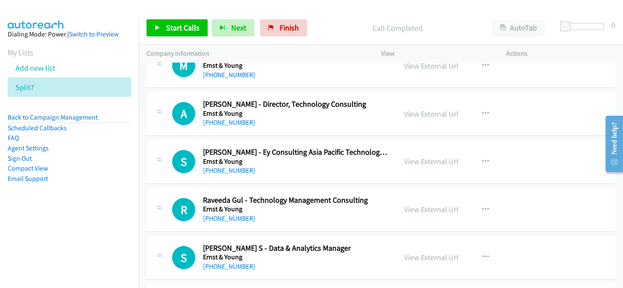
scroll to position [16388, 0]
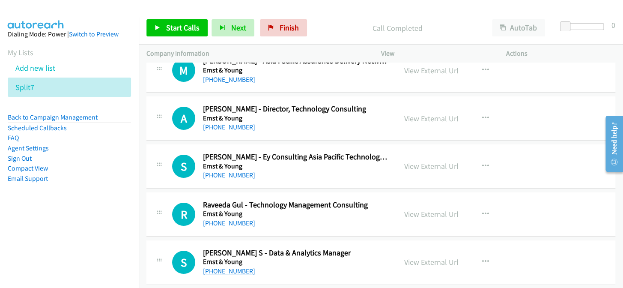
click at [226, 267] on link "[PHONE_NUMBER]" at bounding box center [229, 271] width 52 height 8
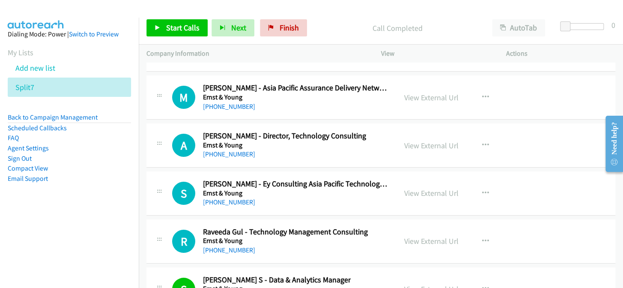
scroll to position [16349, 0]
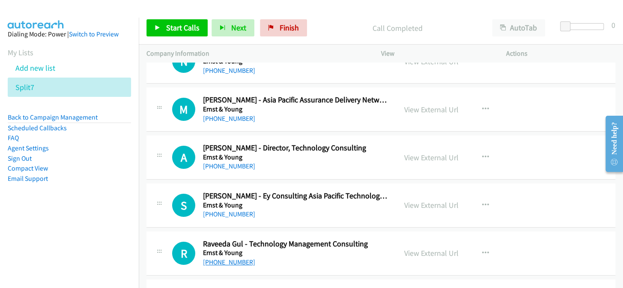
click at [222, 258] on link "[PHONE_NUMBER]" at bounding box center [229, 262] width 52 height 8
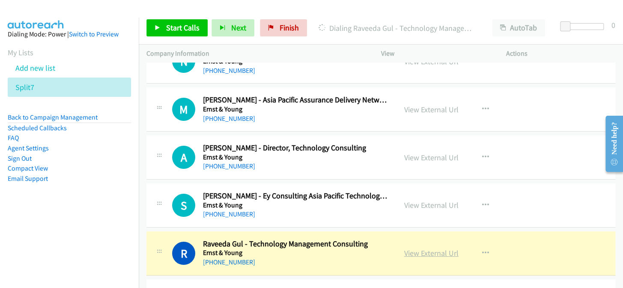
click at [426, 248] on link "View External Url" at bounding box center [431, 253] width 54 height 10
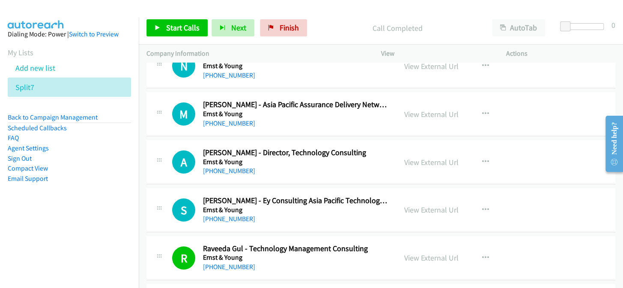
scroll to position [16388, 0]
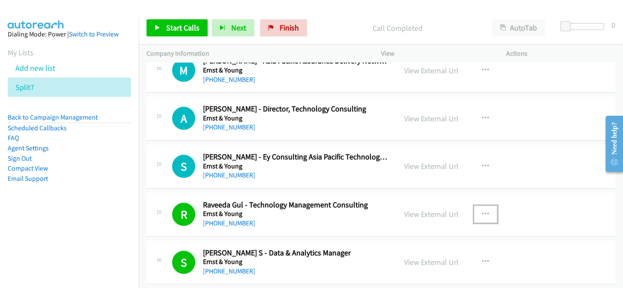
click at [484, 211] on icon "button" at bounding box center [485, 214] width 7 height 7
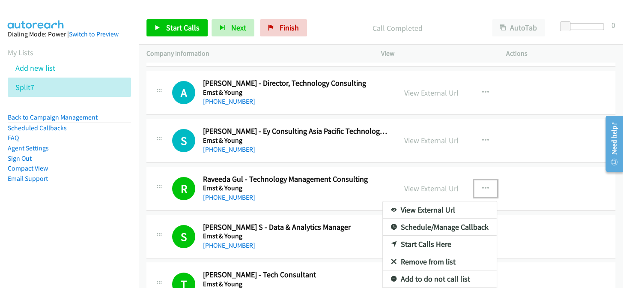
scroll to position [16427, 0]
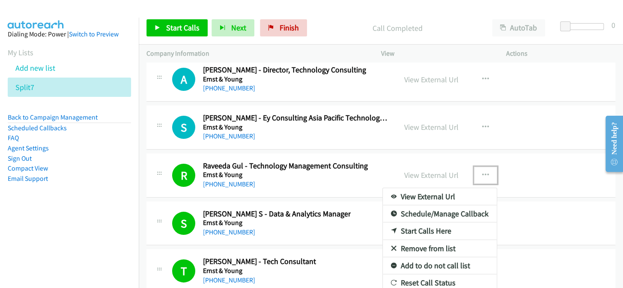
click at [435, 257] on link "Add to do not call list" at bounding box center [440, 265] width 114 height 17
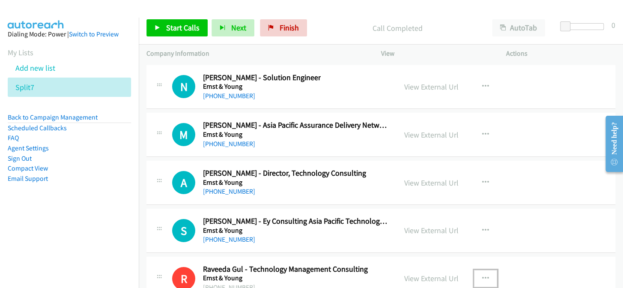
scroll to position [16310, 0]
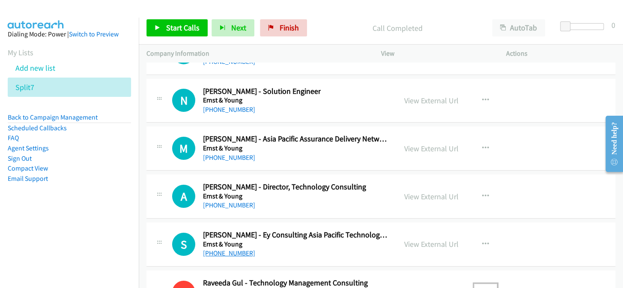
drag, startPoint x: 231, startPoint y: 231, endPoint x: 240, endPoint y: 229, distance: 8.9
click at [238, 249] on link "[PHONE_NUMBER]" at bounding box center [229, 253] width 52 height 8
click at [236, 249] on link "[PHONE_NUMBER]" at bounding box center [229, 253] width 52 height 8
click at [238, 249] on link "[PHONE_NUMBER]" at bounding box center [229, 253] width 52 height 8
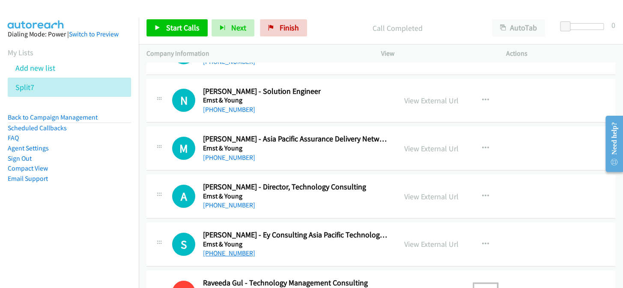
click at [240, 249] on link "[PHONE_NUMBER]" at bounding box center [229, 253] width 52 height 8
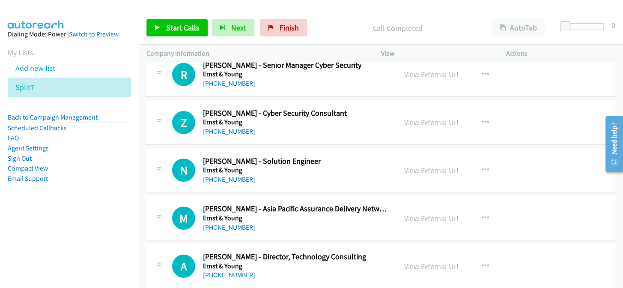
scroll to position [16232, 0]
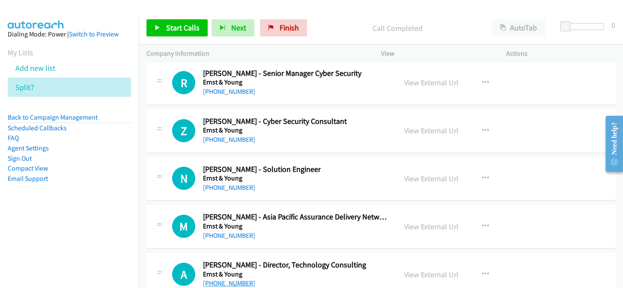
click at [224, 279] on link "[PHONE_NUMBER]" at bounding box center [229, 283] width 52 height 8
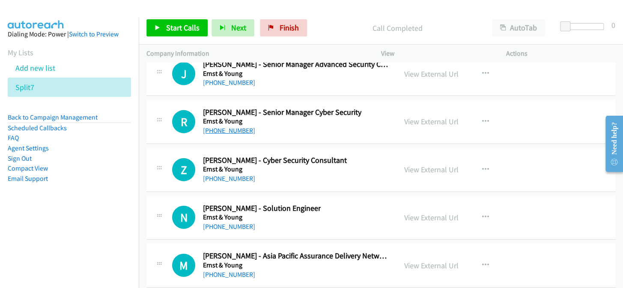
click at [236, 126] on link "[PHONE_NUMBER]" at bounding box center [229, 130] width 52 height 8
click at [228, 174] on link "[PHONE_NUMBER]" at bounding box center [229, 178] width 52 height 8
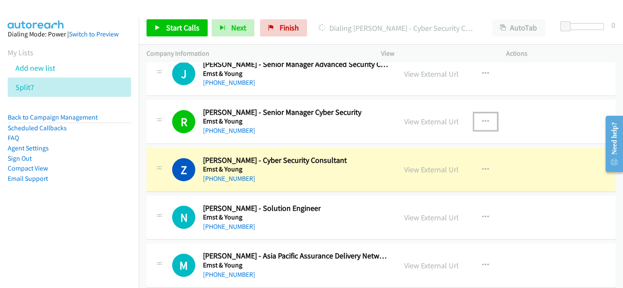
click at [476, 113] on button "button" at bounding box center [485, 121] width 23 height 17
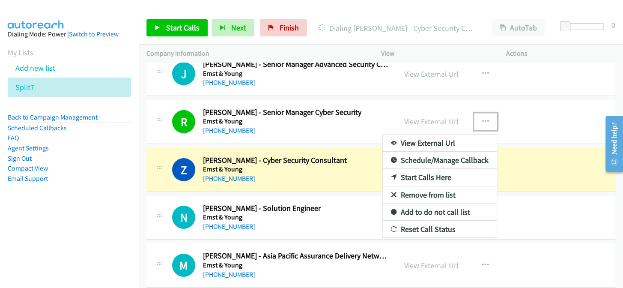
click at [439, 203] on link "Add to do not call list" at bounding box center [440, 211] width 114 height 17
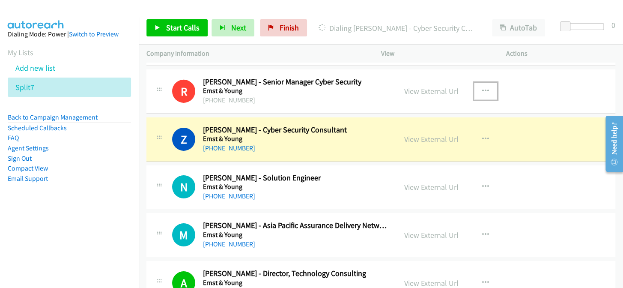
scroll to position [16232, 0]
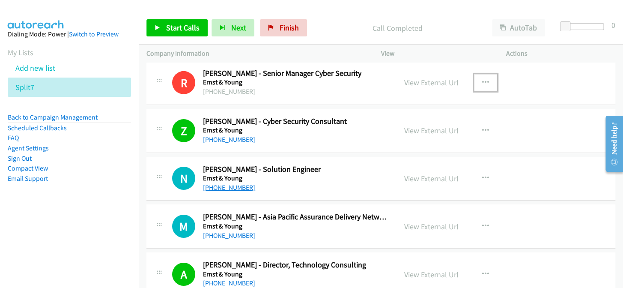
click at [220, 183] on link "[PHONE_NUMBER]" at bounding box center [229, 187] width 52 height 8
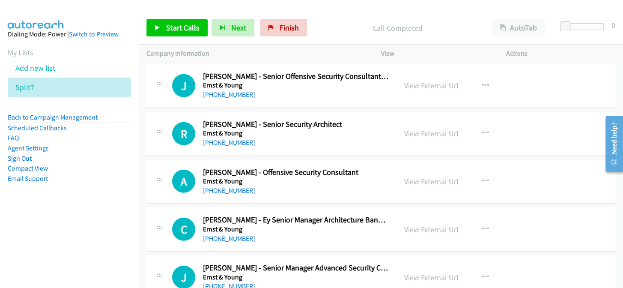
scroll to position [15999, 0]
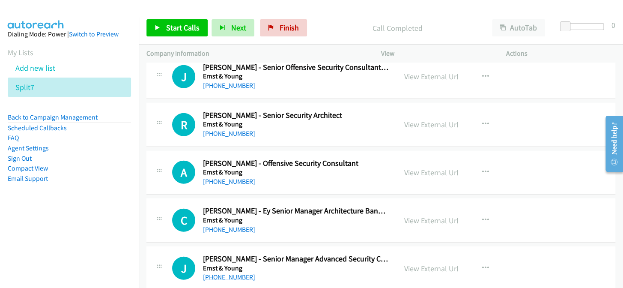
click at [235, 273] on link "[PHONE_NUMBER]" at bounding box center [229, 277] width 52 height 8
click at [237, 273] on link "[PHONE_NUMBER]" at bounding box center [229, 277] width 52 height 8
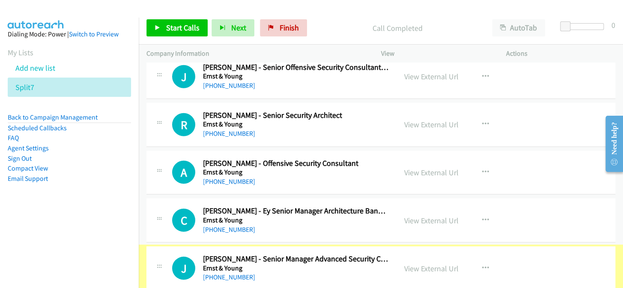
click at [243, 273] on link "[PHONE_NUMBER]" at bounding box center [229, 277] width 52 height 8
click at [244, 264] on h5 "Ernst & Young" at bounding box center [296, 268] width 186 height 9
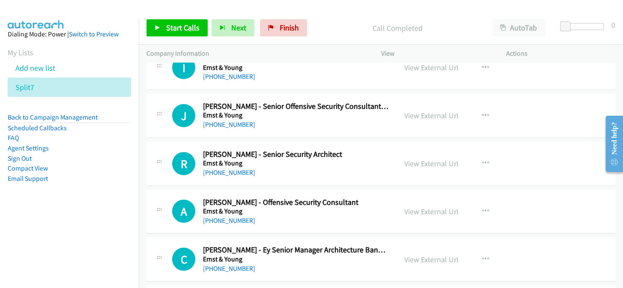
scroll to position [15921, 0]
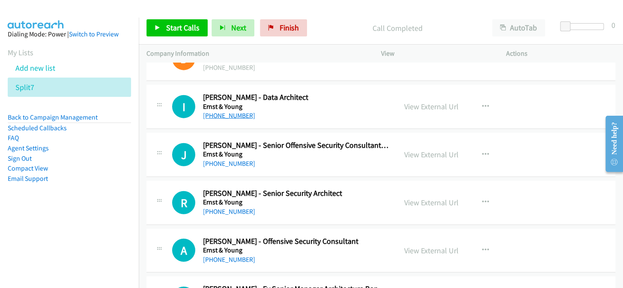
click at [227, 111] on link "[PHONE_NUMBER]" at bounding box center [229, 115] width 52 height 8
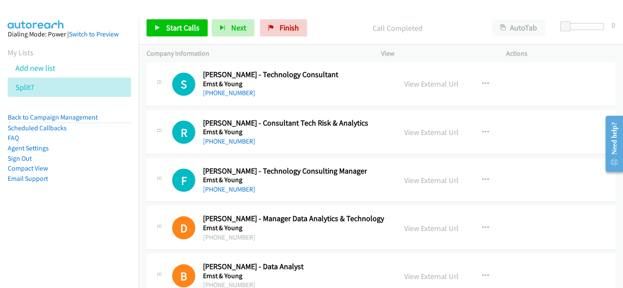
scroll to position [15687, 0]
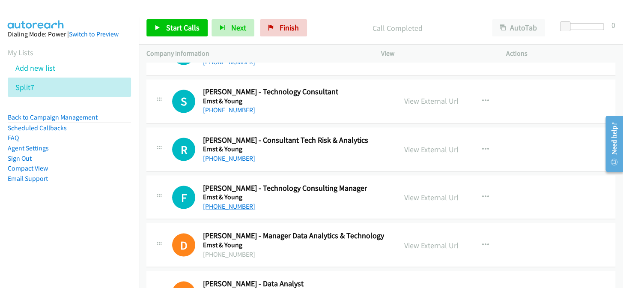
click at [239, 202] on link "[PHONE_NUMBER]" at bounding box center [229, 206] width 52 height 8
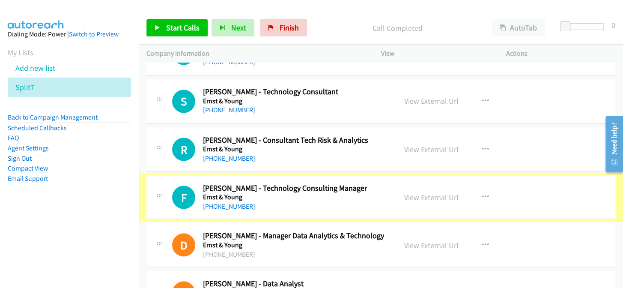
click at [242, 202] on link "[PHONE_NUMBER]" at bounding box center [229, 206] width 52 height 8
click at [244, 202] on link "[PHONE_NUMBER]" at bounding box center [229, 206] width 52 height 8
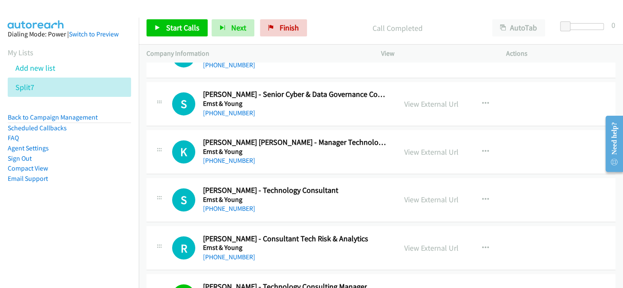
scroll to position [15570, 0]
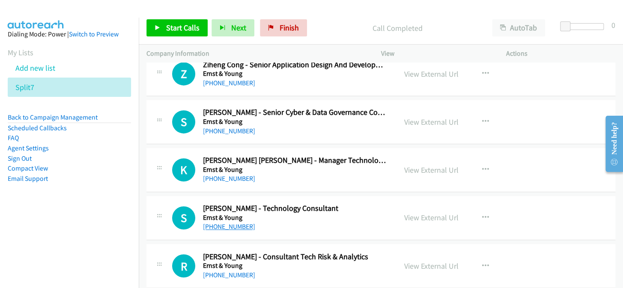
click at [230, 222] on link "[PHONE_NUMBER]" at bounding box center [229, 226] width 52 height 8
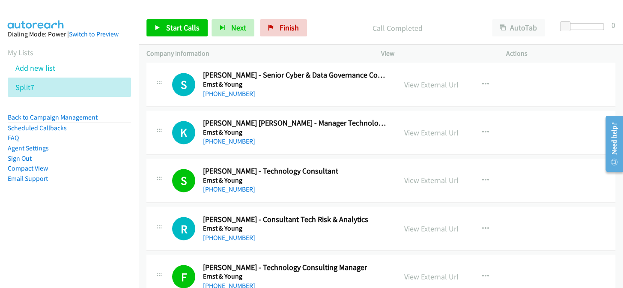
scroll to position [15648, 0]
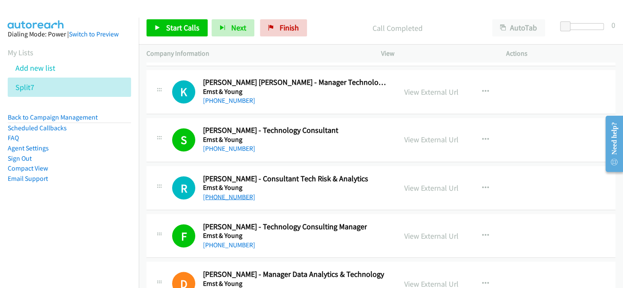
click at [233, 192] on link "[PHONE_NUMBER]" at bounding box center [229, 196] width 52 height 8
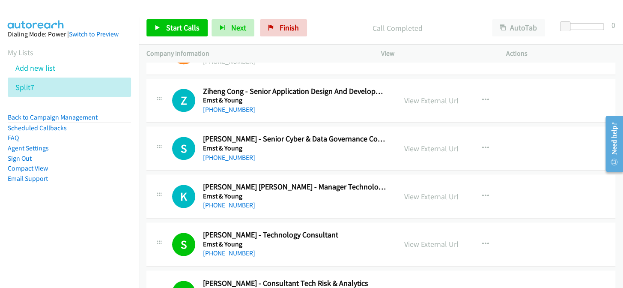
scroll to position [15532, 0]
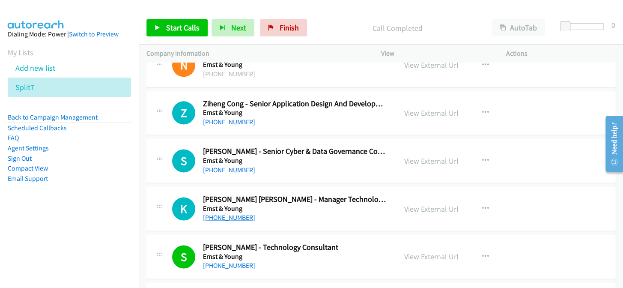
click at [224, 213] on link "[PHONE_NUMBER]" at bounding box center [229, 217] width 52 height 8
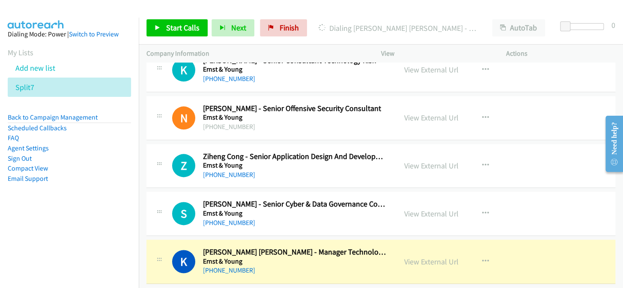
scroll to position [15493, 0]
